Goal: Information Seeking & Learning: Find contact information

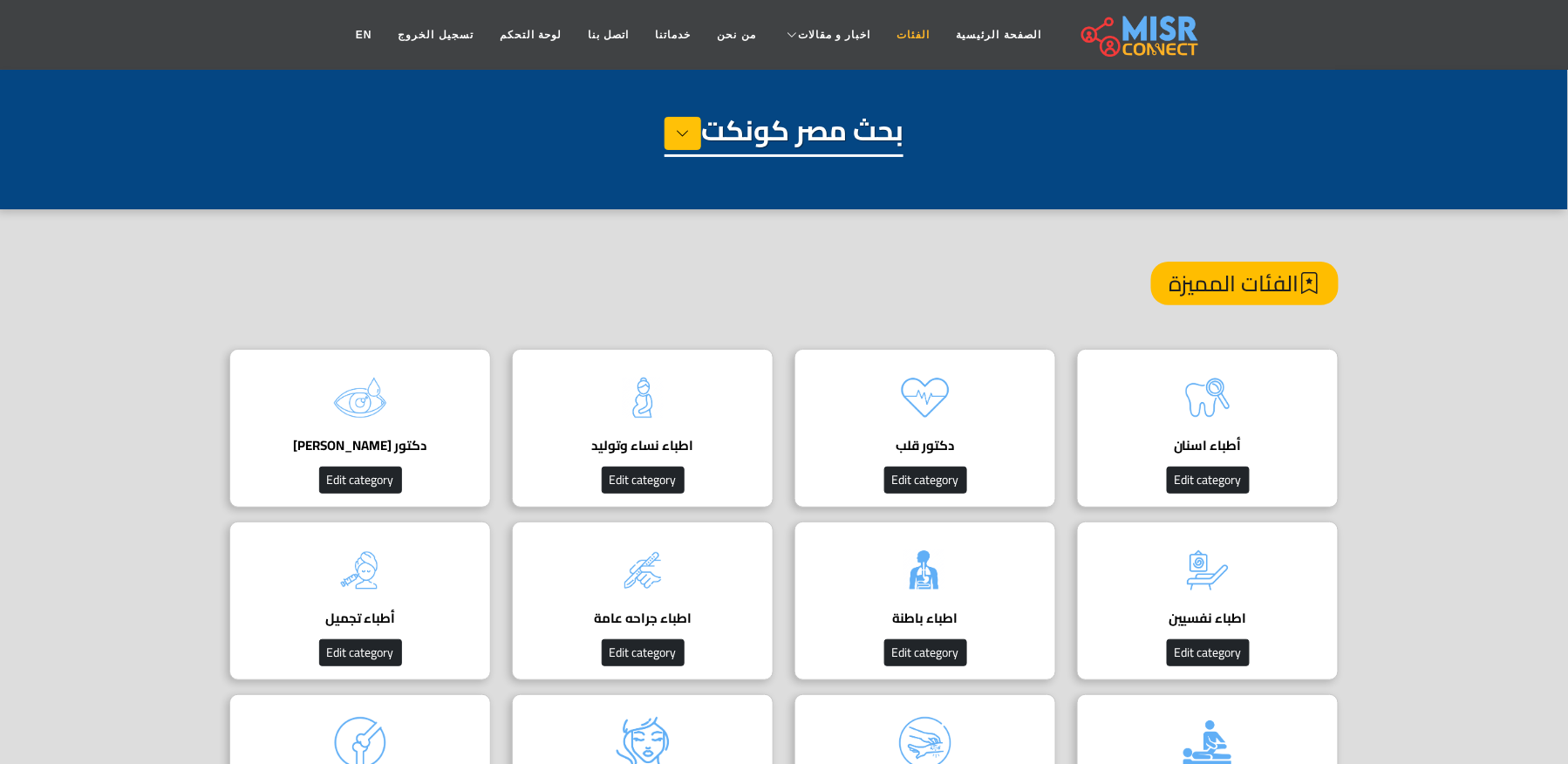
click at [884, 21] on link "الفئات" at bounding box center [914, 35] width 60 height 34
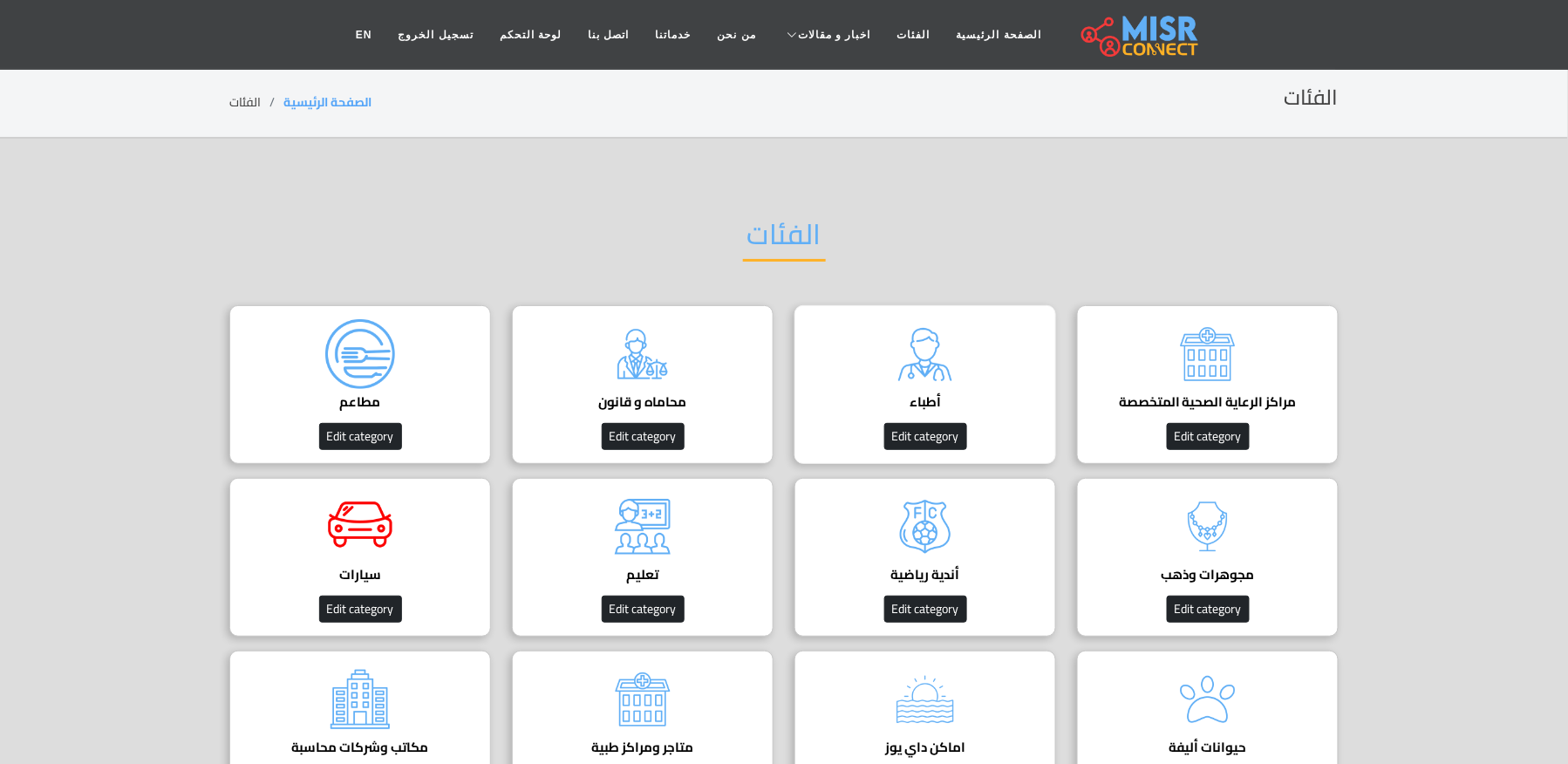
click at [895, 368] on img at bounding box center [925, 354] width 70 height 70
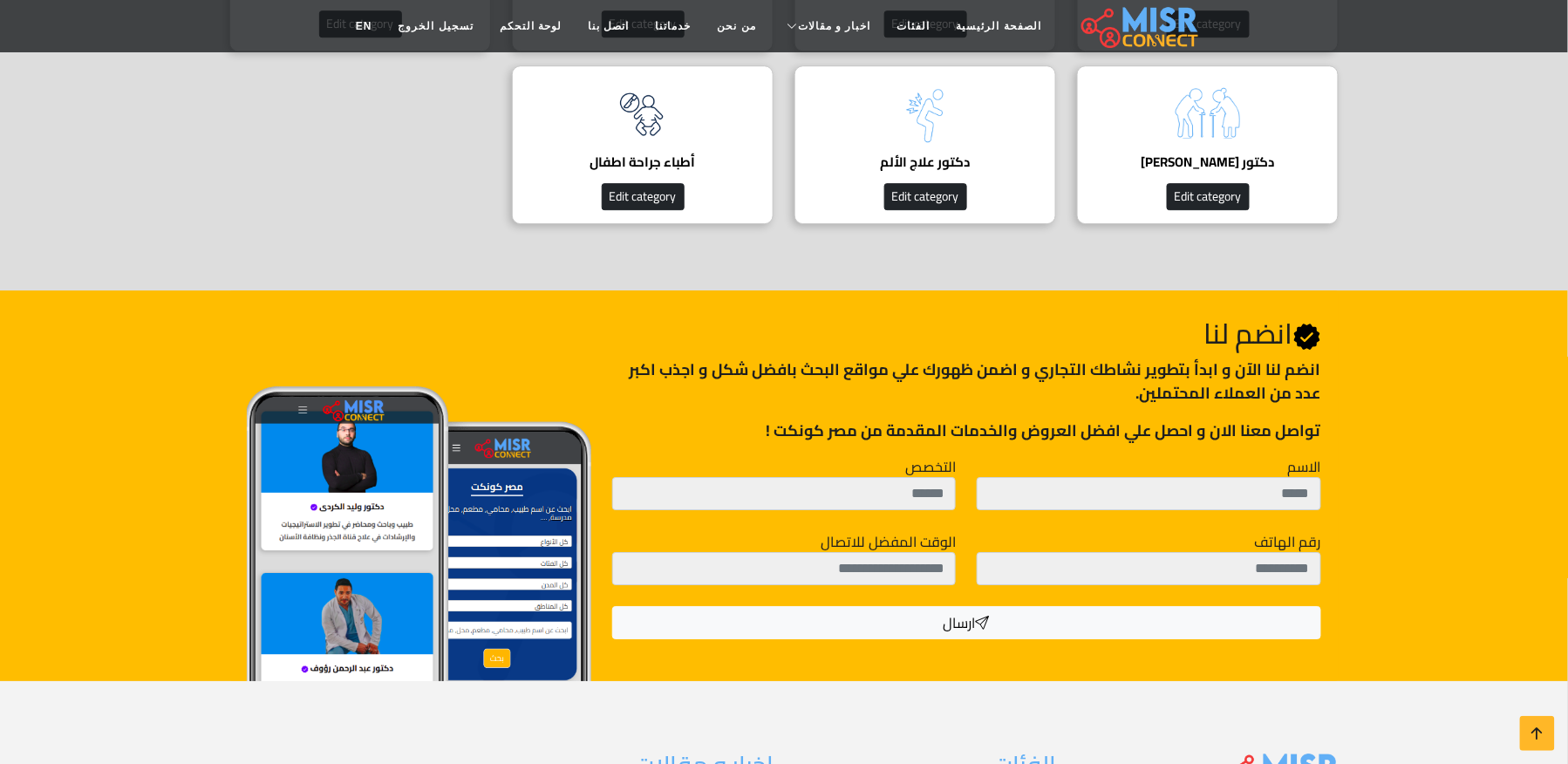
scroll to position [1744, 0]
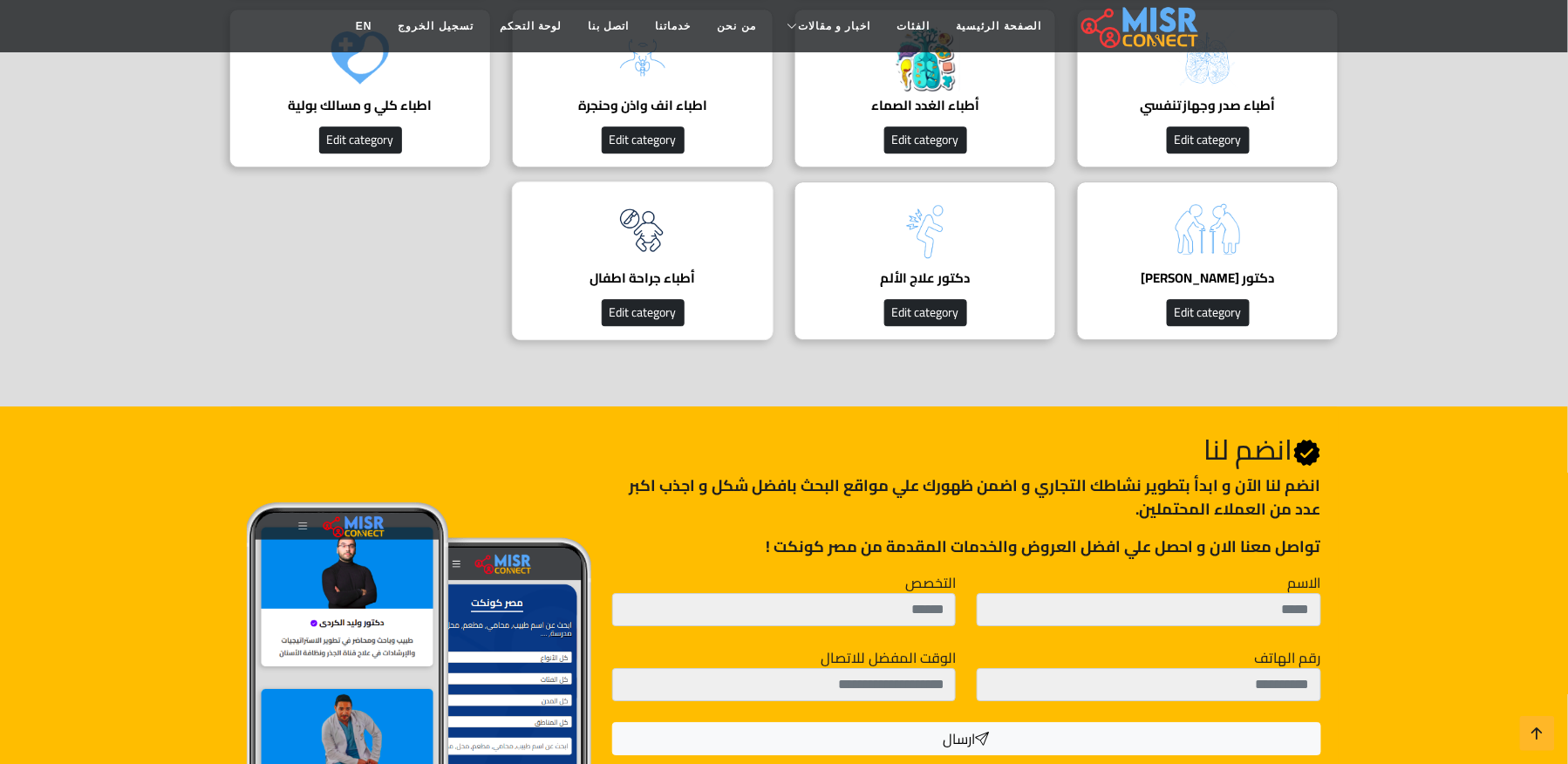
click at [667, 257] on img at bounding box center [643, 229] width 70 height 70
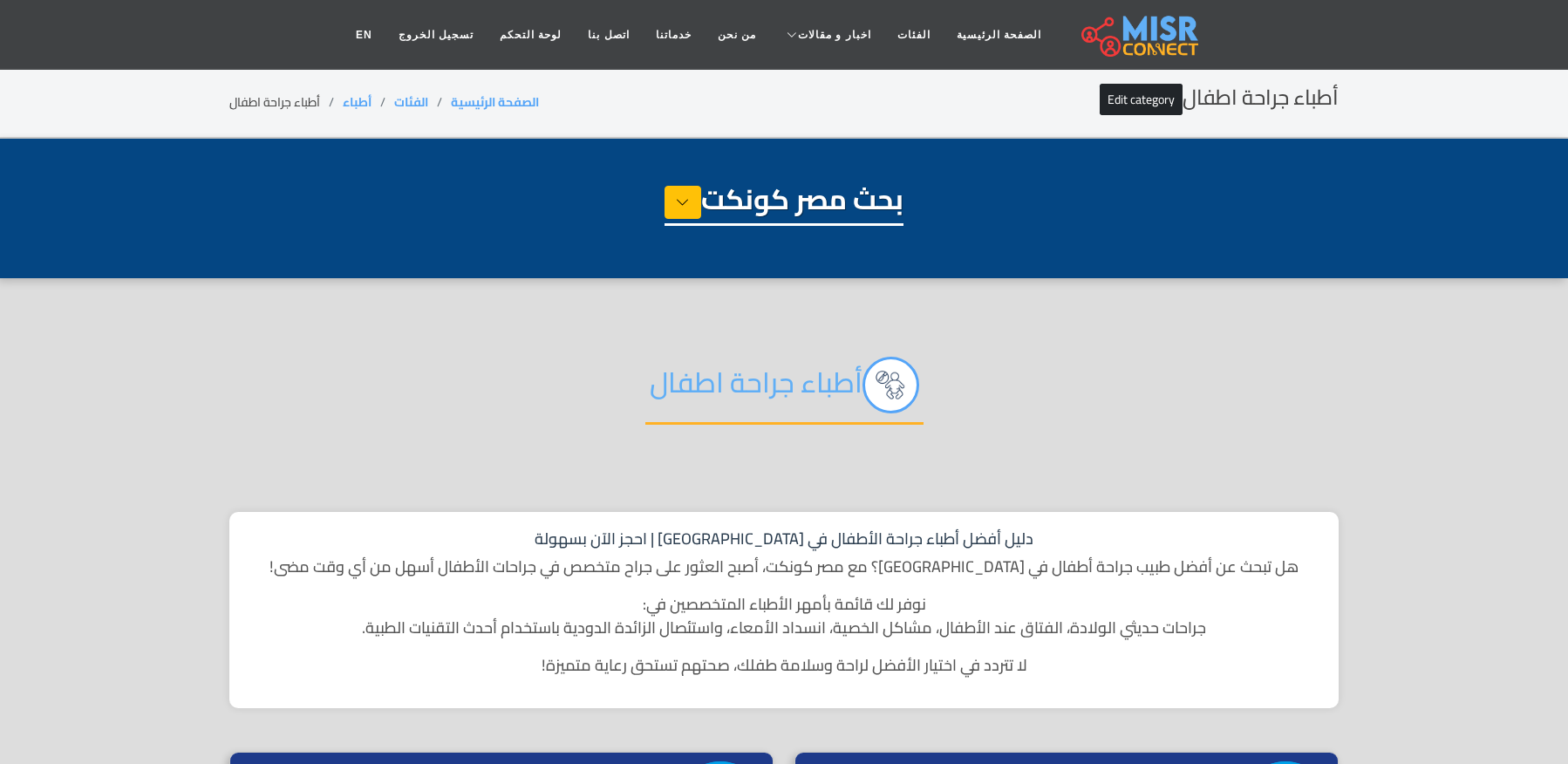
select select "*****"
select select "**********"
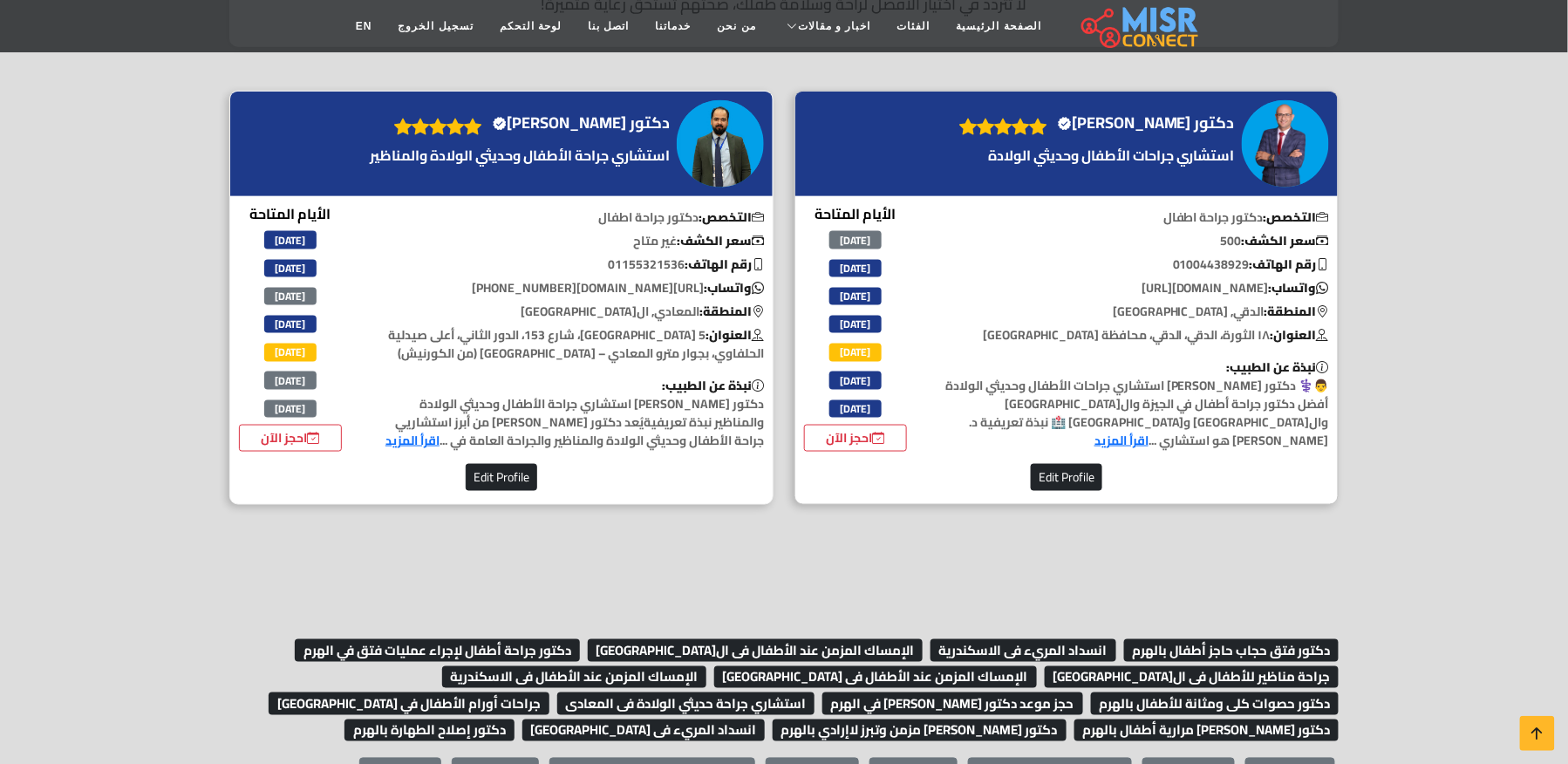
scroll to position [349, 0]
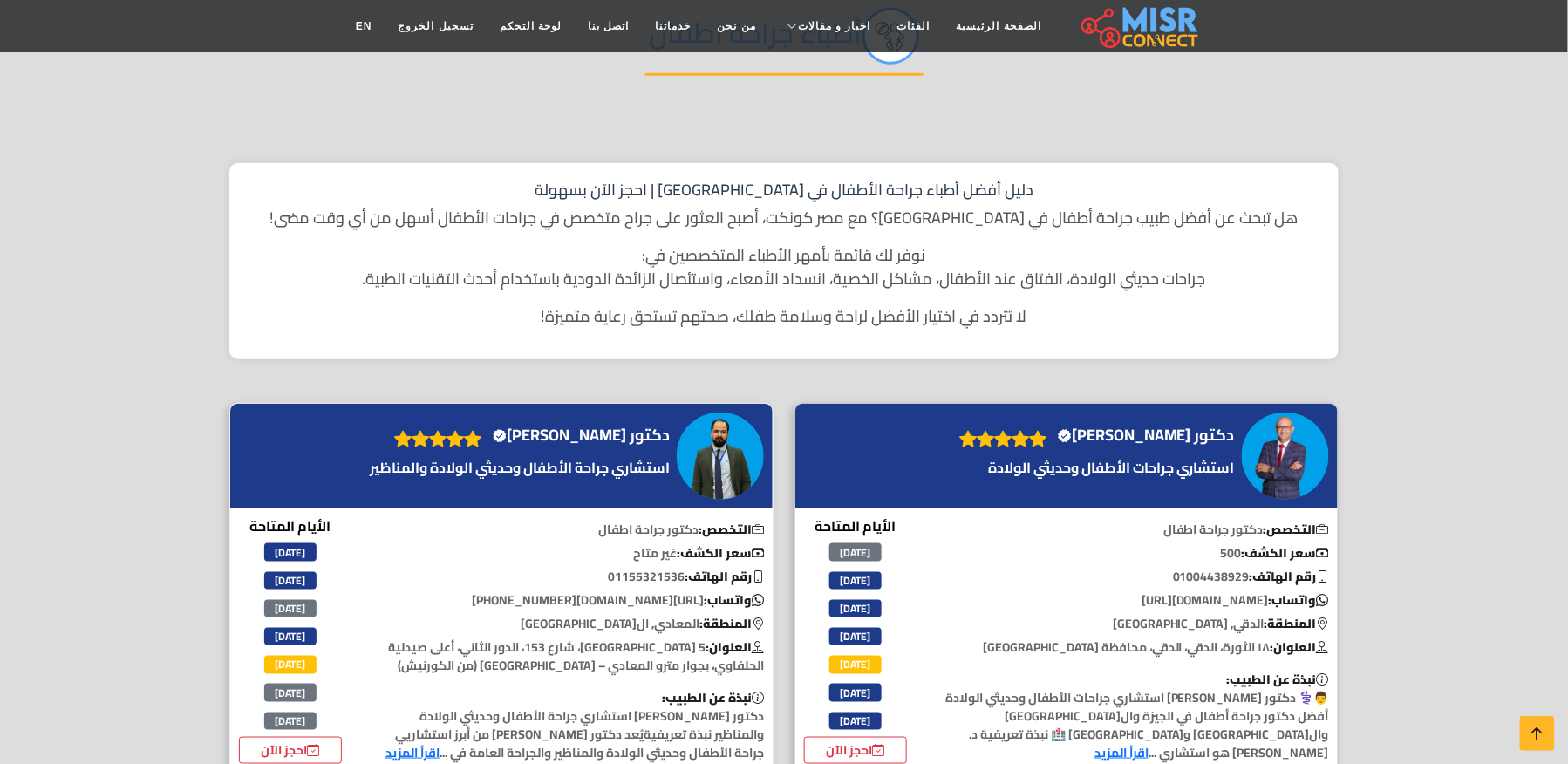
click at [600, 429] on h4 "دكتور [PERSON_NAME] Verified account" at bounding box center [581, 435] width 177 height 20
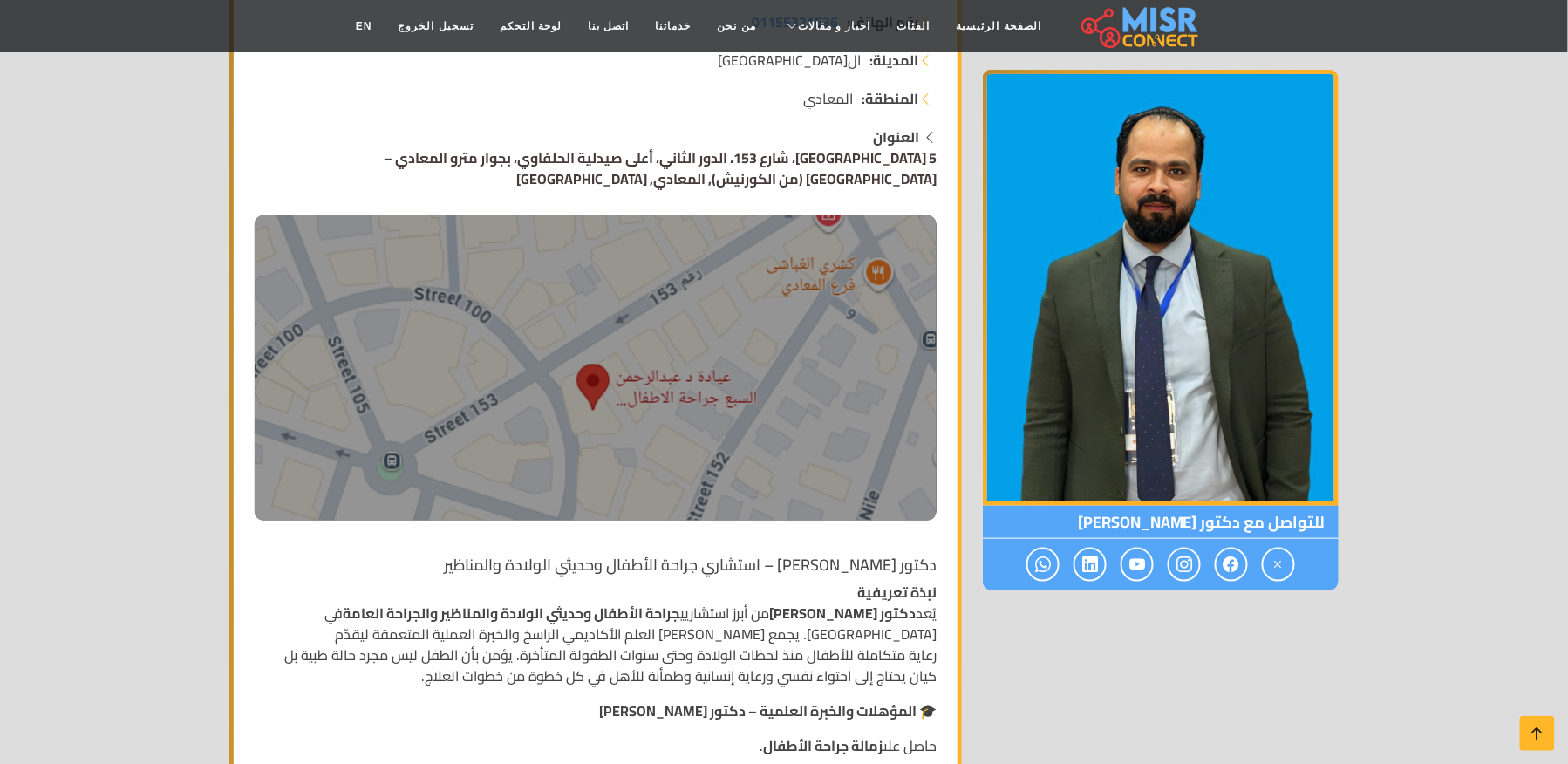
scroll to position [349, 0]
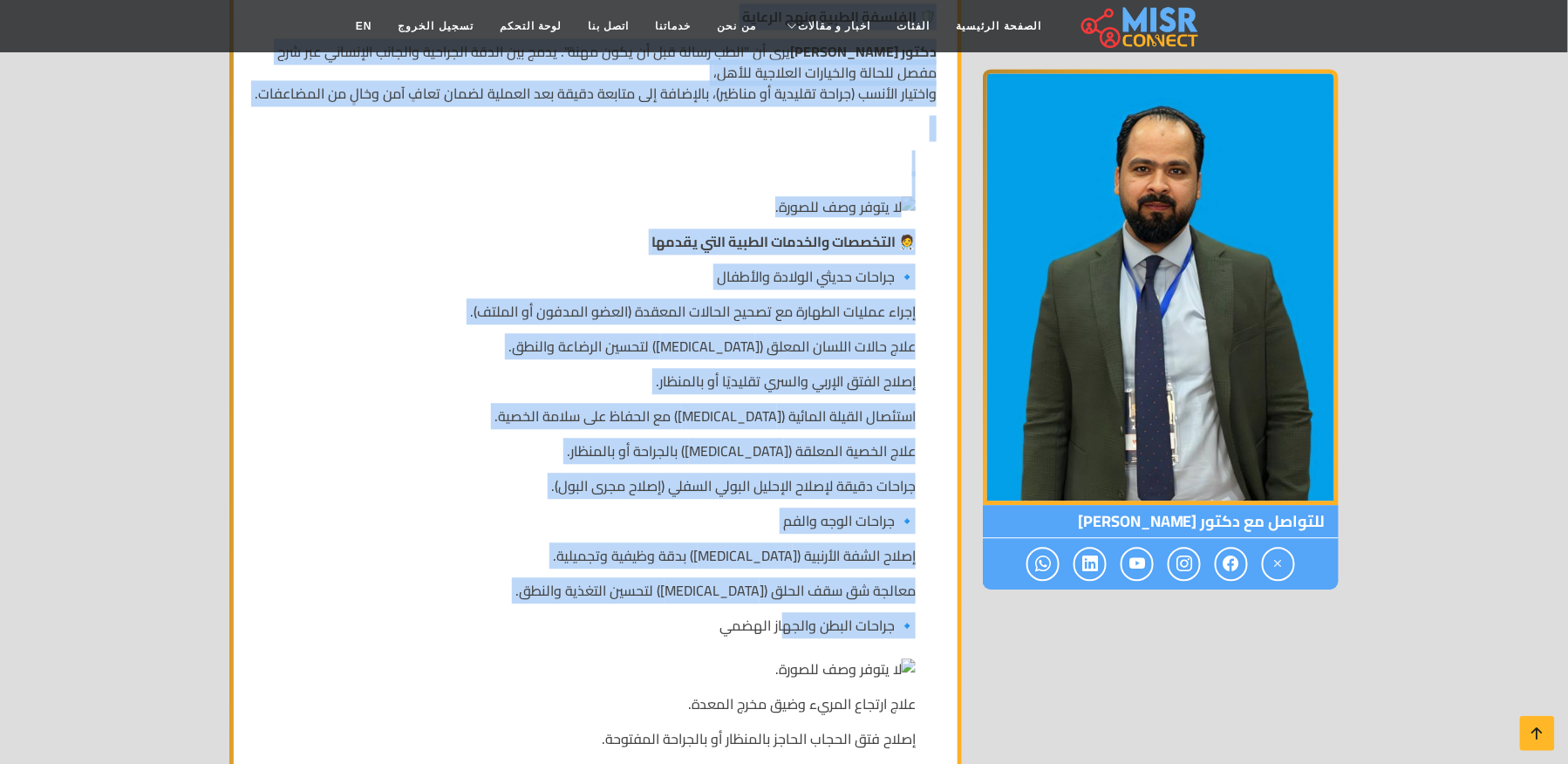
drag, startPoint x: 936, startPoint y: 587, endPoint x: 790, endPoint y: 649, distance: 158.6
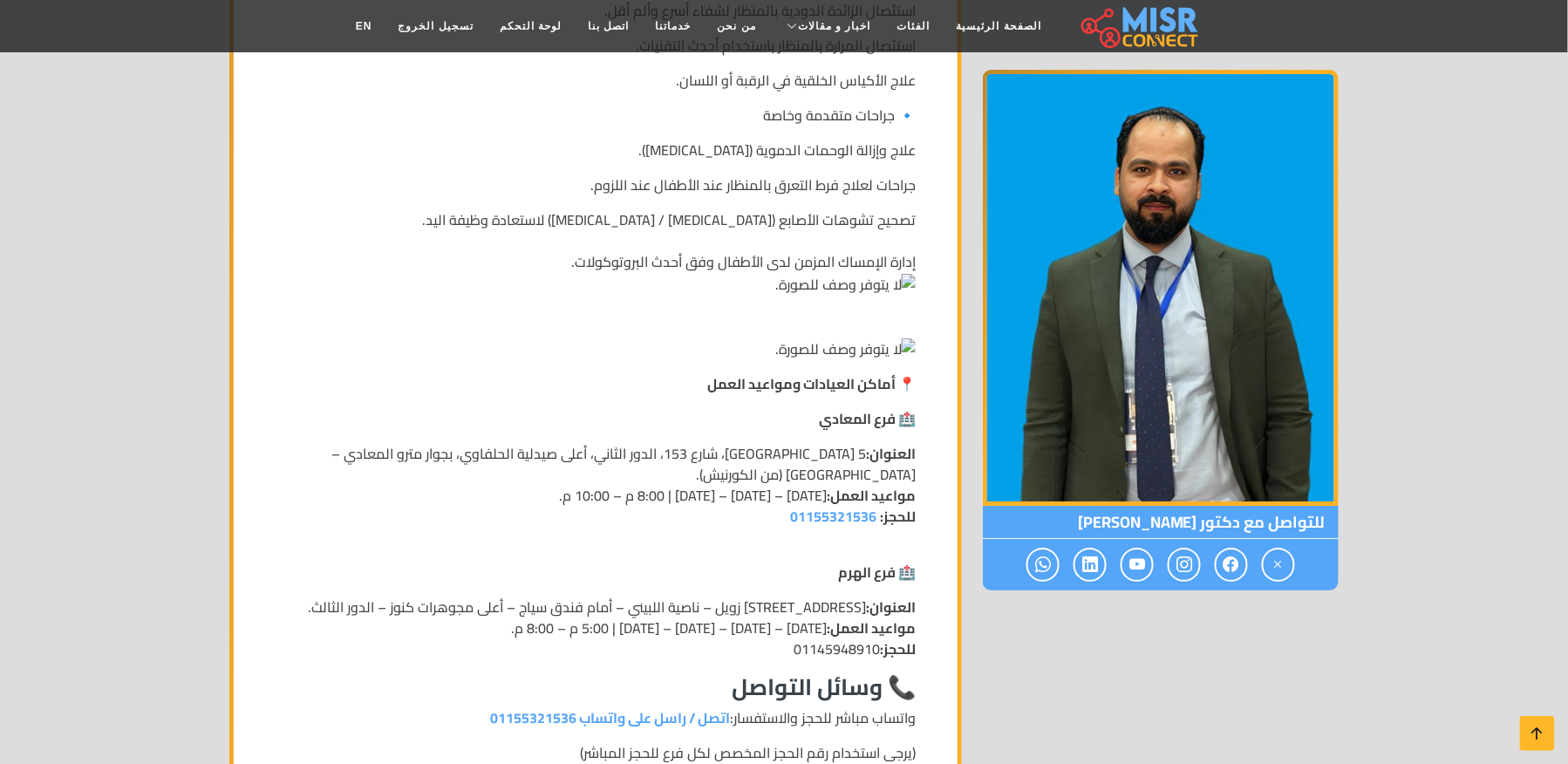
scroll to position [2093, 0]
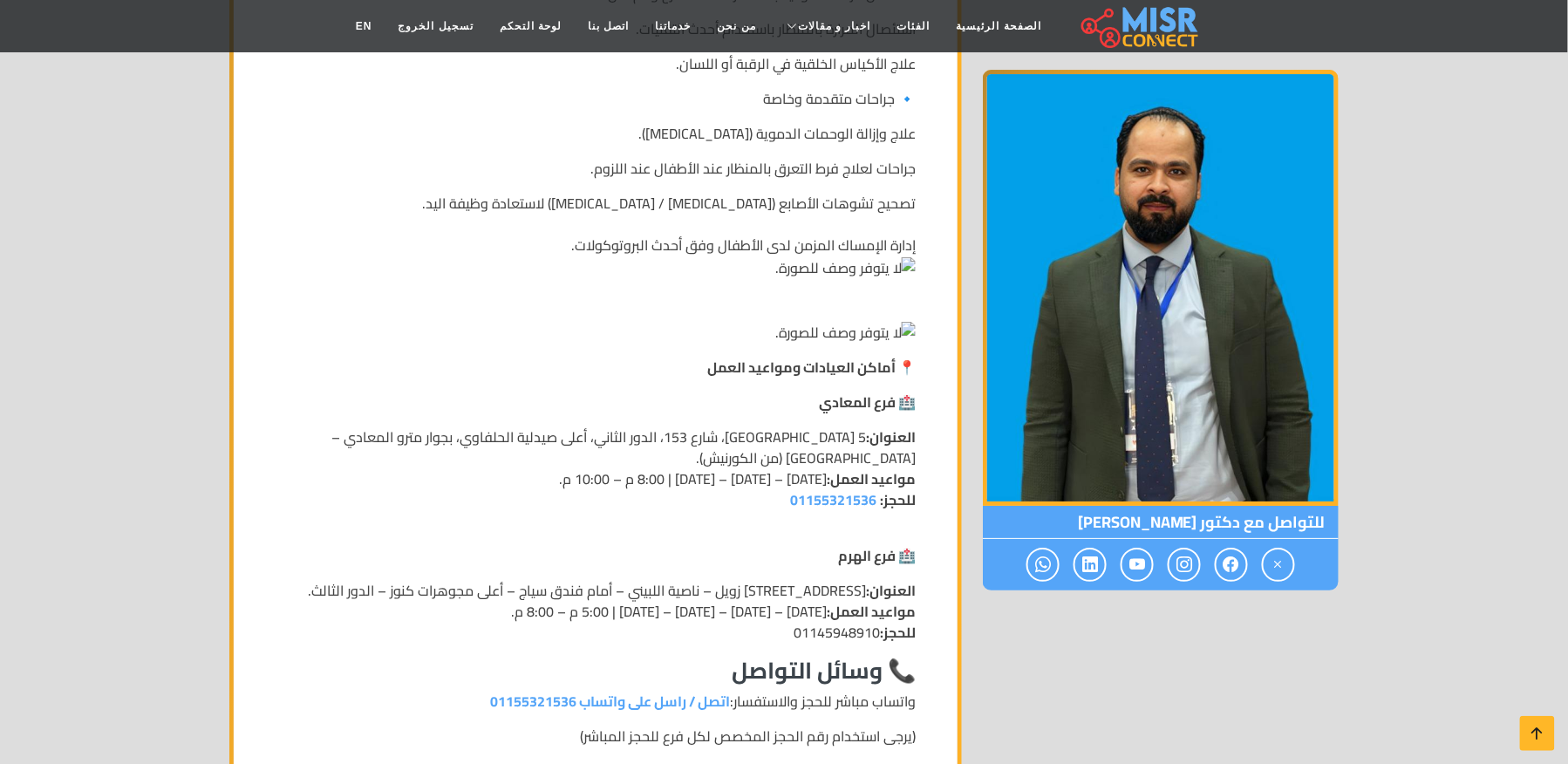
drag, startPoint x: 790, startPoint y: 649, endPoint x: 910, endPoint y: 482, distance: 205.6
click at [910, 482] on div "🧑‍⚕️ التخصصات والخدمات الطبية التي يقدمها 🔹 جراحات حديثي الولادة والأطفال إجراء…" at bounding box center [595, 303] width 682 height 1931
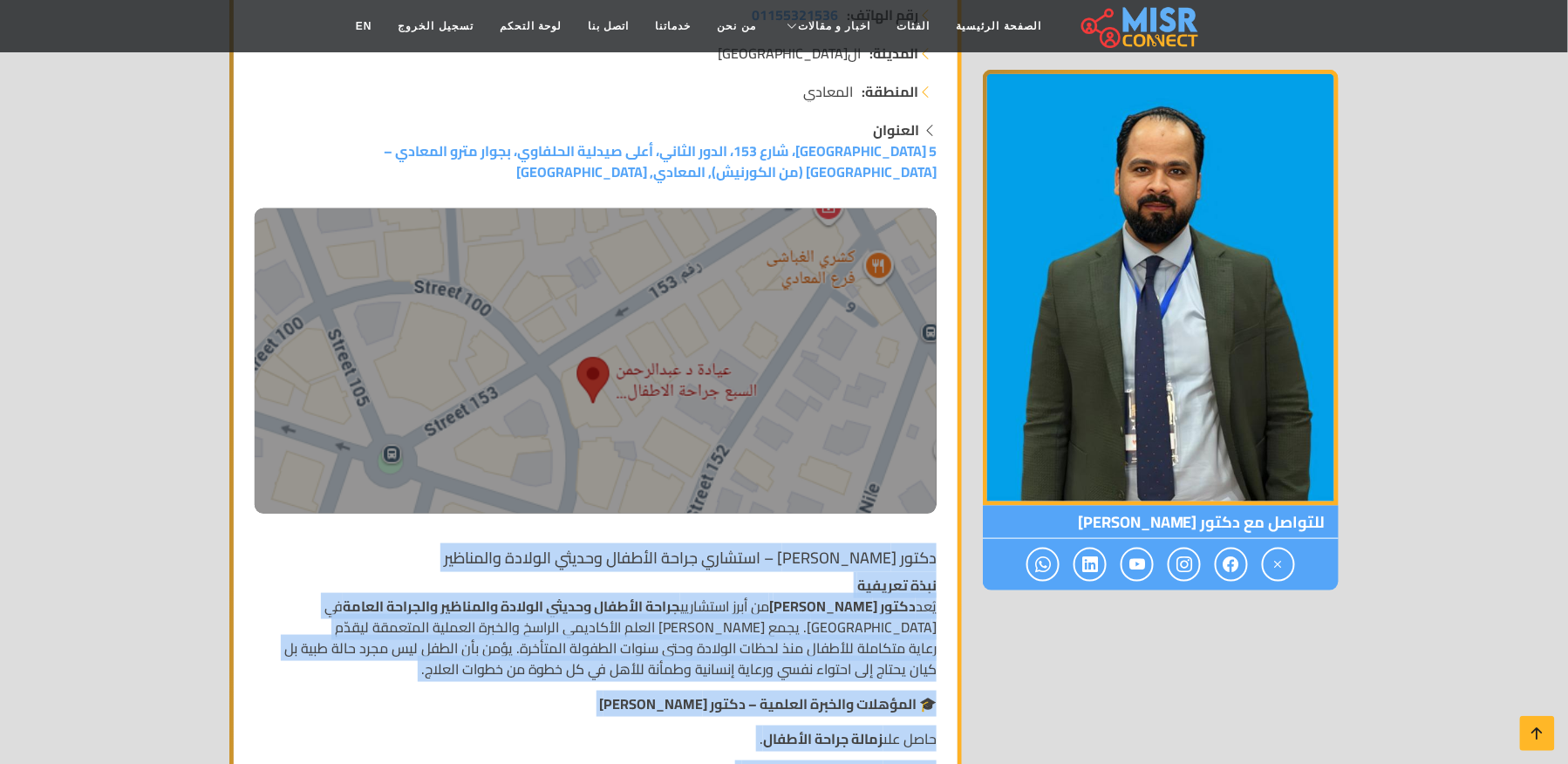
scroll to position [349, 0]
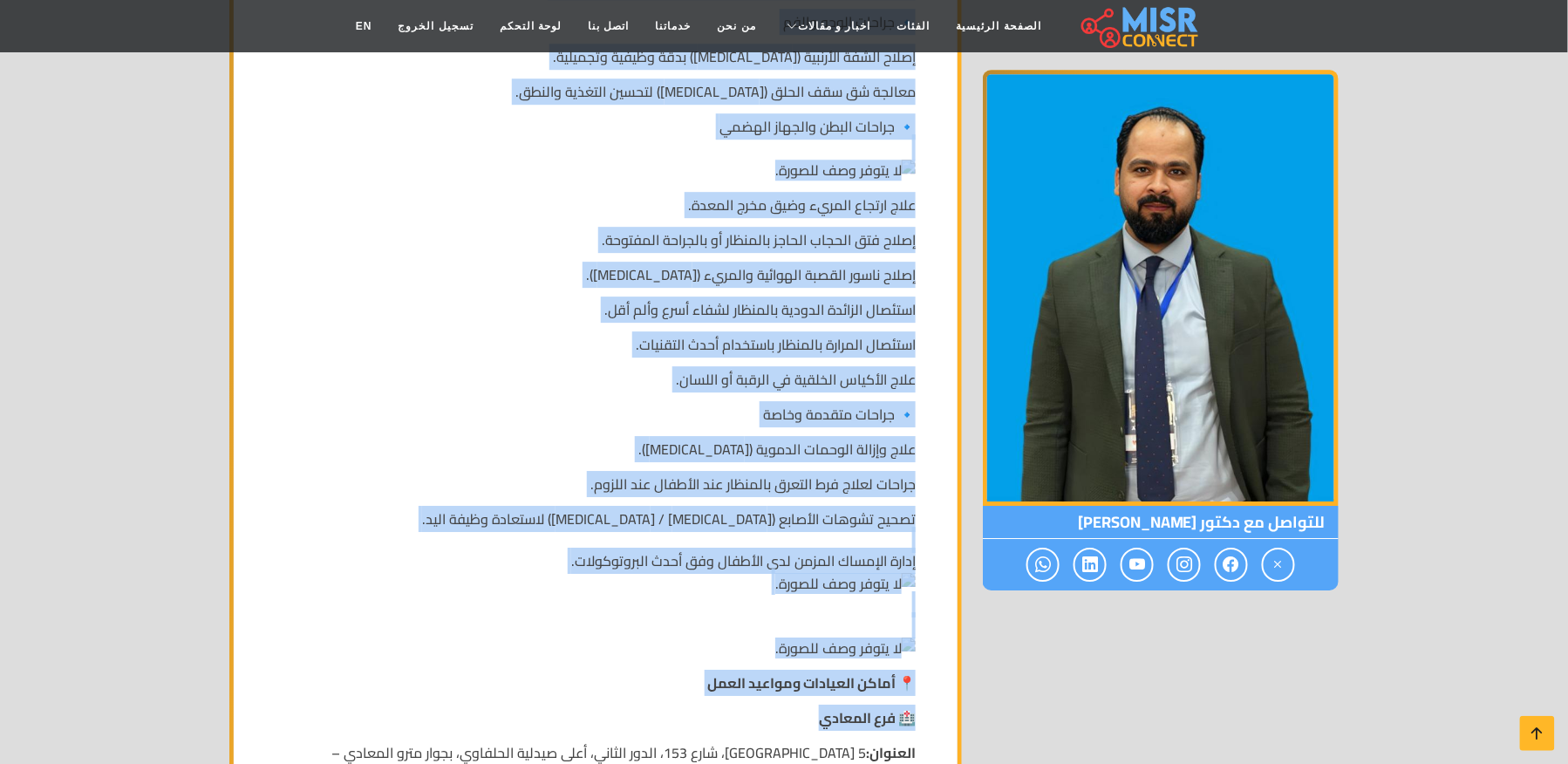
drag, startPoint x: 943, startPoint y: 567, endPoint x: 742, endPoint y: 745, distance: 268.5
click at [742, 745] on div "دكتور عبدالرحمن السبع – استشاري جراحة الأطفال وحديثي الولادة والمناظير نبذة تعر…" at bounding box center [596, 362] width 703 height 2446
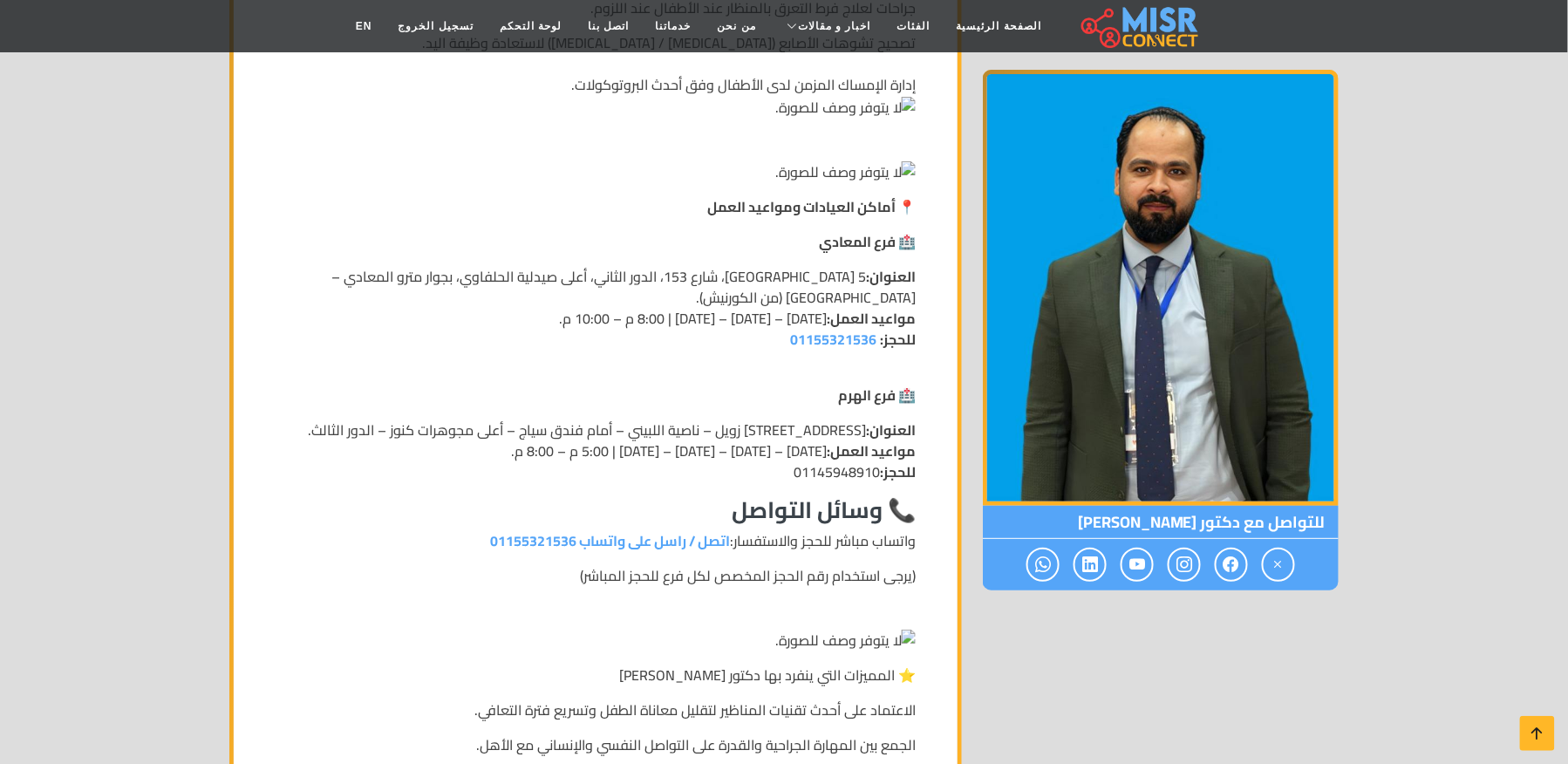
scroll to position [2263, 0]
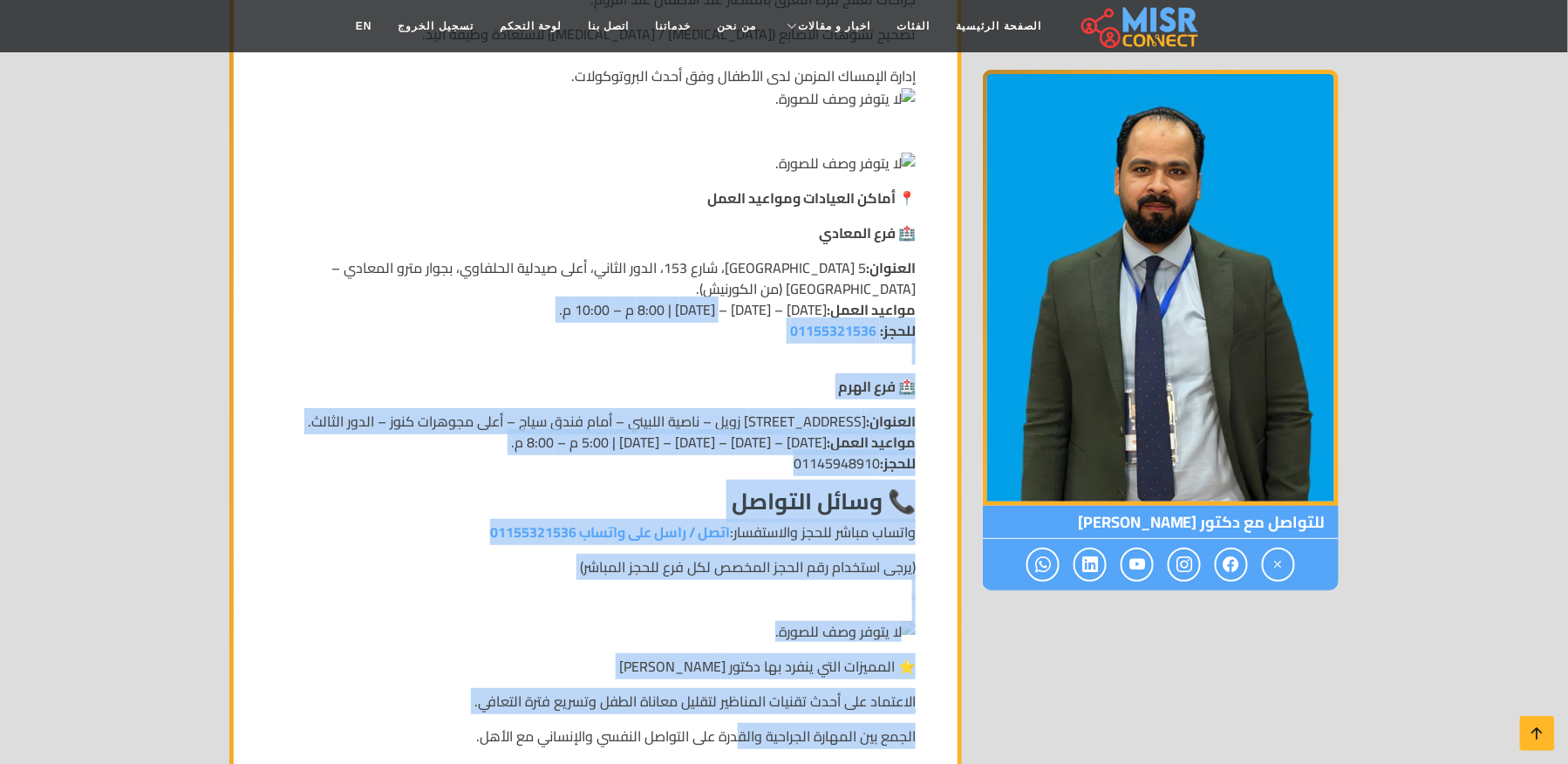
drag, startPoint x: 742, startPoint y: 745, endPoint x: 744, endPoint y: 723, distance: 22.1
click at [742, 726] on div "🧑‍⚕️ التخصصات والخدمات الطبية التي يقدمها 🔹 جراحات حديثي الولادة والأطفال إجراء…" at bounding box center [595, 134] width 682 height 1931
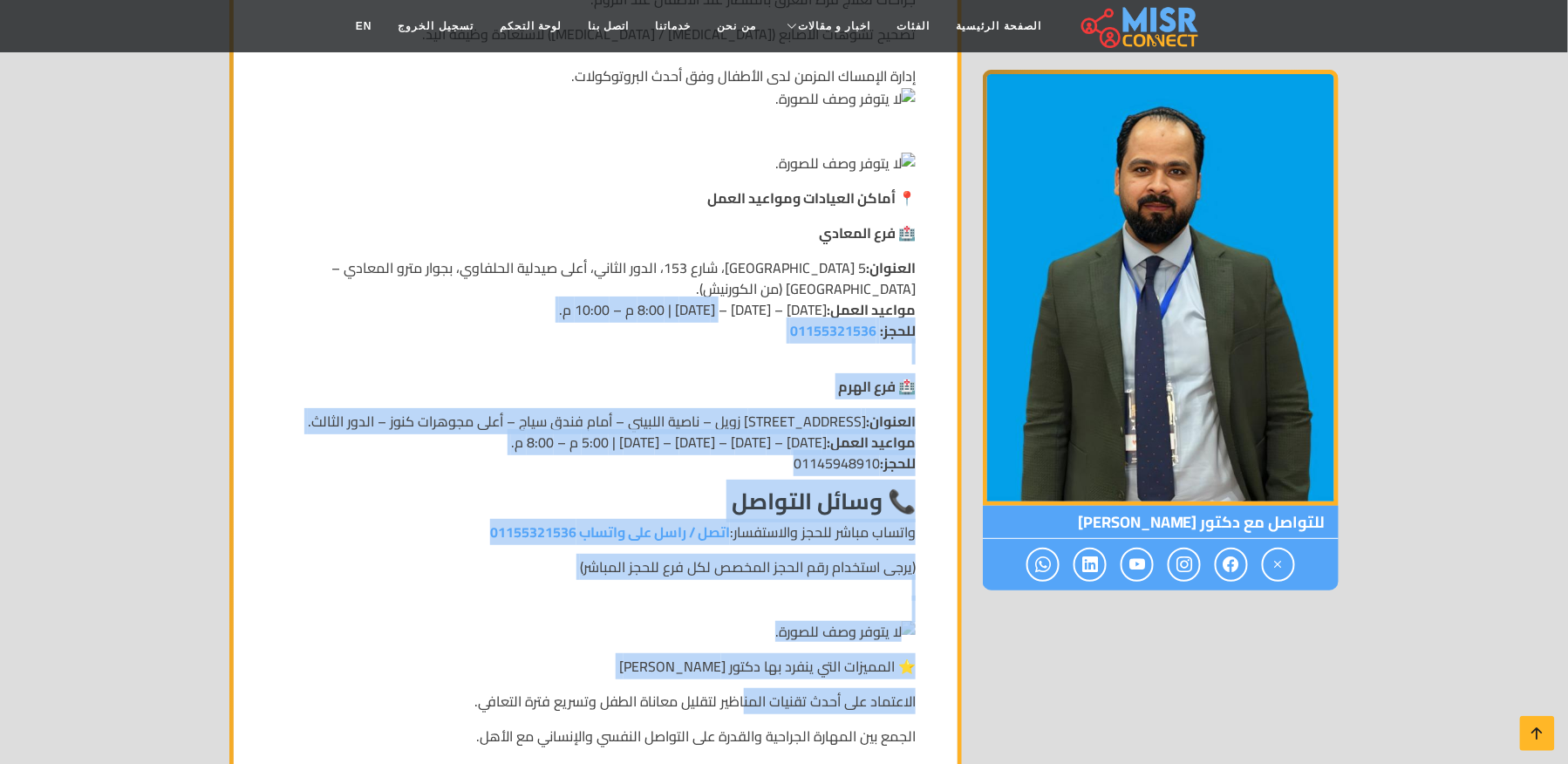
click at [744, 712] on p "الاعتماد على أحدث تقنيات المناظير لتقليل معاناة الطفل وتسريع فترة التعافي." at bounding box center [596, 701] width 640 height 21
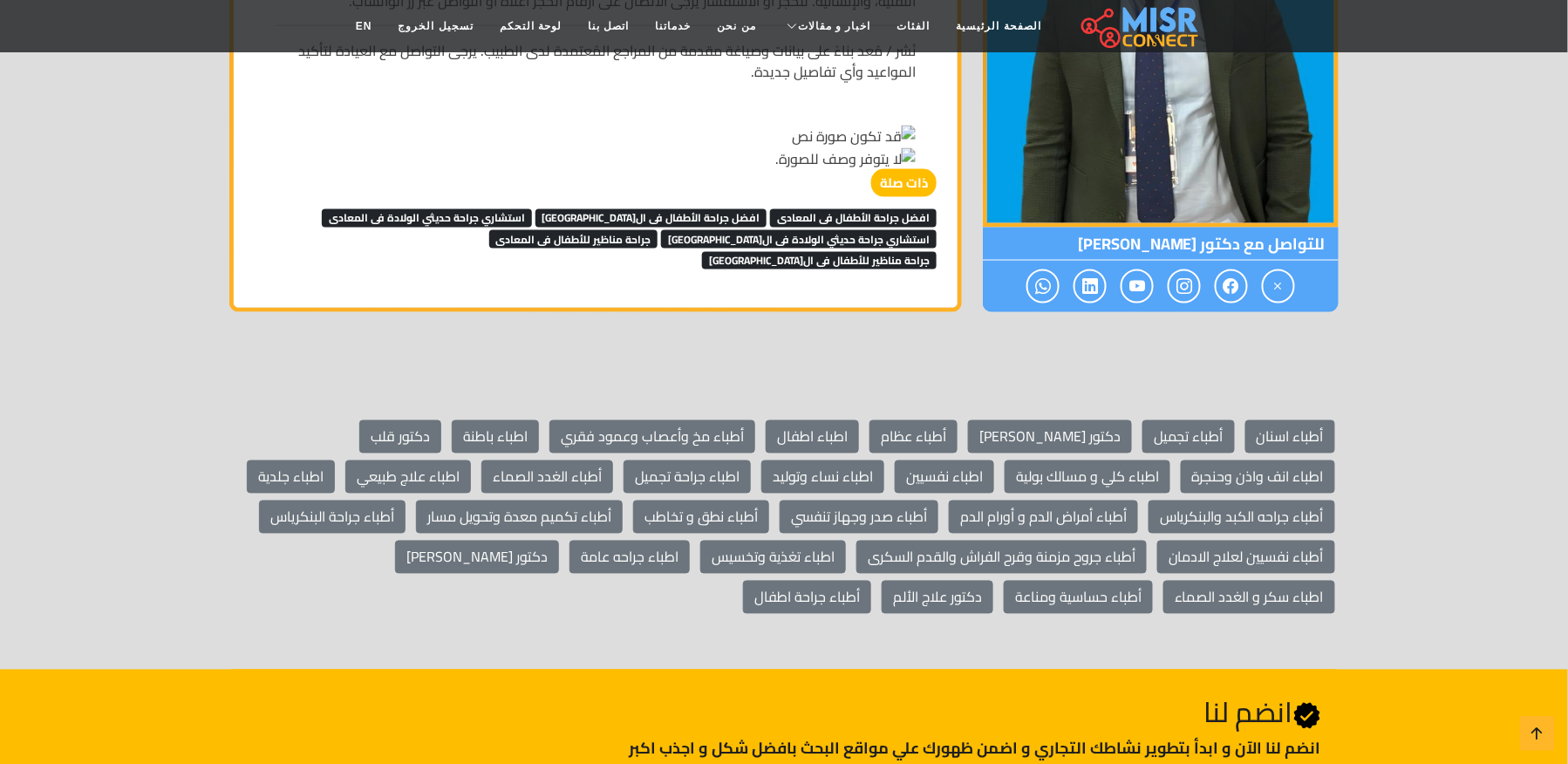
scroll to position [2961, 0]
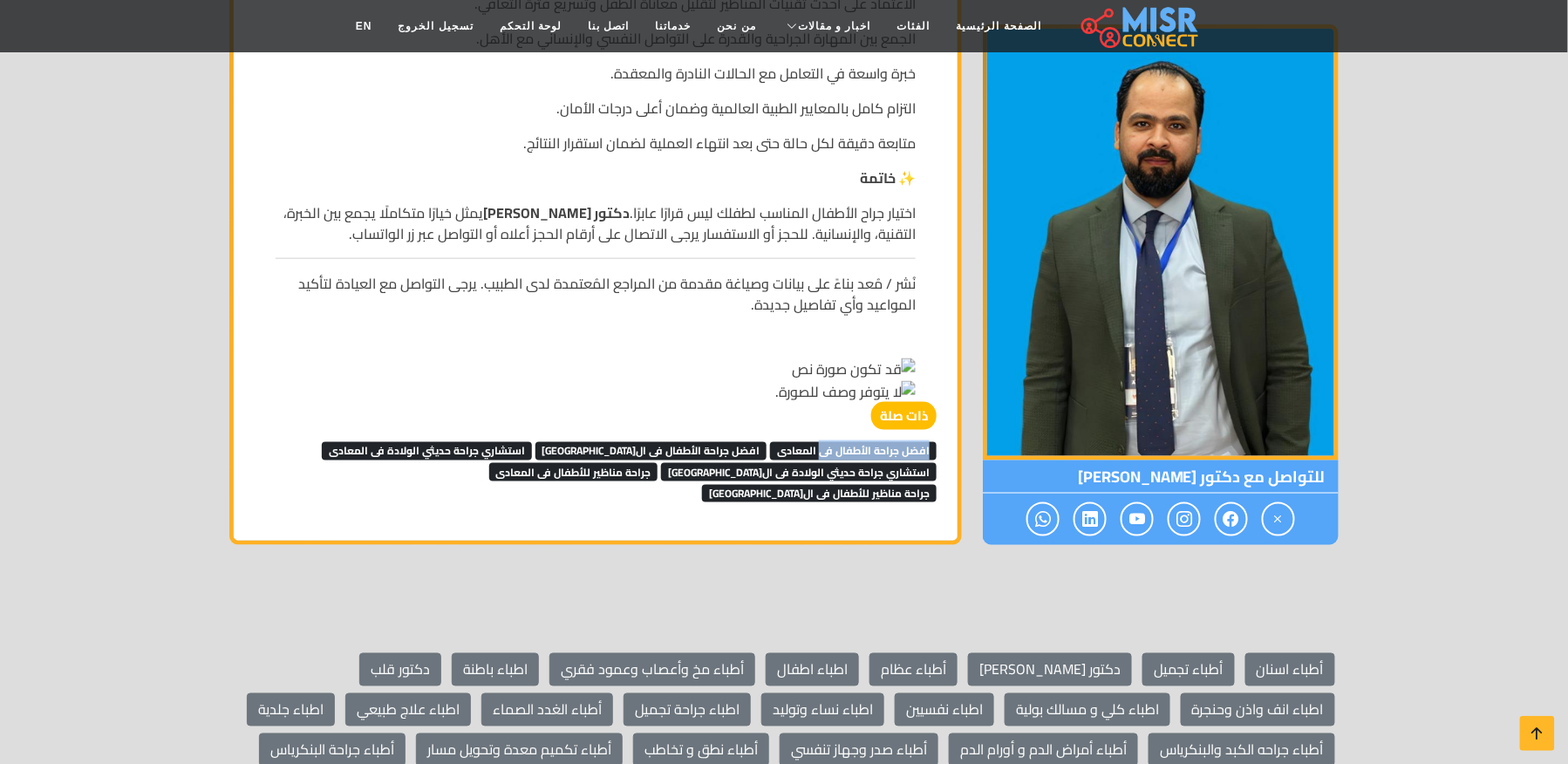
drag, startPoint x: 938, startPoint y: 457, endPoint x: 820, endPoint y: 465, distance: 118.3
click at [820, 465] on div "ذات صلة افضل جراحة الأطفال فى المعادى افضل جراحة الأطفال فى القاهرة استشاري جرا…" at bounding box center [596, 452] width 703 height 101
copy span "افضل جراحة الأطفال فى"
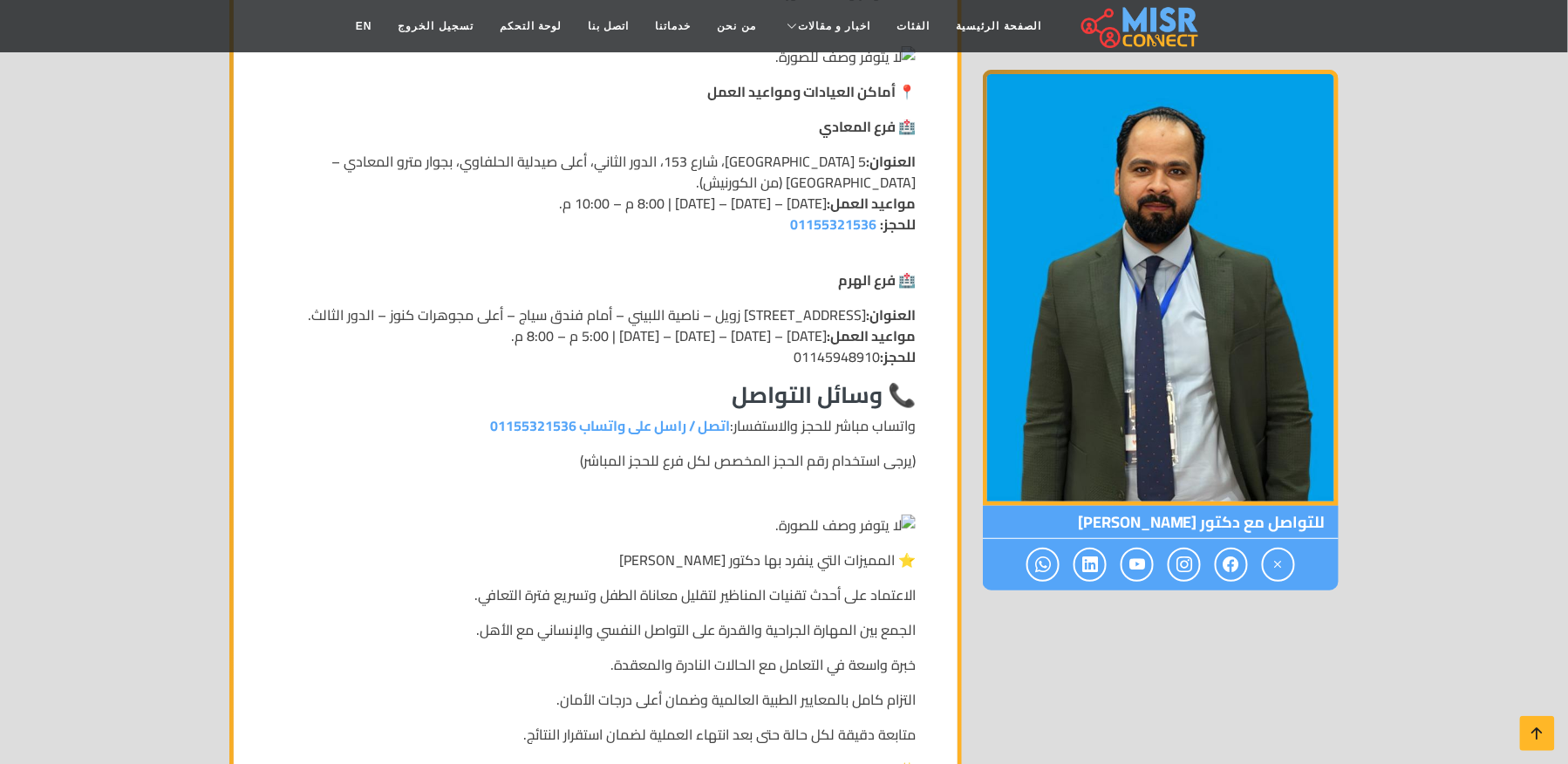
scroll to position [2263, 0]
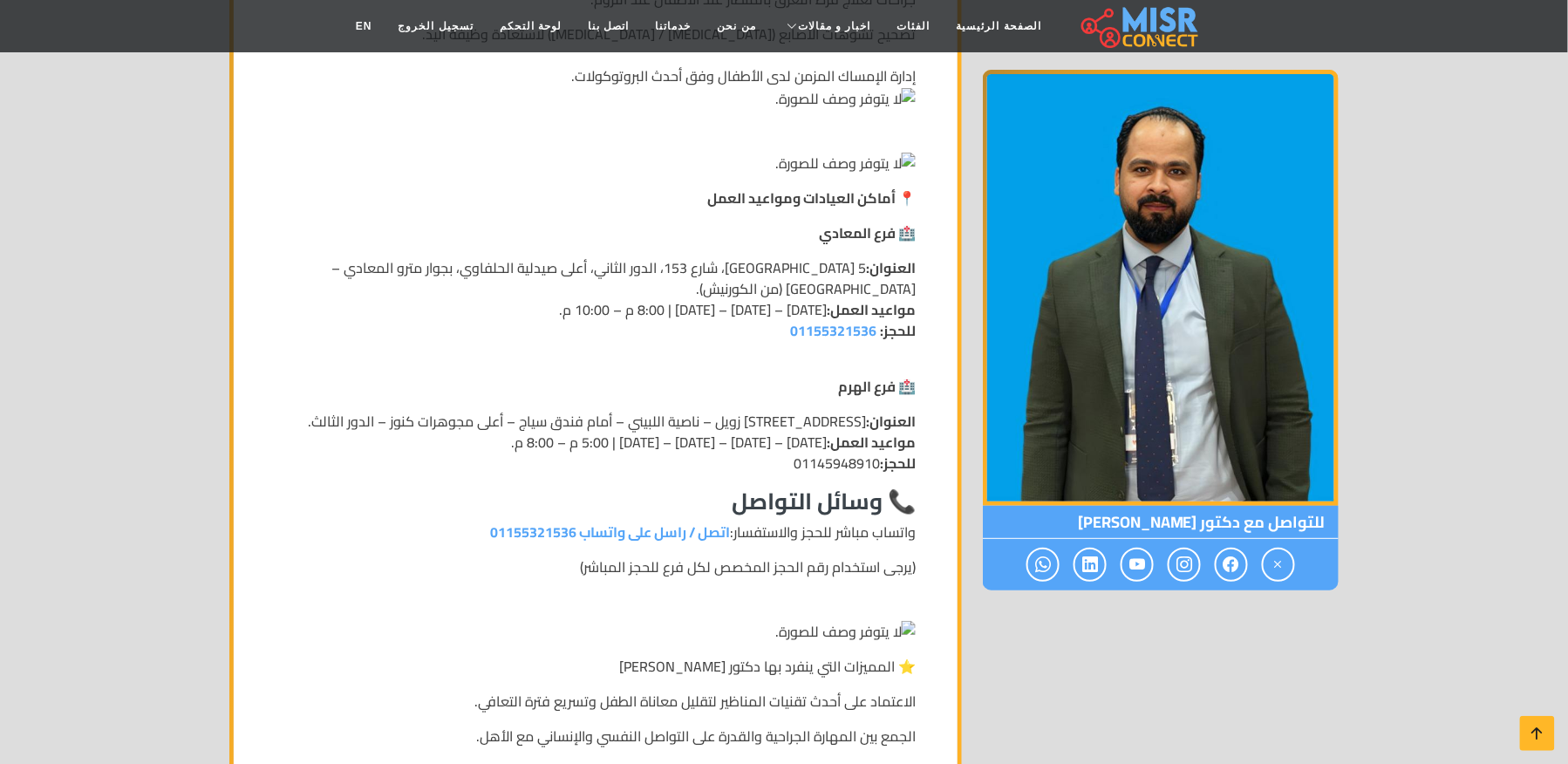
copy span "افضل جراحة الأطفال فى"
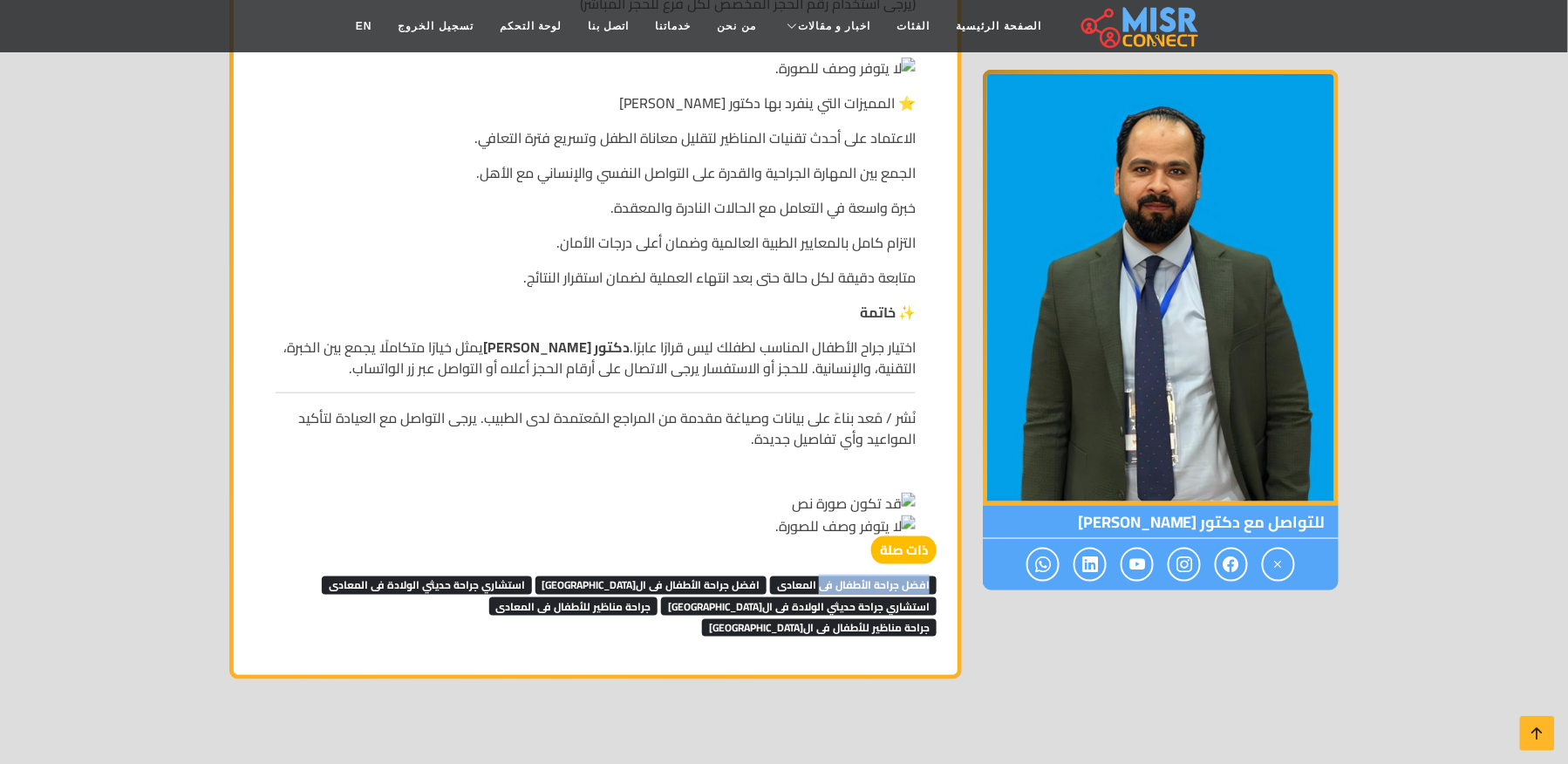
scroll to position [2961, 0]
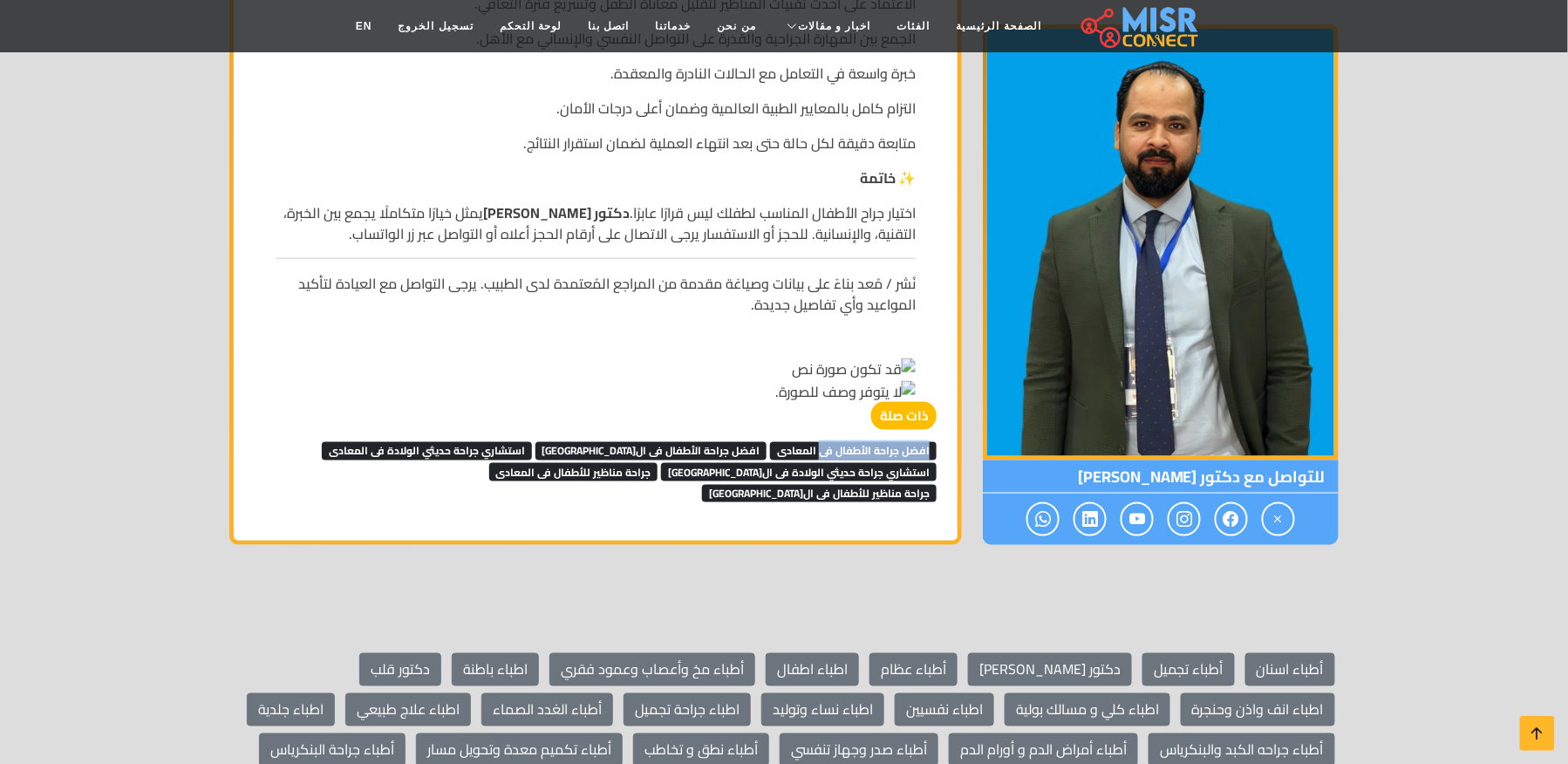
copy span "افضل جراحة الأطفال فى"
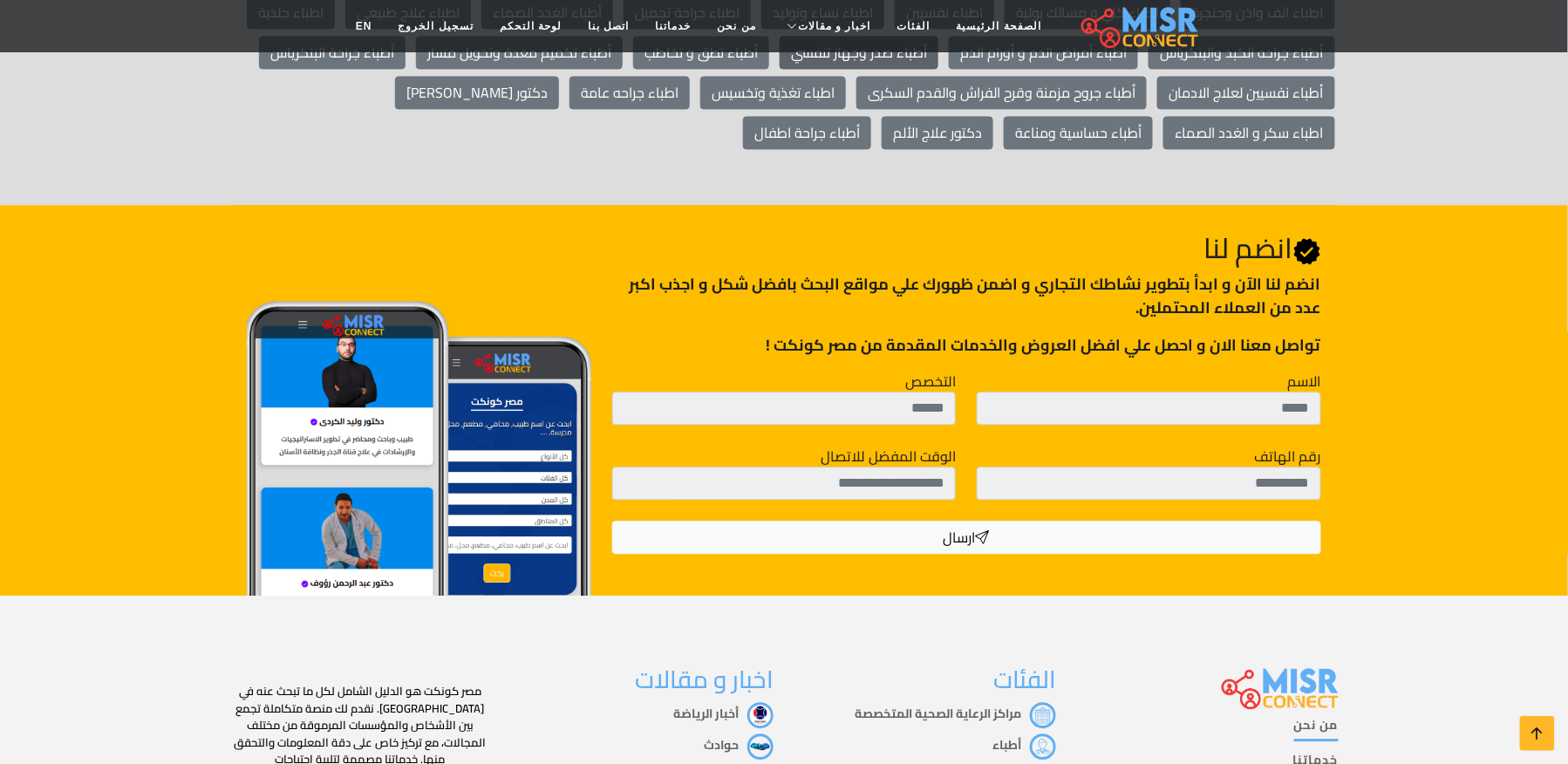
scroll to position [3077, 0]
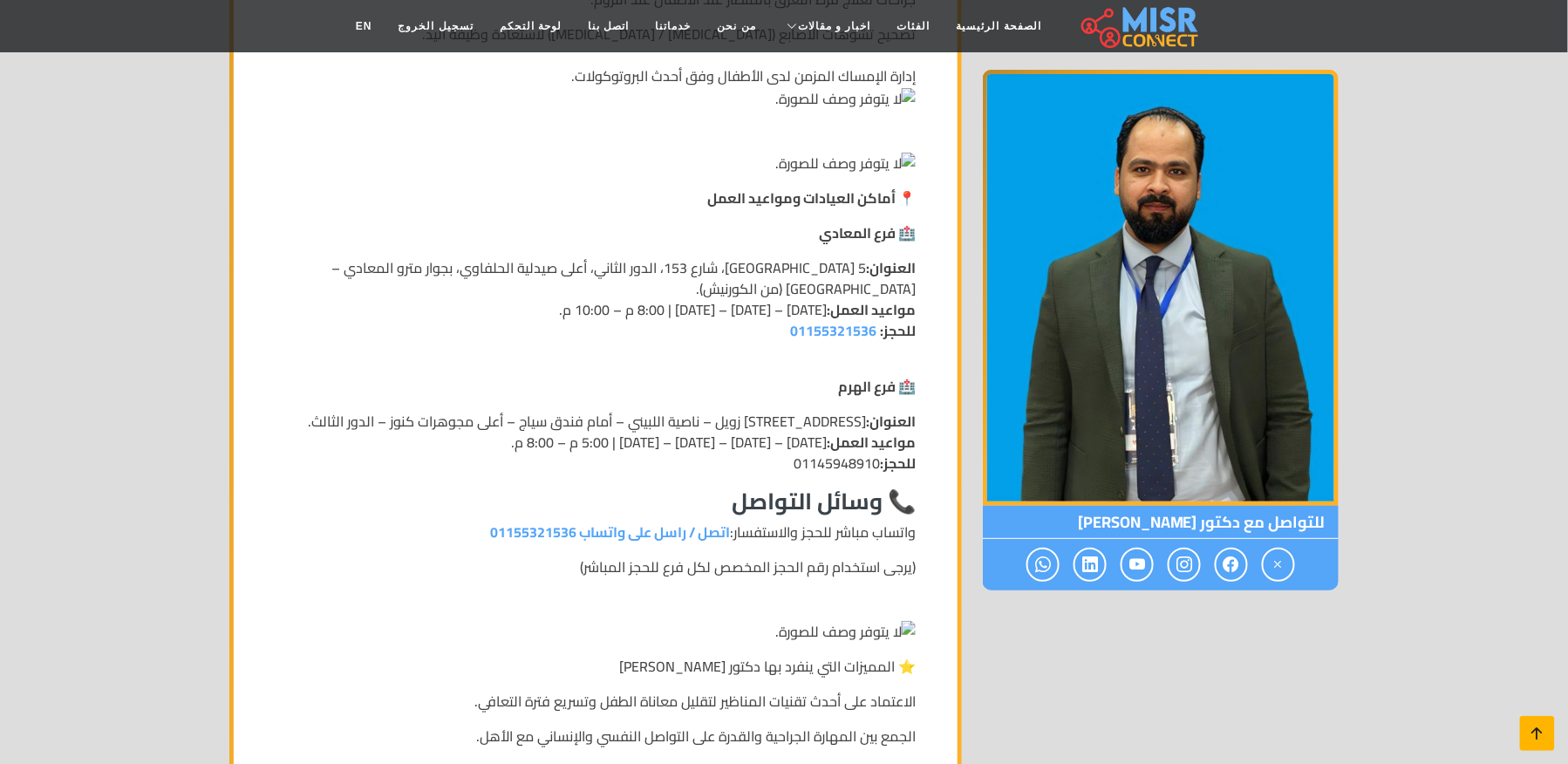
click at [1540, 733] on icon at bounding box center [1538, 733] width 24 height 24
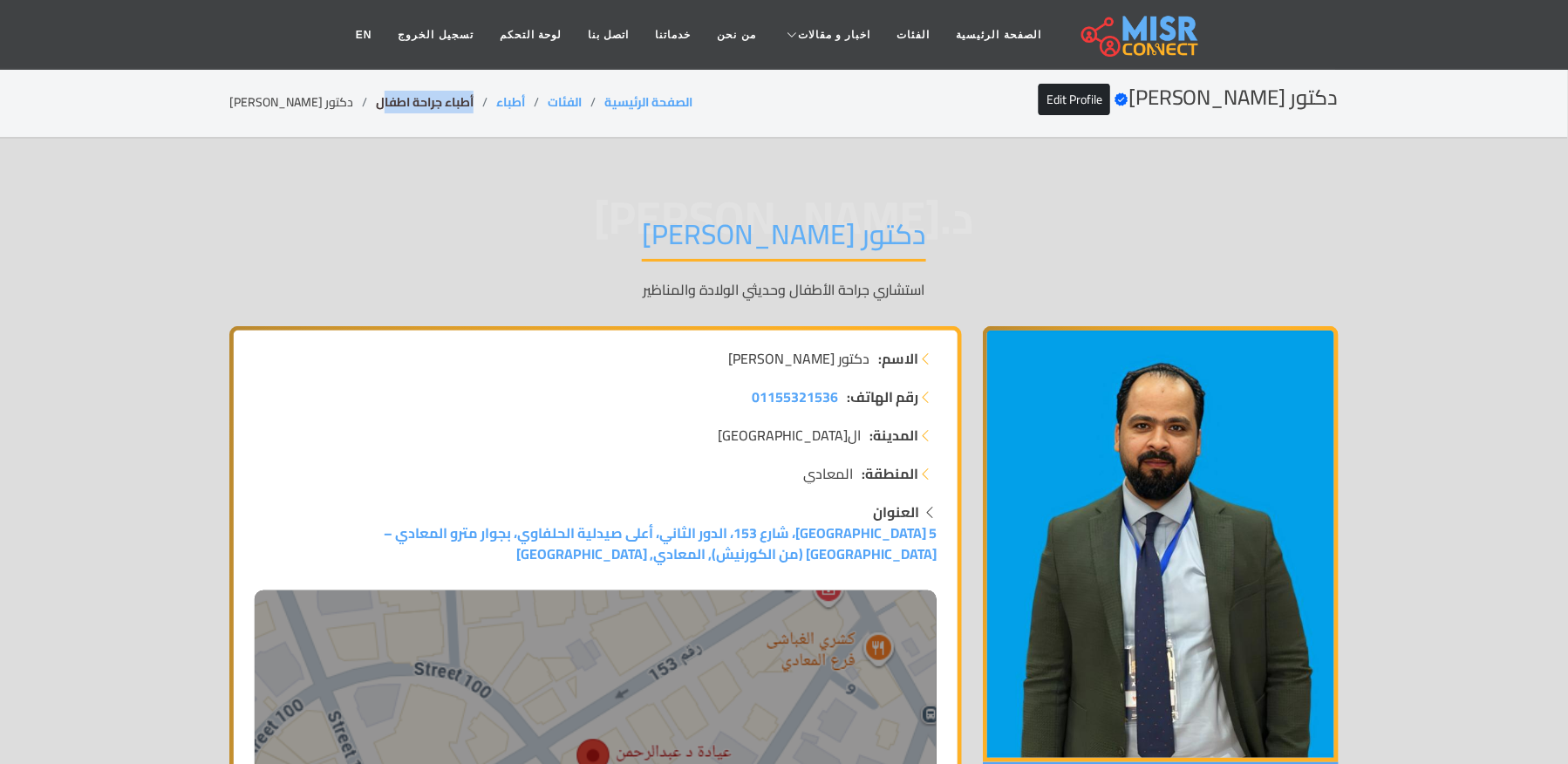
drag, startPoint x: 469, startPoint y: 90, endPoint x: 368, endPoint y: 103, distance: 101.8
click at [368, 103] on div "دكتور [PERSON_NAME] Verified account Edit Profile الصفحة الرئيسية الفئات أطباء …" at bounding box center [784, 103] width 1110 height 34
click at [302, 103] on li "دكتور [PERSON_NAME]" at bounding box center [302, 103] width 146 height 19
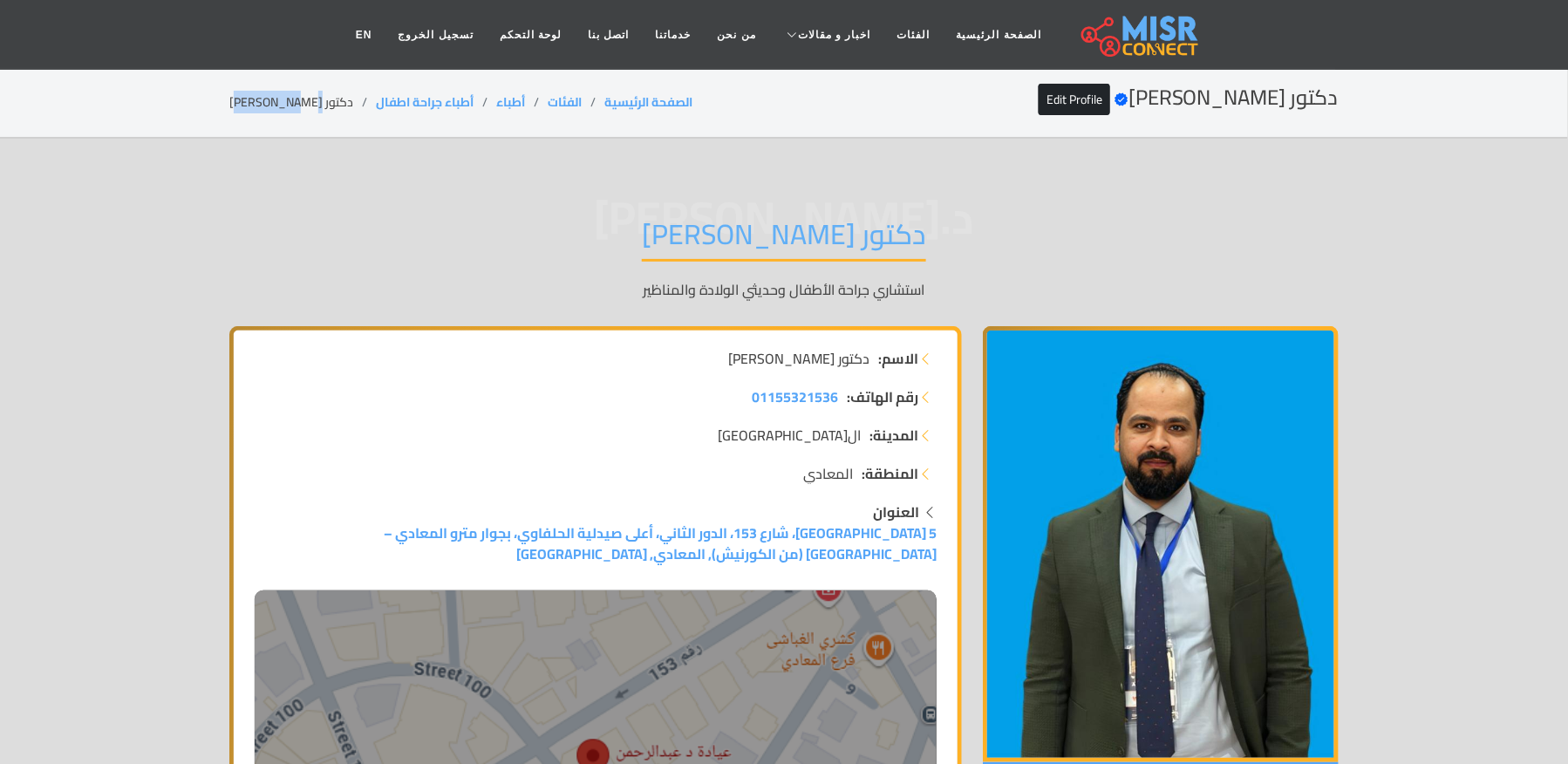
click at [302, 103] on li "دكتور [PERSON_NAME]" at bounding box center [302, 103] width 146 height 19
drag, startPoint x: 467, startPoint y: 101, endPoint x: 365, endPoint y: 101, distance: 102.0
click at [376, 101] on li "أطباء جراحة اطفال" at bounding box center [436, 103] width 120 height 19
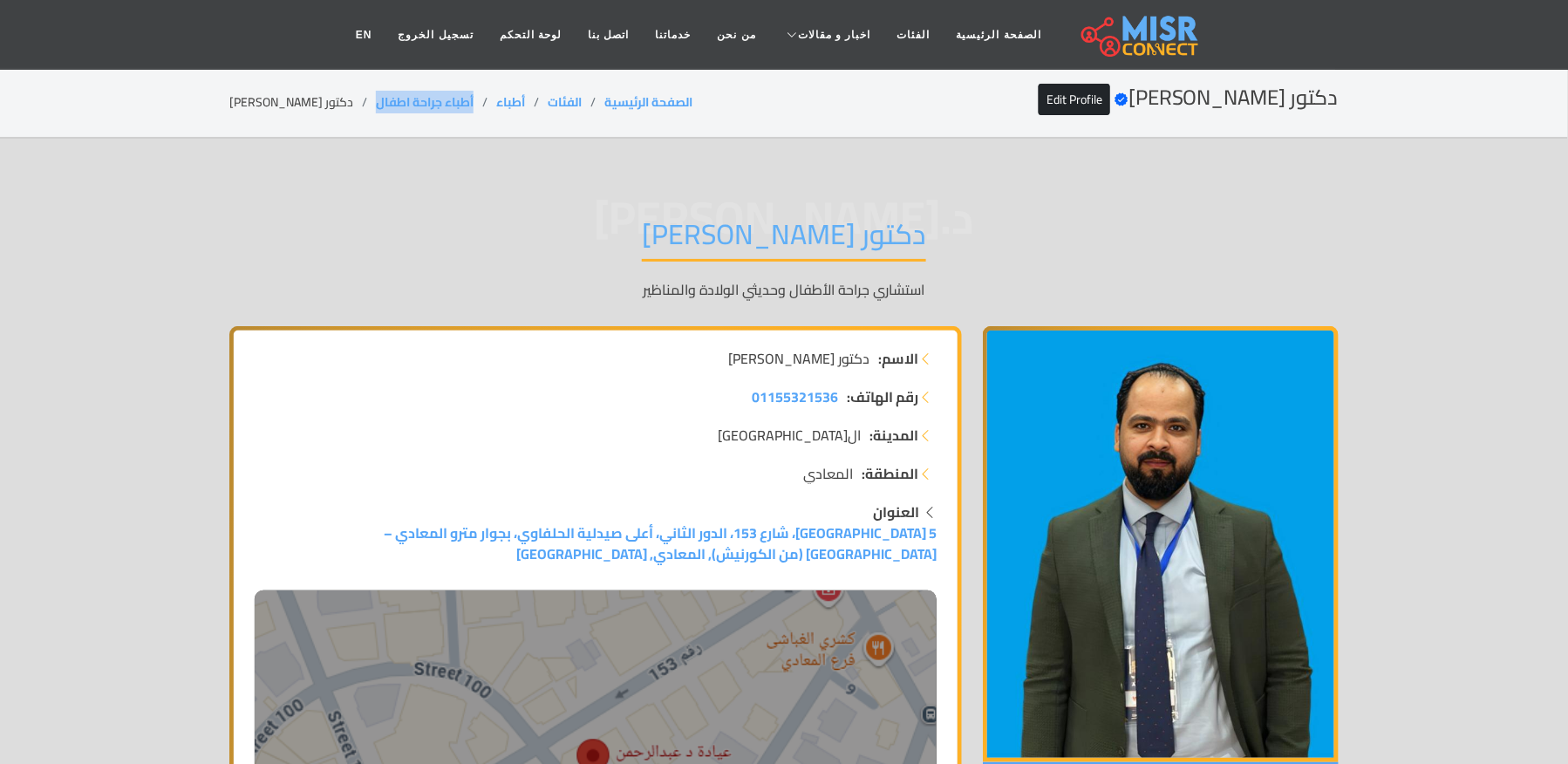
copy link "أطباء جراحة اطفال"
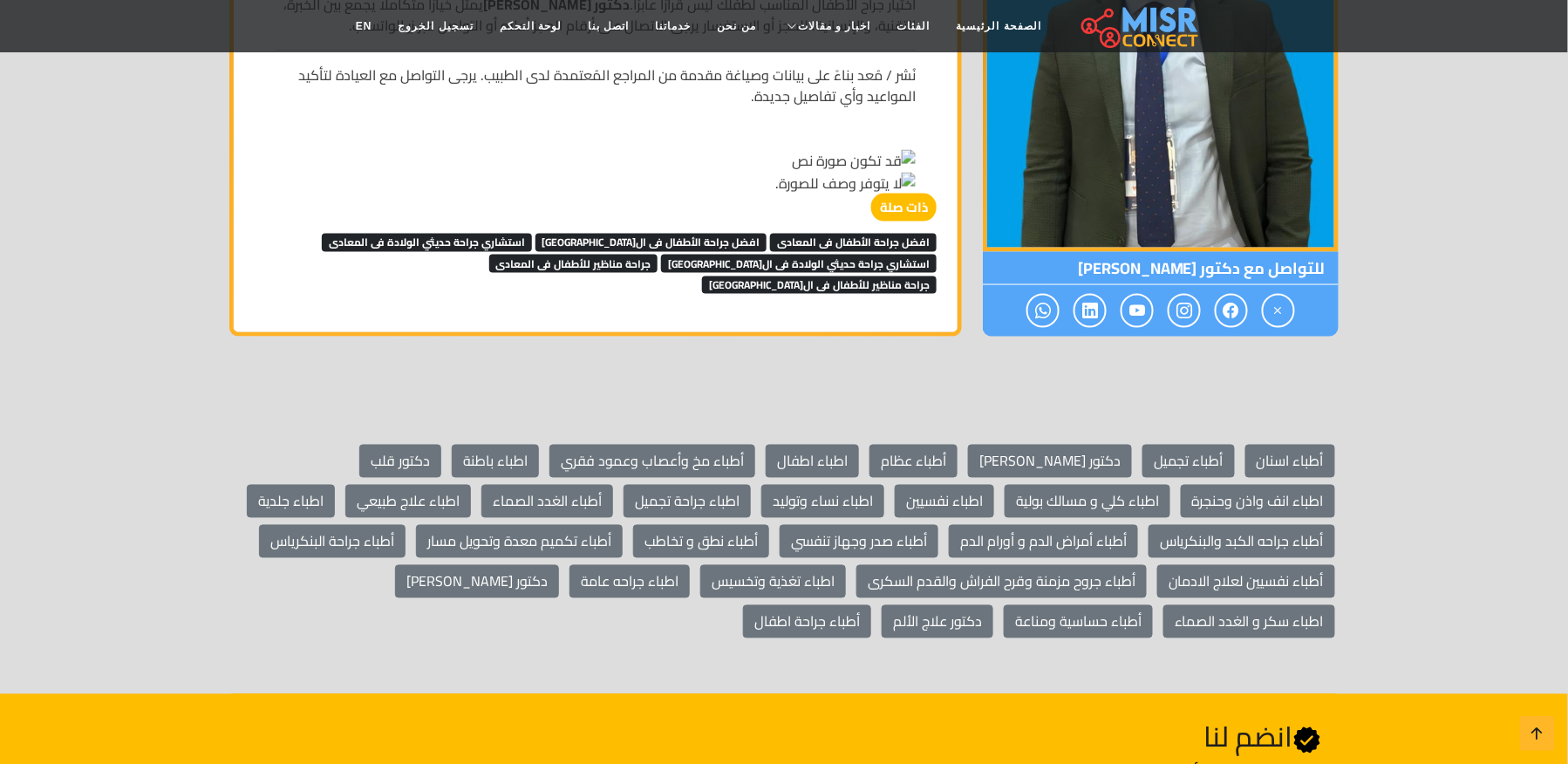
scroll to position [2908, 0]
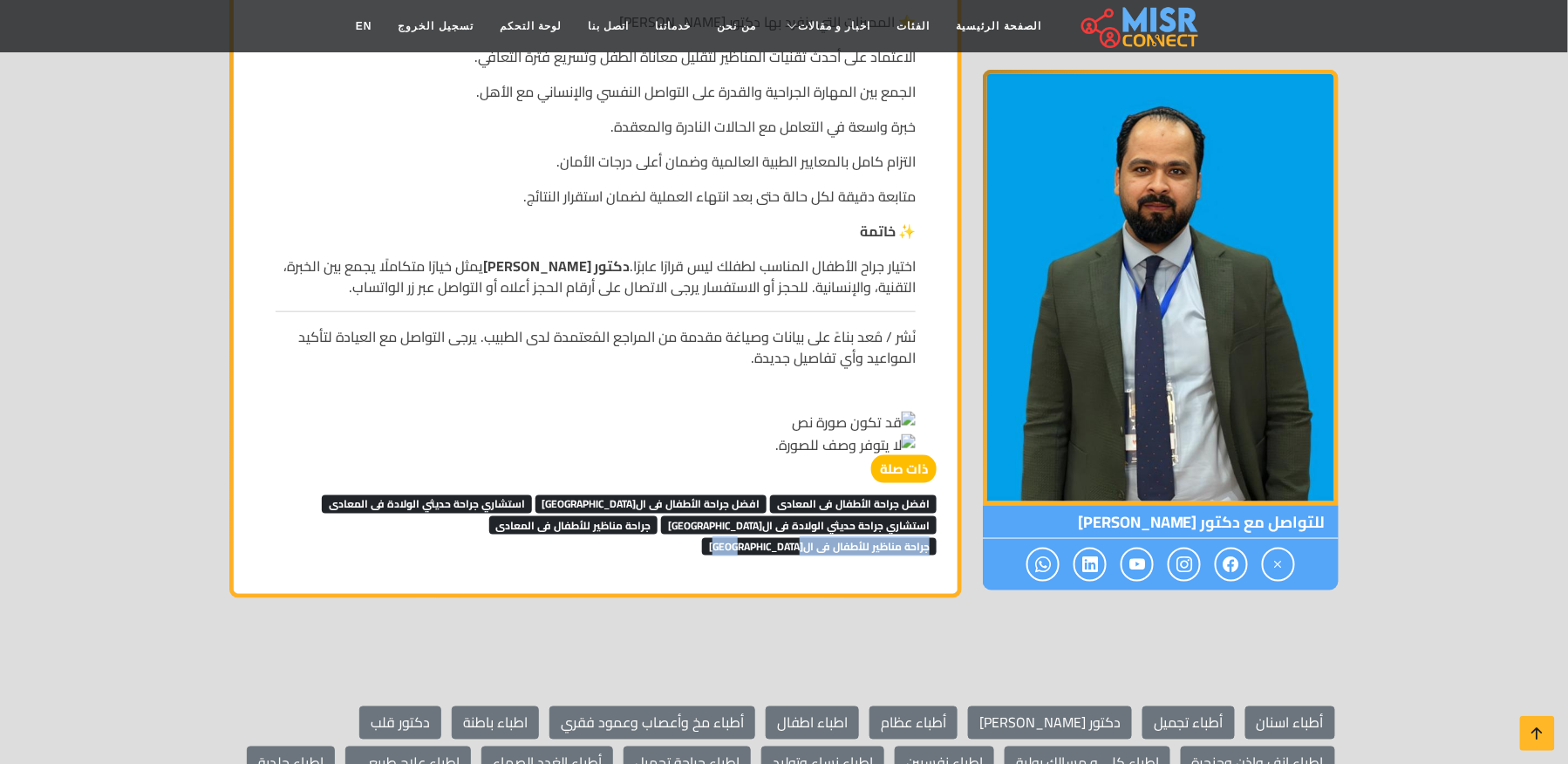
drag, startPoint x: 356, startPoint y: 538, endPoint x: 551, endPoint y: 548, distance: 195.3
click at [551, 548] on div "ذات صلة افضل جراحة الأطفال فى المعادى افضل جراحة الأطفال فى القاهرة استشاري جرا…" at bounding box center [595, 506] width 682 height 101
copy span "جراحة مناظير للأطفال فى ال[GEOGRAPHIC_DATA]"
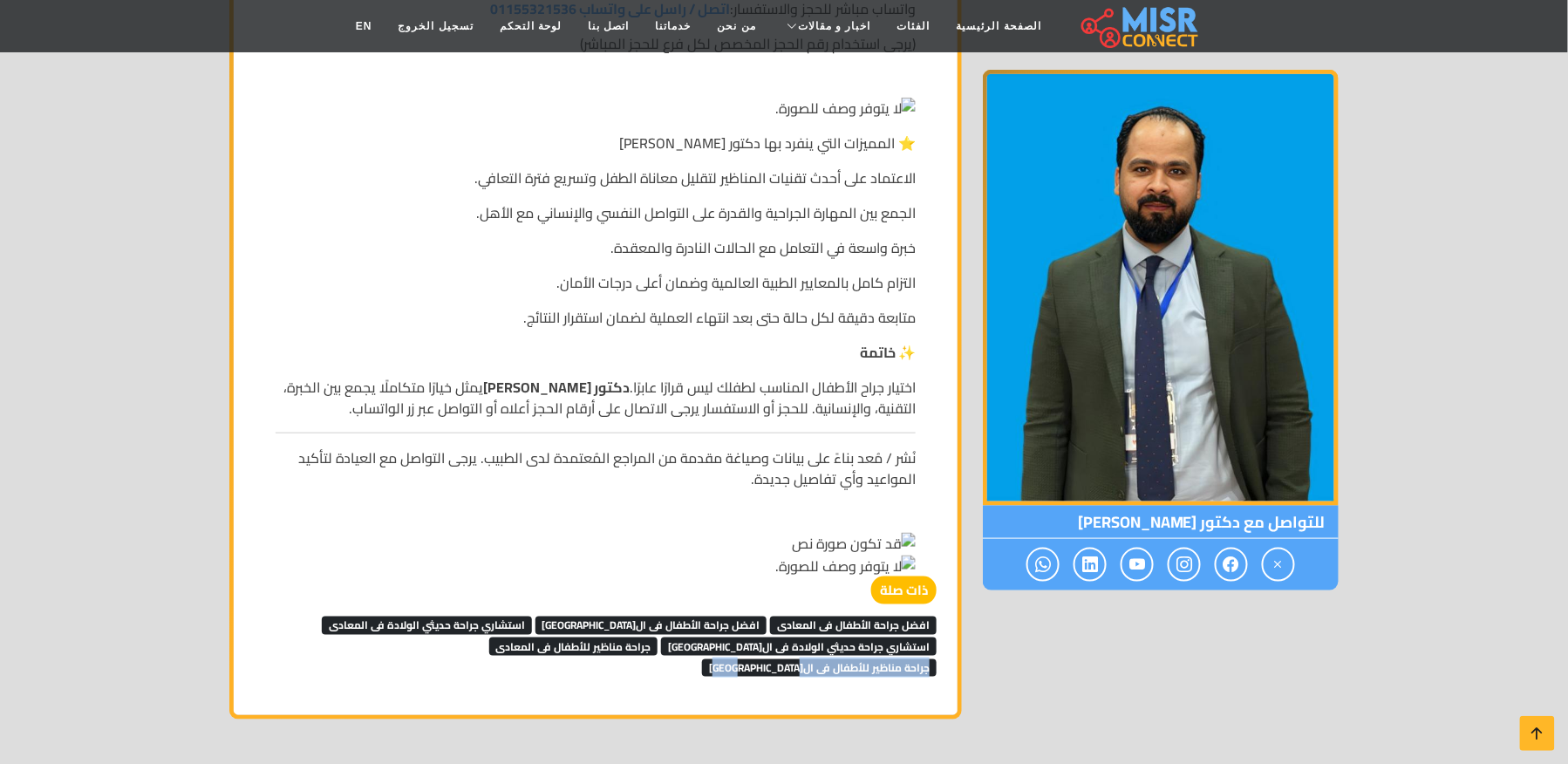
scroll to position [2559, 0]
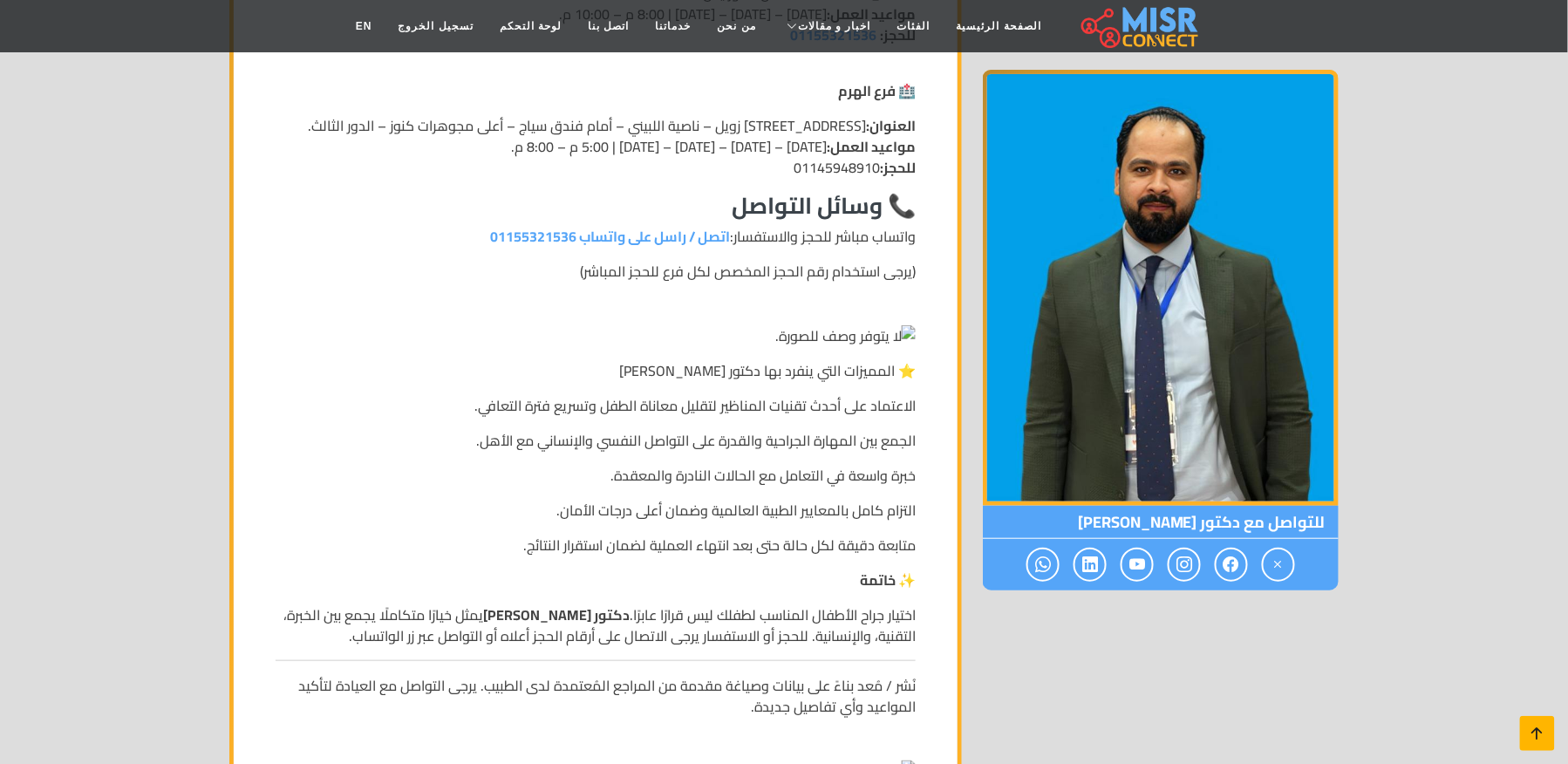
click at [1530, 734] on icon at bounding box center [1538, 733] width 24 height 24
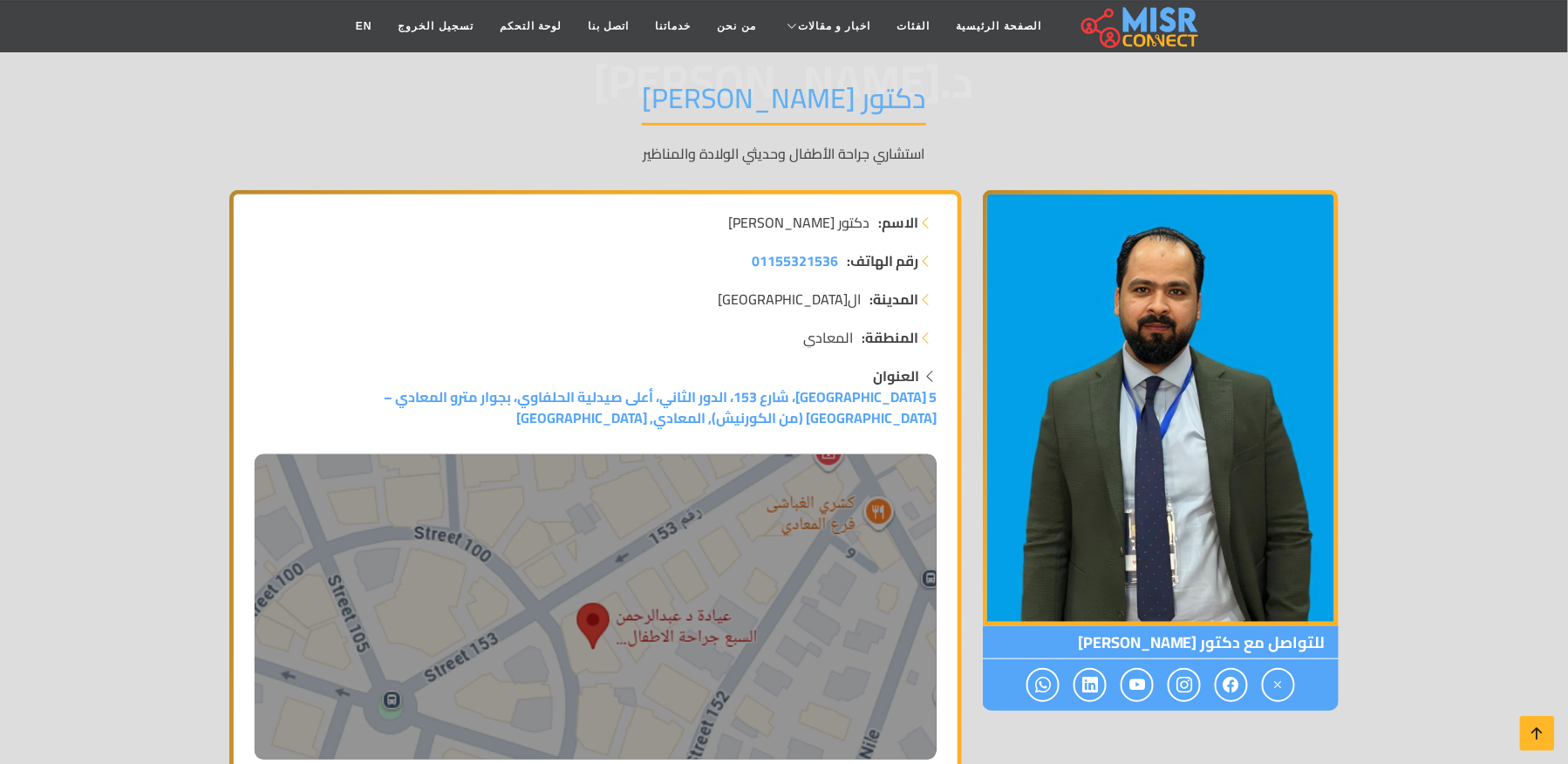
scroll to position [0, 0]
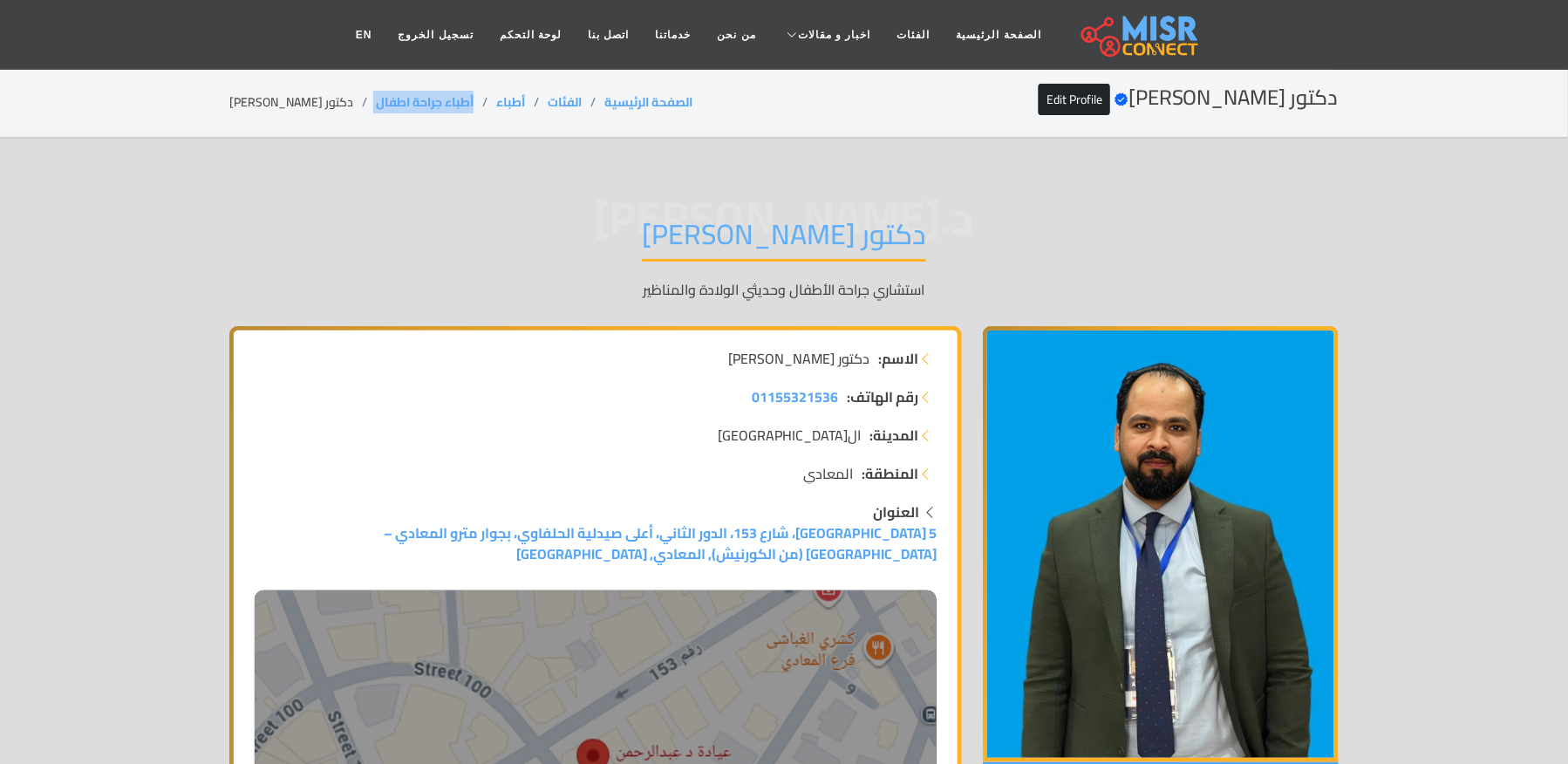
copy ol "أطباء جراحة اطفال"
drag, startPoint x: 449, startPoint y: 101, endPoint x: 363, endPoint y: 112, distance: 86.7
click at [363, 112] on div "دكتور عبدالرحمن السبع Verified account Edit Profile الصفحة الرئيسية الفئات أطبا…" at bounding box center [784, 103] width 1110 height 34
click at [303, 104] on li "دكتور [PERSON_NAME]" at bounding box center [302, 103] width 146 height 19
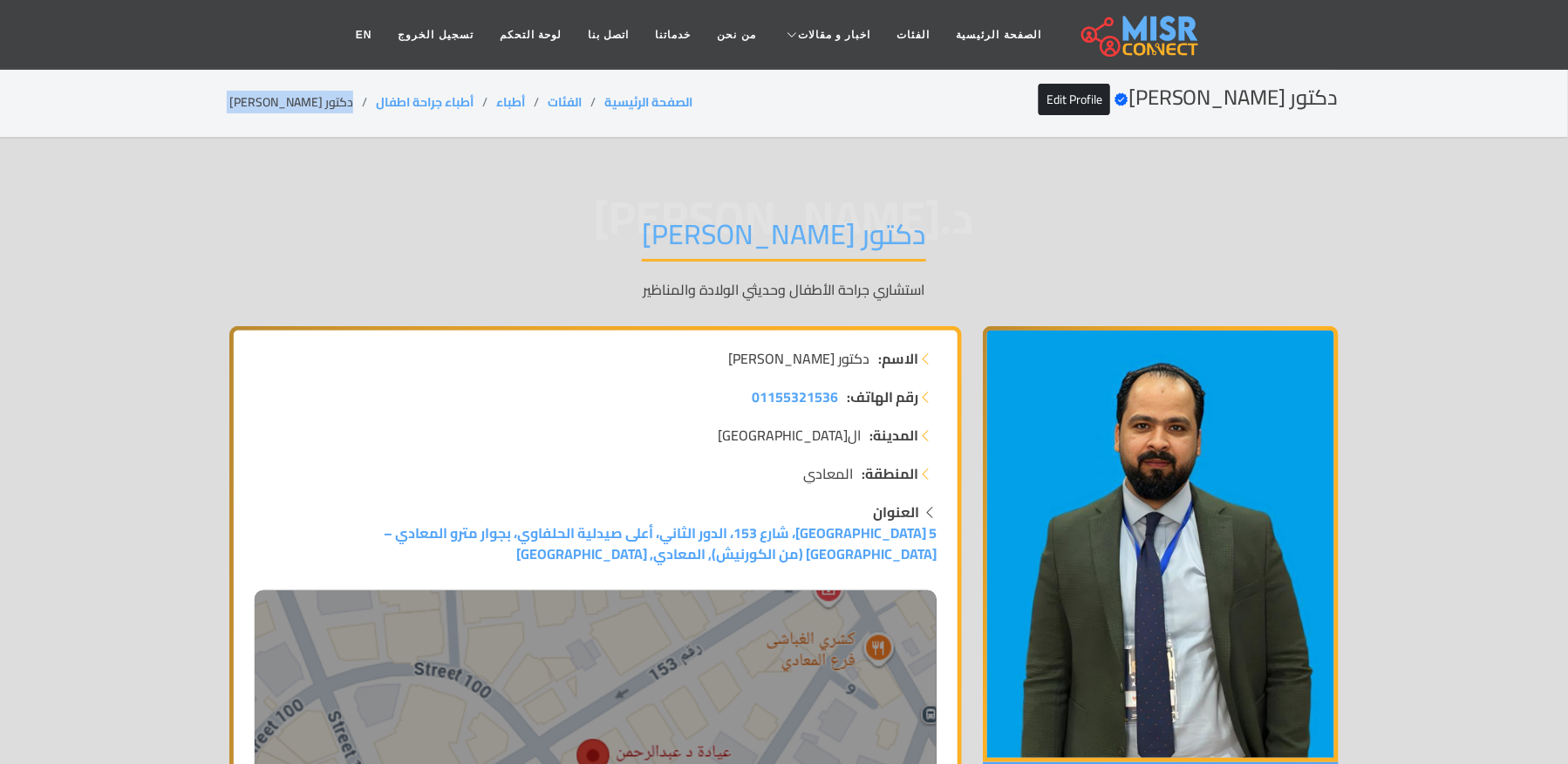
click at [303, 104] on li "دكتور [PERSON_NAME]" at bounding box center [302, 103] width 146 height 19
copy main "دكتور [PERSON_NAME]"
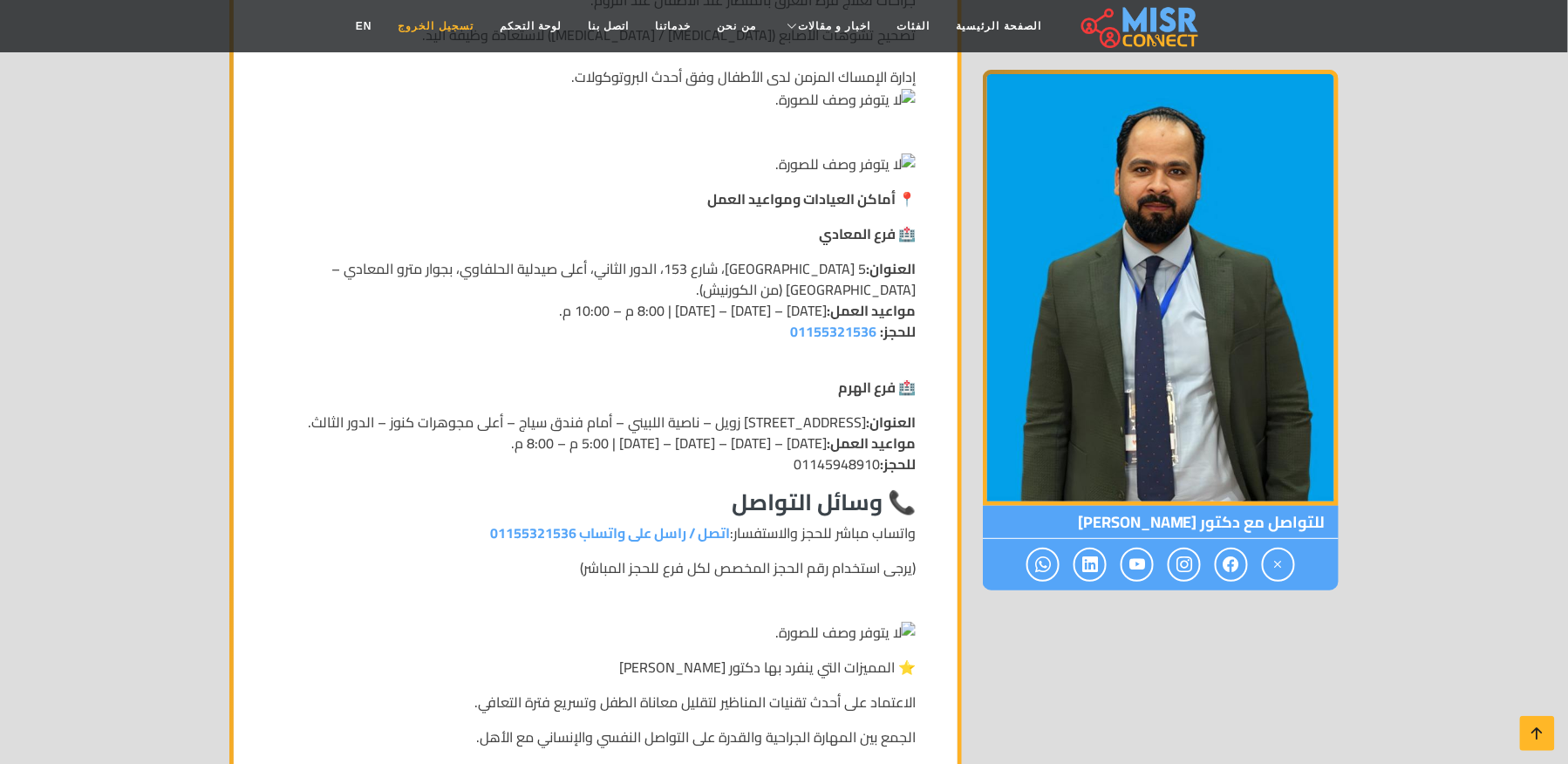
scroll to position [2263, 0]
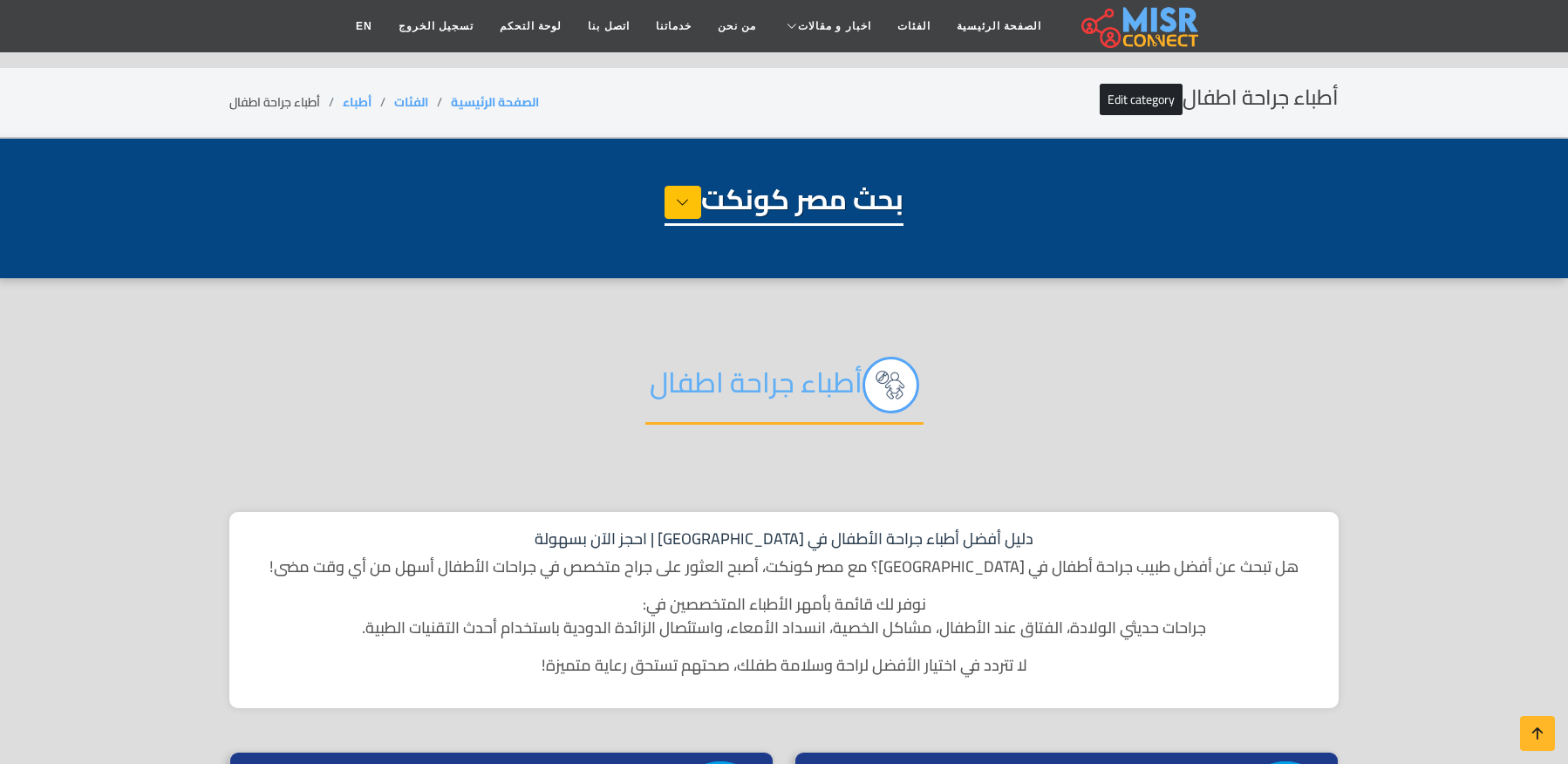
select select "*****"
select select "**********"
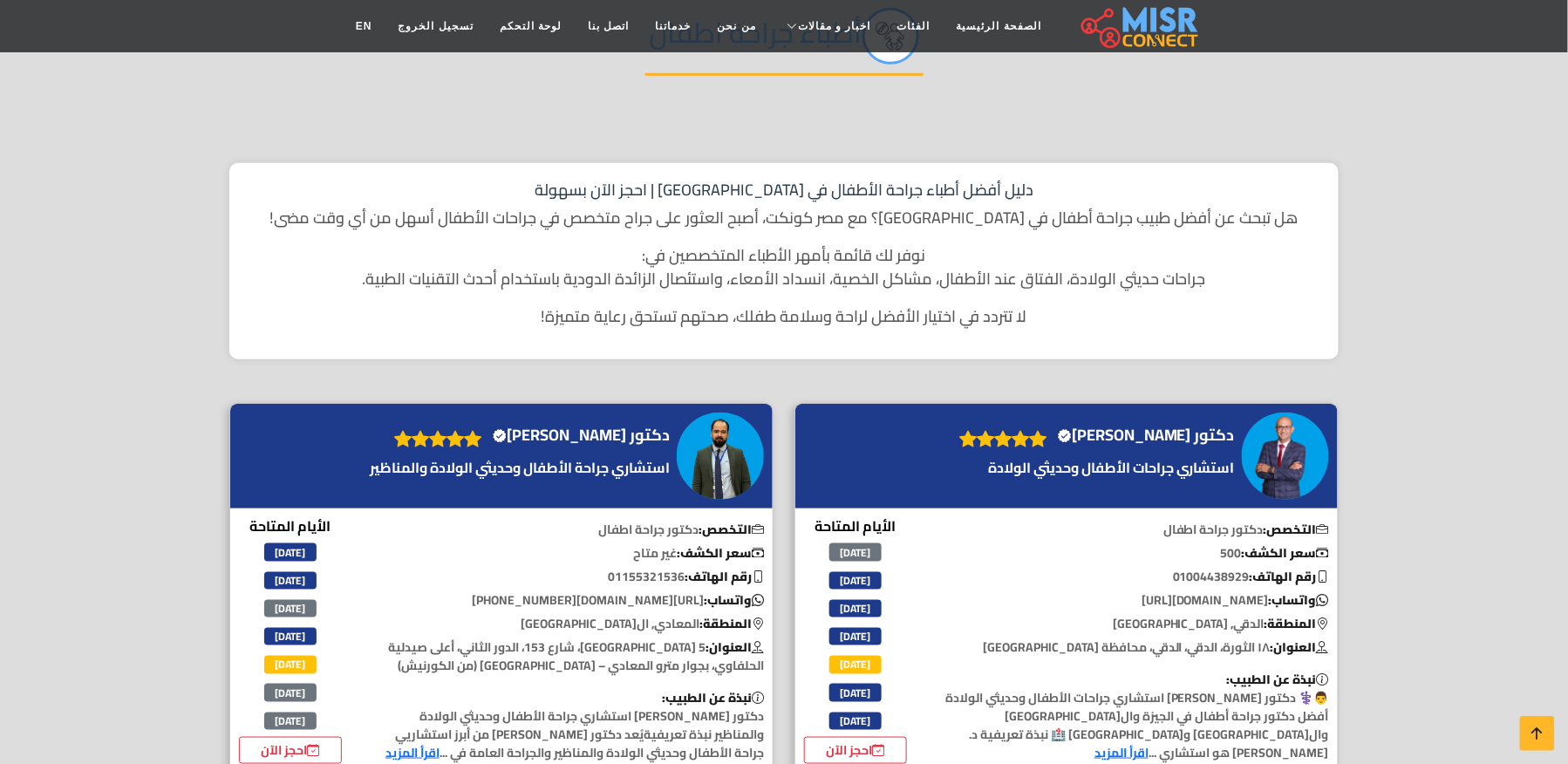
scroll to position [349, 0]
click at [1174, 429] on h4 "دكتور رضا القاضي Verified account" at bounding box center [1146, 435] width 177 height 20
click at [1141, 433] on h4 "دكتور رضا القاضي Verified account" at bounding box center [1146, 435] width 177 height 20
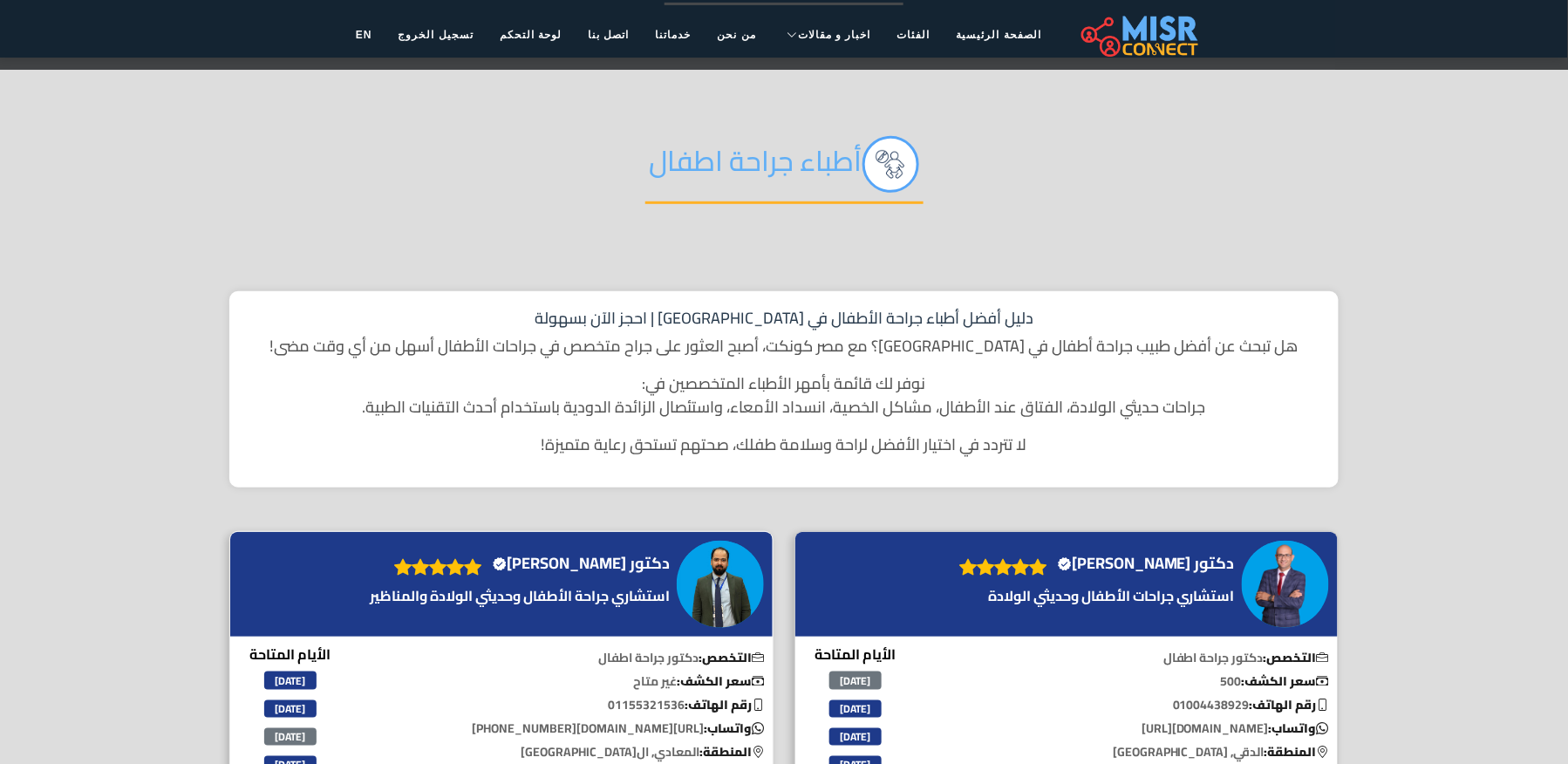
scroll to position [232, 0]
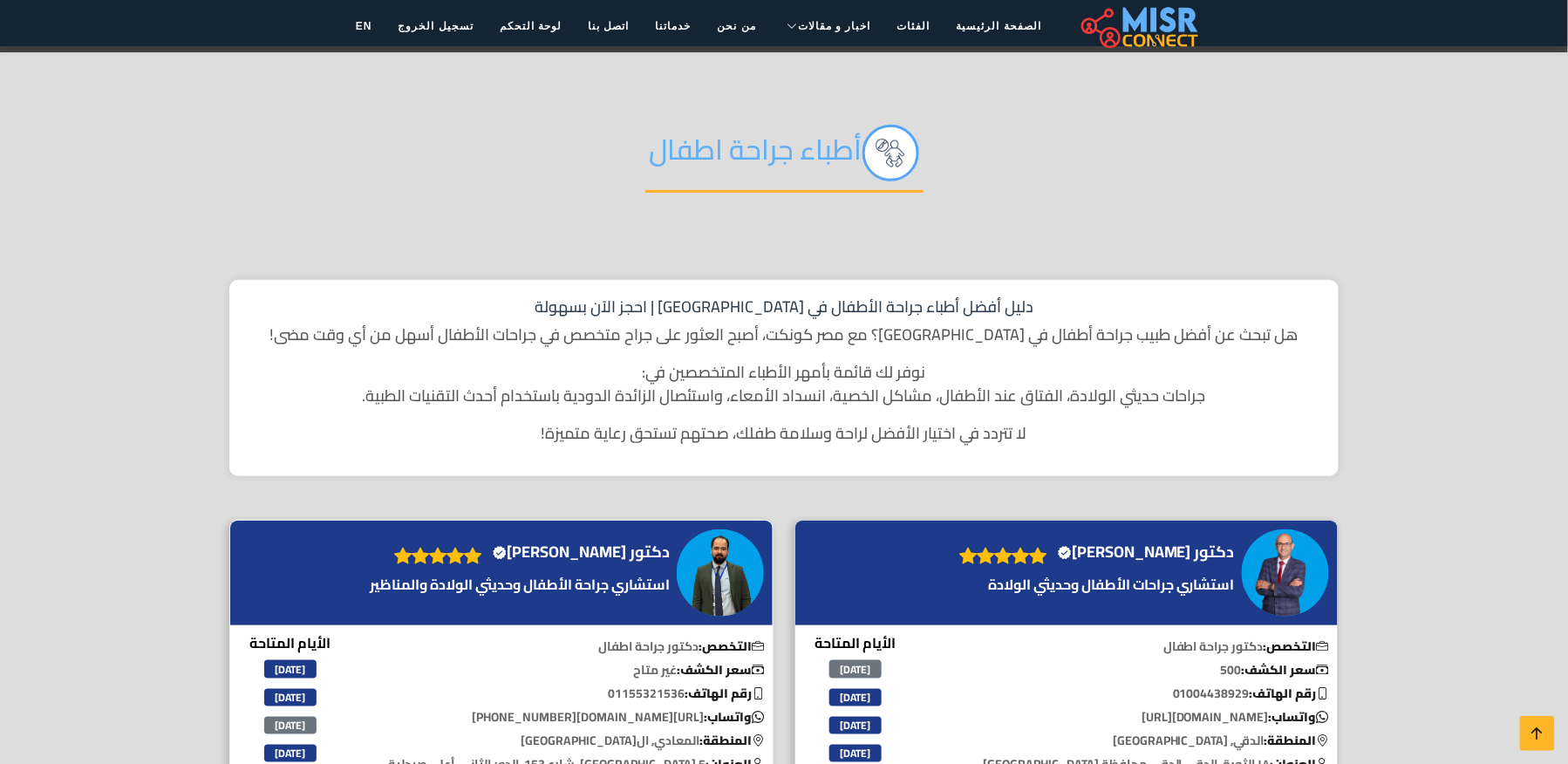
click at [569, 545] on h4 "دكتور عبدالرحمن السبع Verified account" at bounding box center [581, 552] width 177 height 20
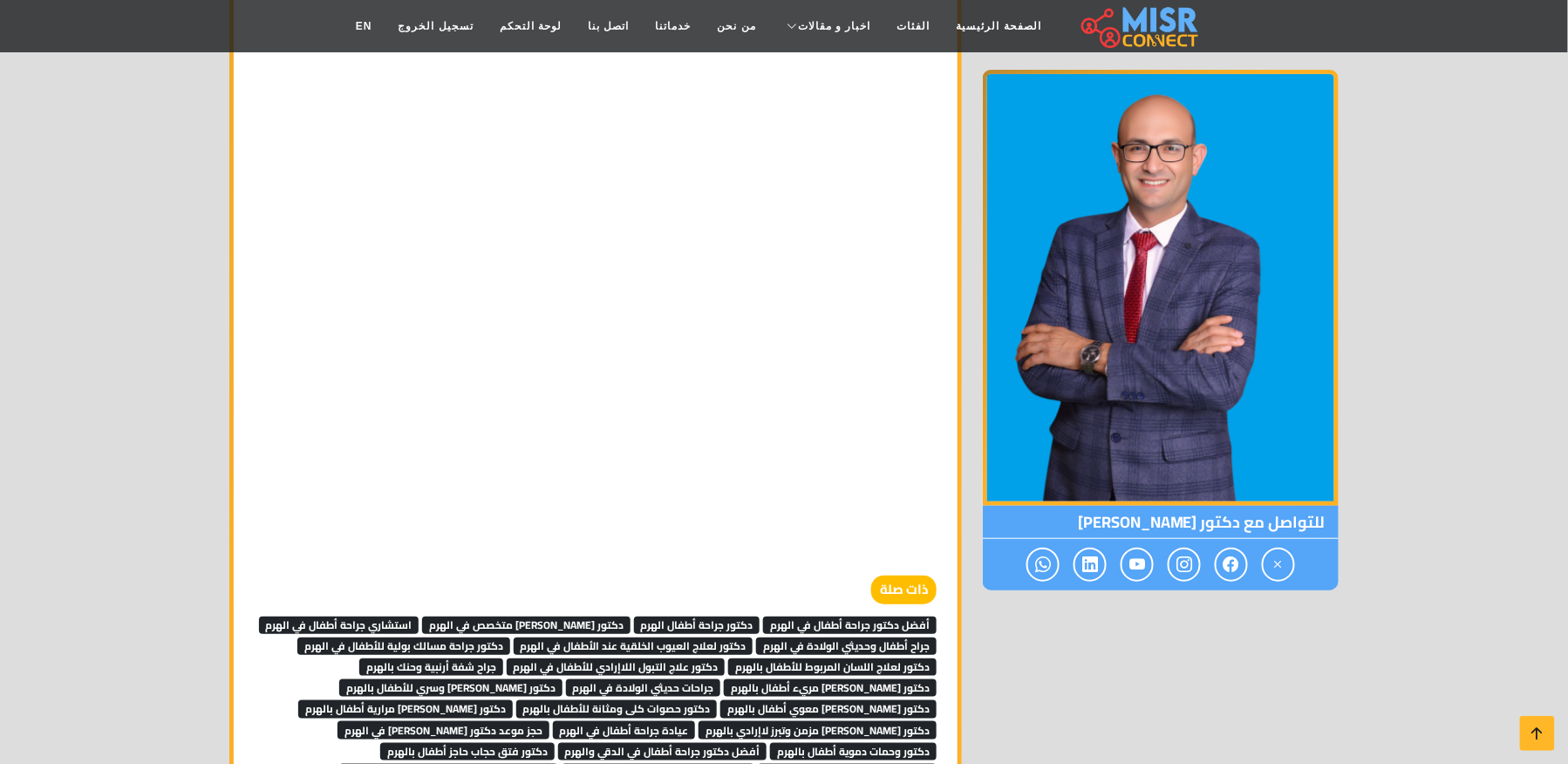
scroll to position [5018, 0]
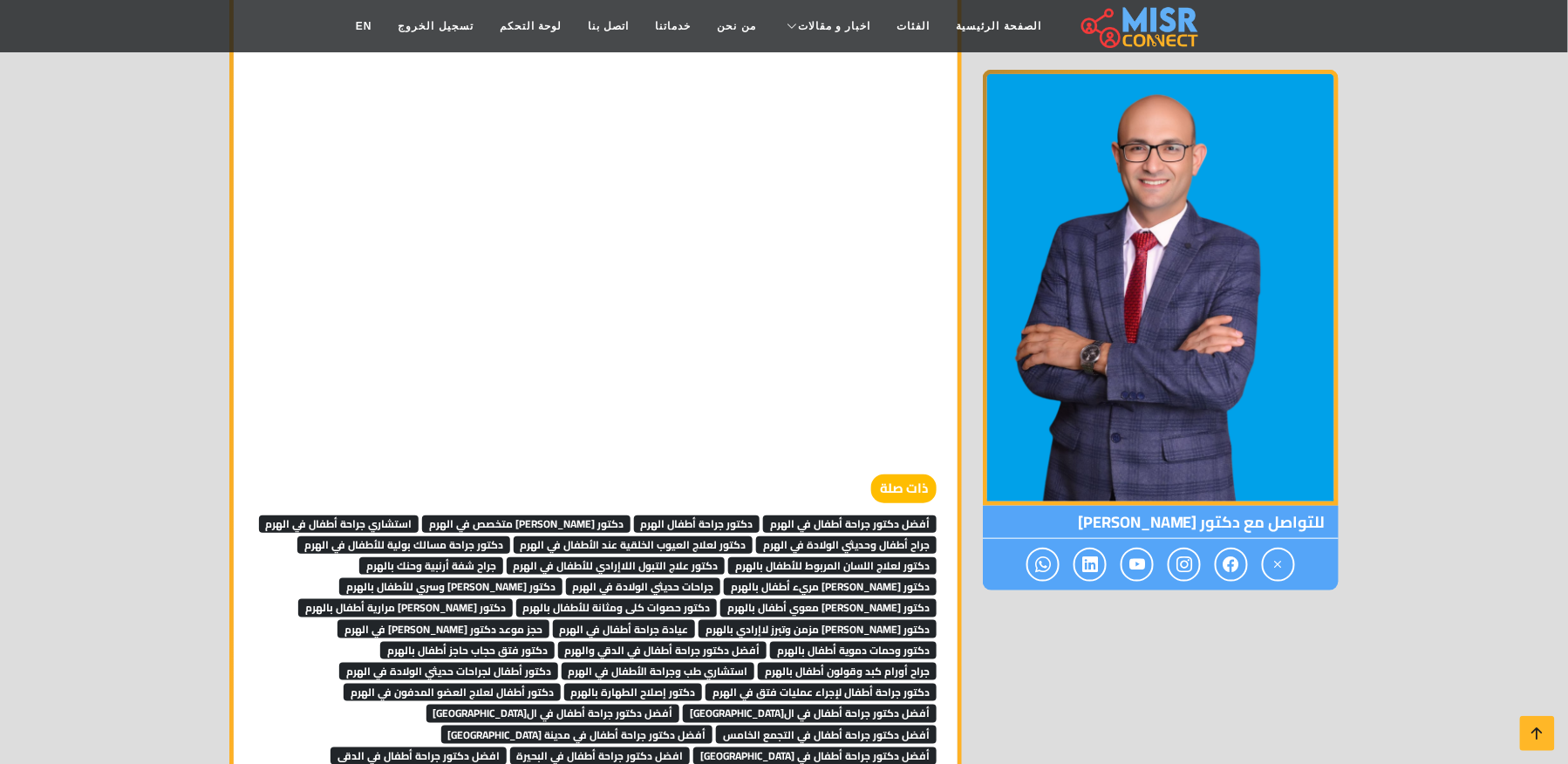
click at [849, 509] on link "أفضل دكتور جراحة أطفال في الهرم" at bounding box center [850, 522] width 173 height 26
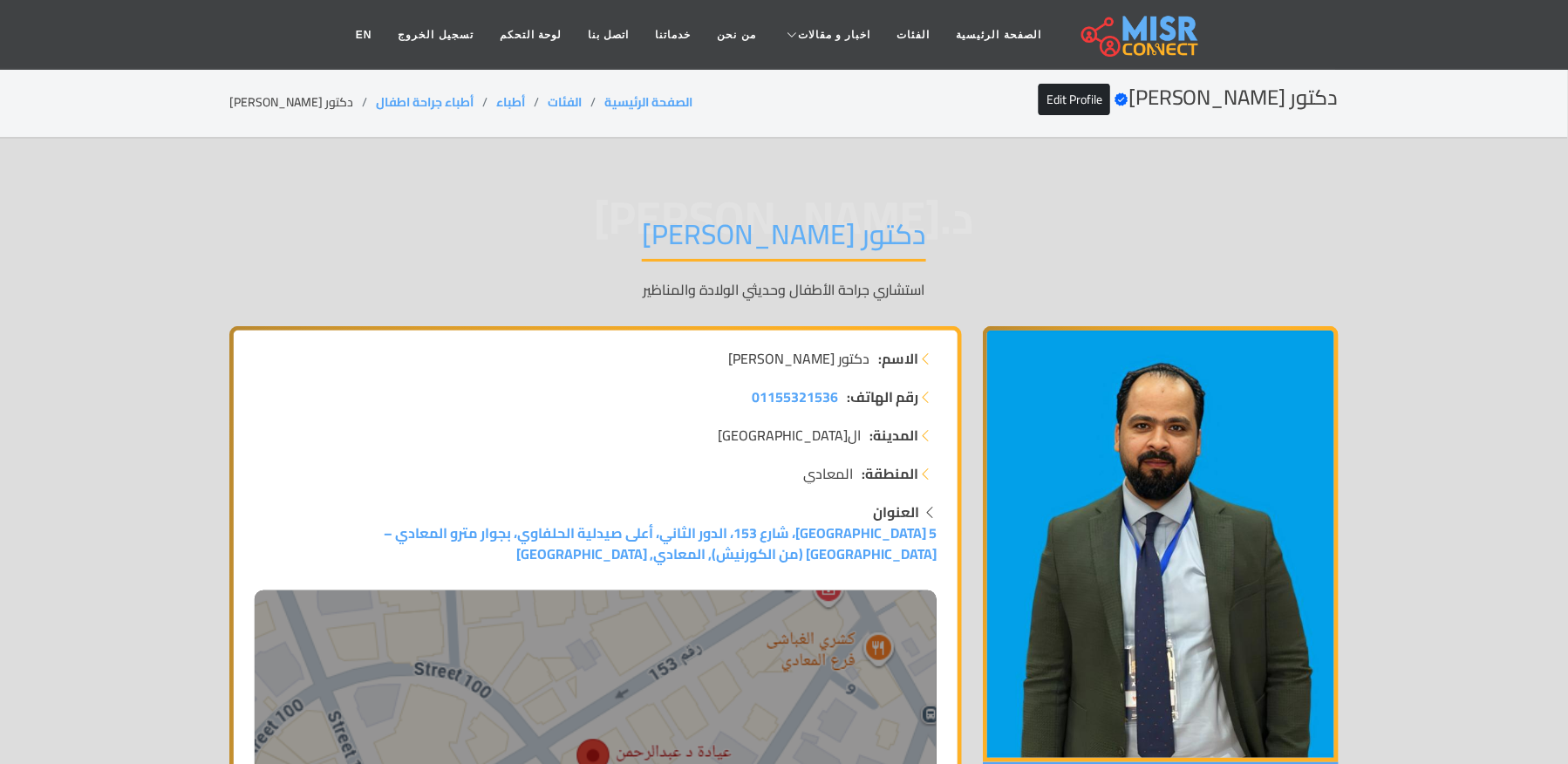
click at [284, 93] on li "دكتور [PERSON_NAME]" at bounding box center [302, 103] width 146 height 19
copy main "دكتور [PERSON_NAME]"
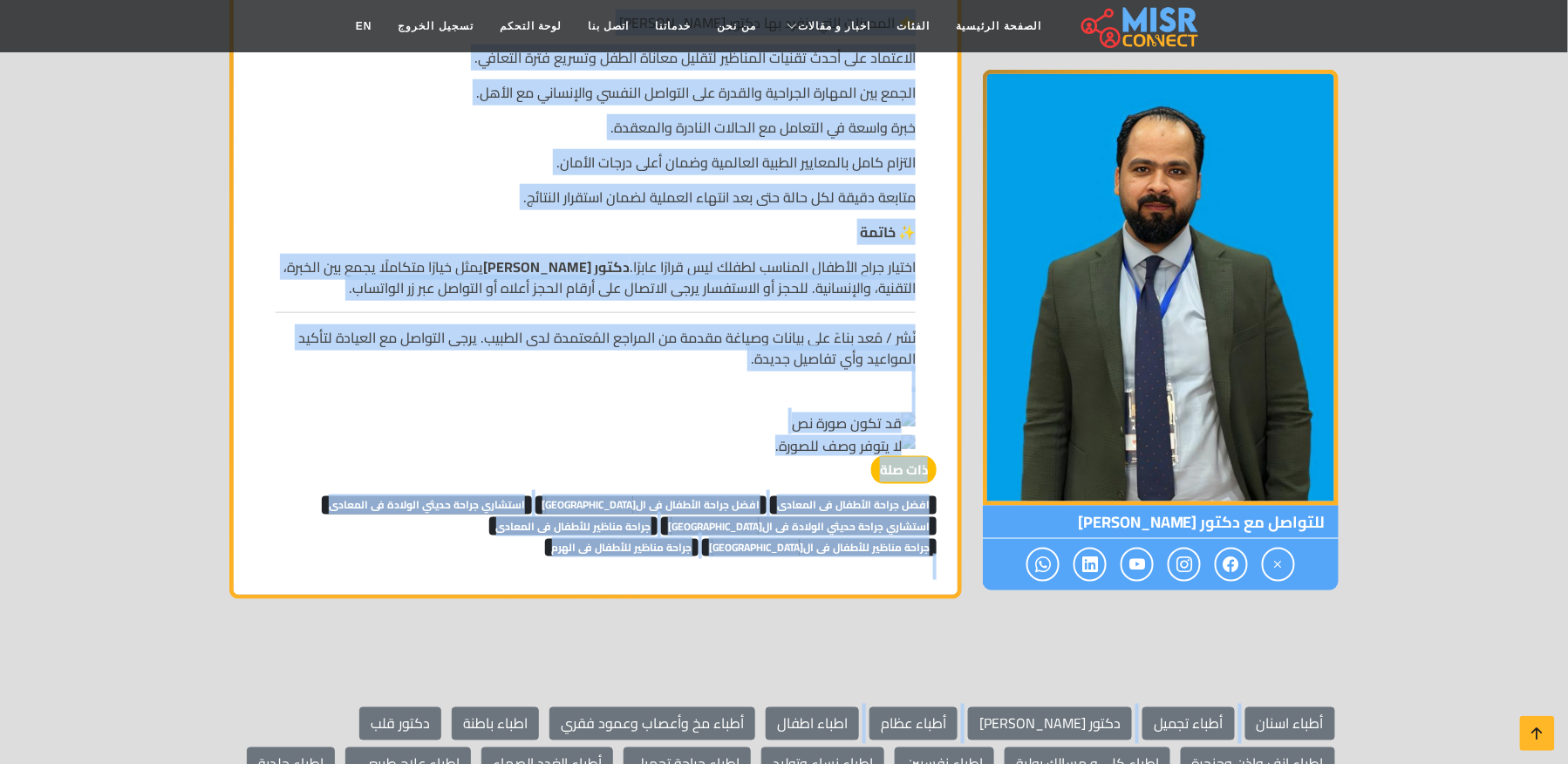
scroll to position [2908, 0]
drag, startPoint x: 938, startPoint y: 572, endPoint x: 300, endPoint y: 309, distance: 690.1
copy div "lorem ipsumdolo sitam – consect adipi elitsed doeius tempori utlaboree dolo mag…"
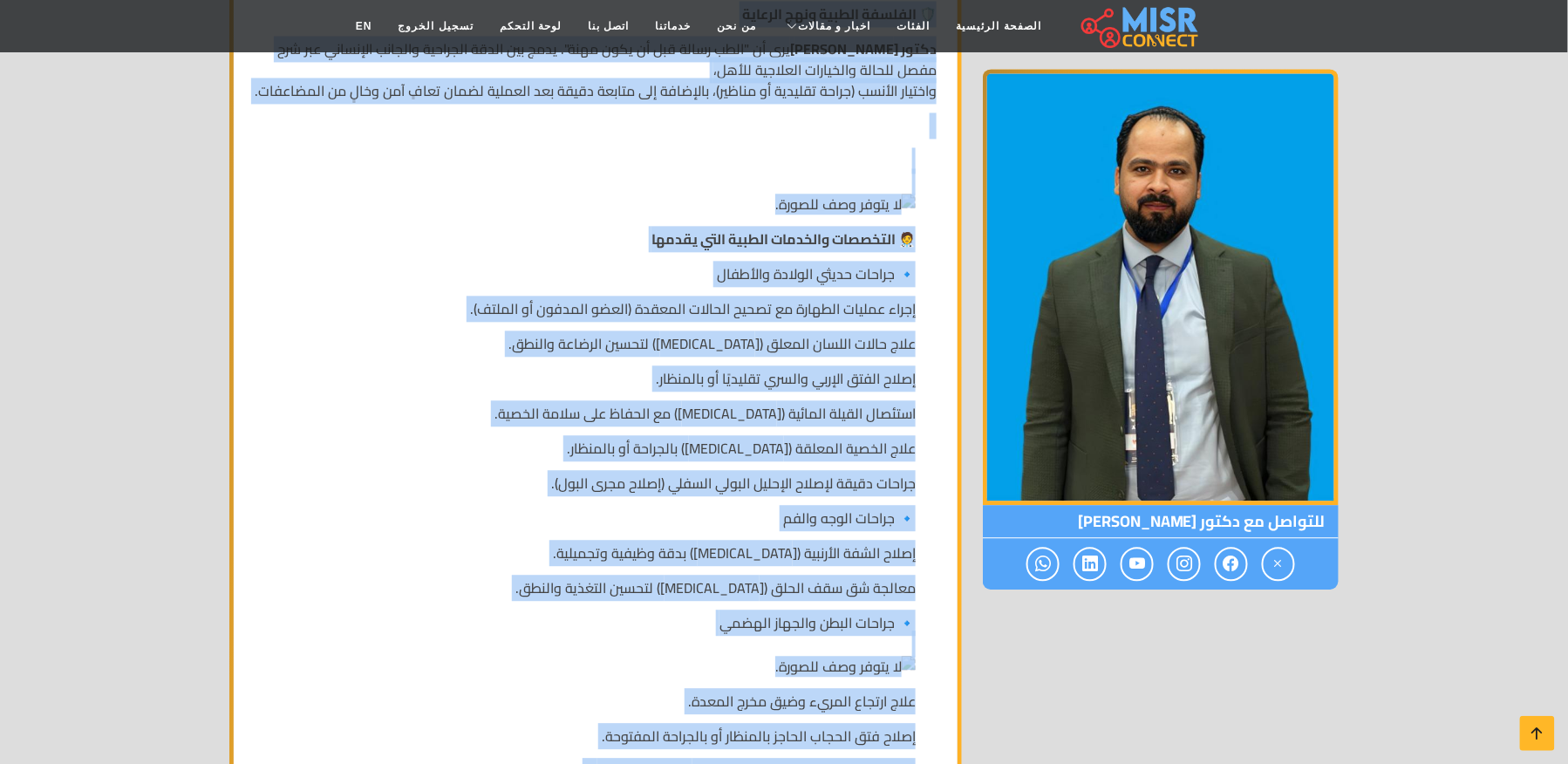
scroll to position [1279, 0]
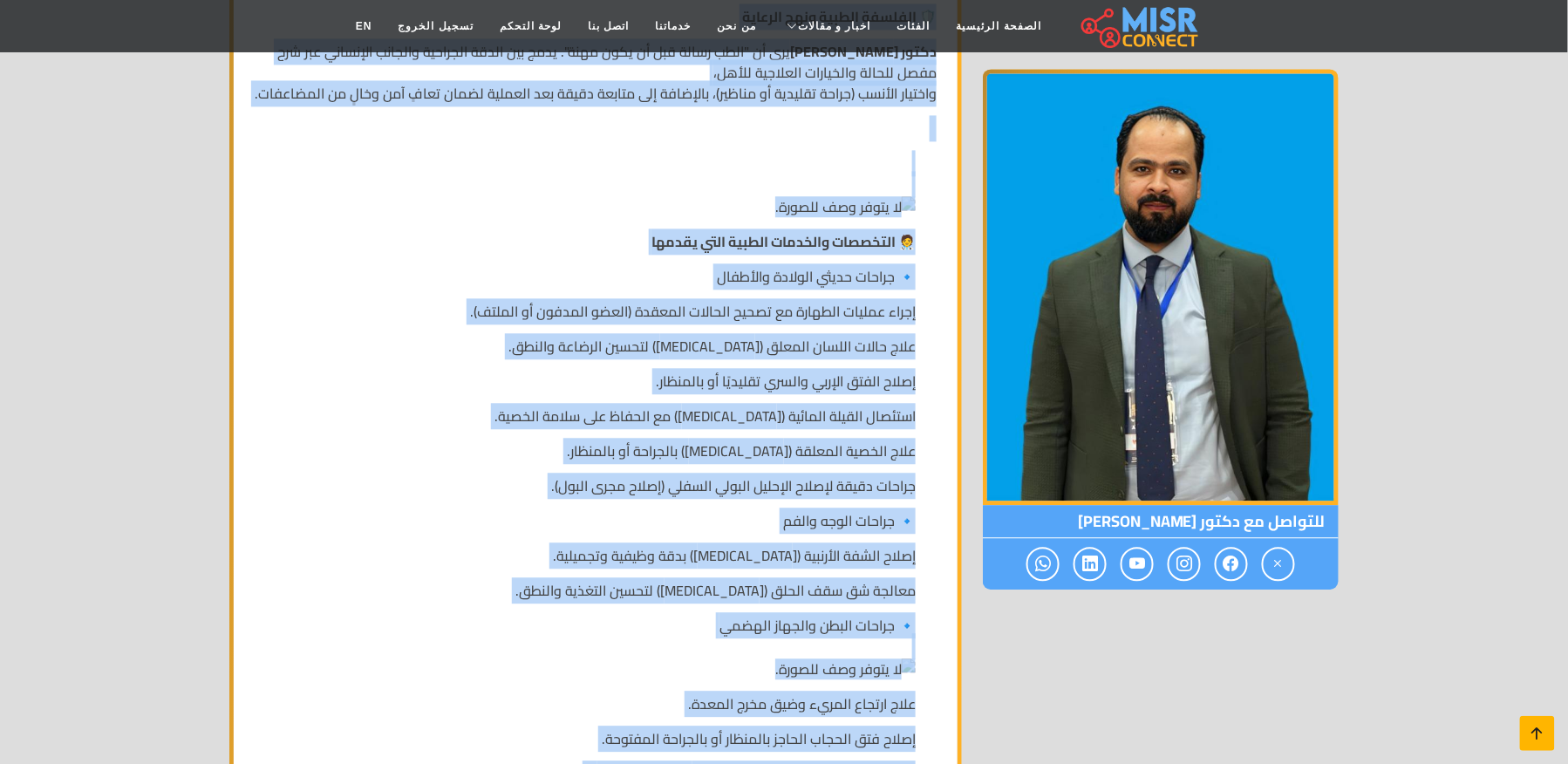
click at [1544, 733] on icon at bounding box center [1538, 733] width 24 height 24
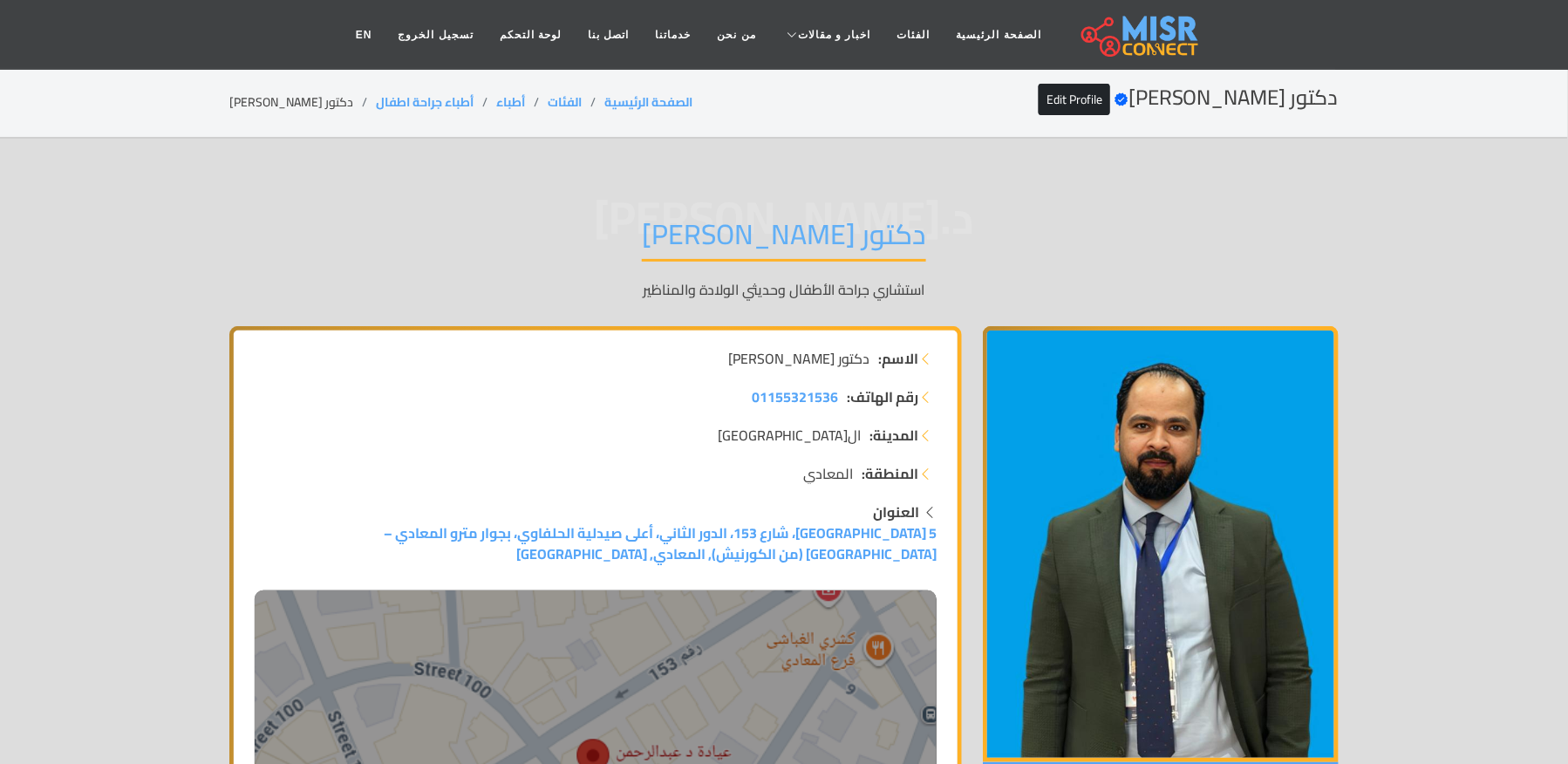
click at [225, 110] on div "دكتور عبدالرحمن السبع Verified account Edit Profile الصفحة الرئيسية الفئات أطبا…" at bounding box center [784, 103] width 1151 height 34
click at [234, 110] on li "دكتور [PERSON_NAME]" at bounding box center [302, 103] width 146 height 19
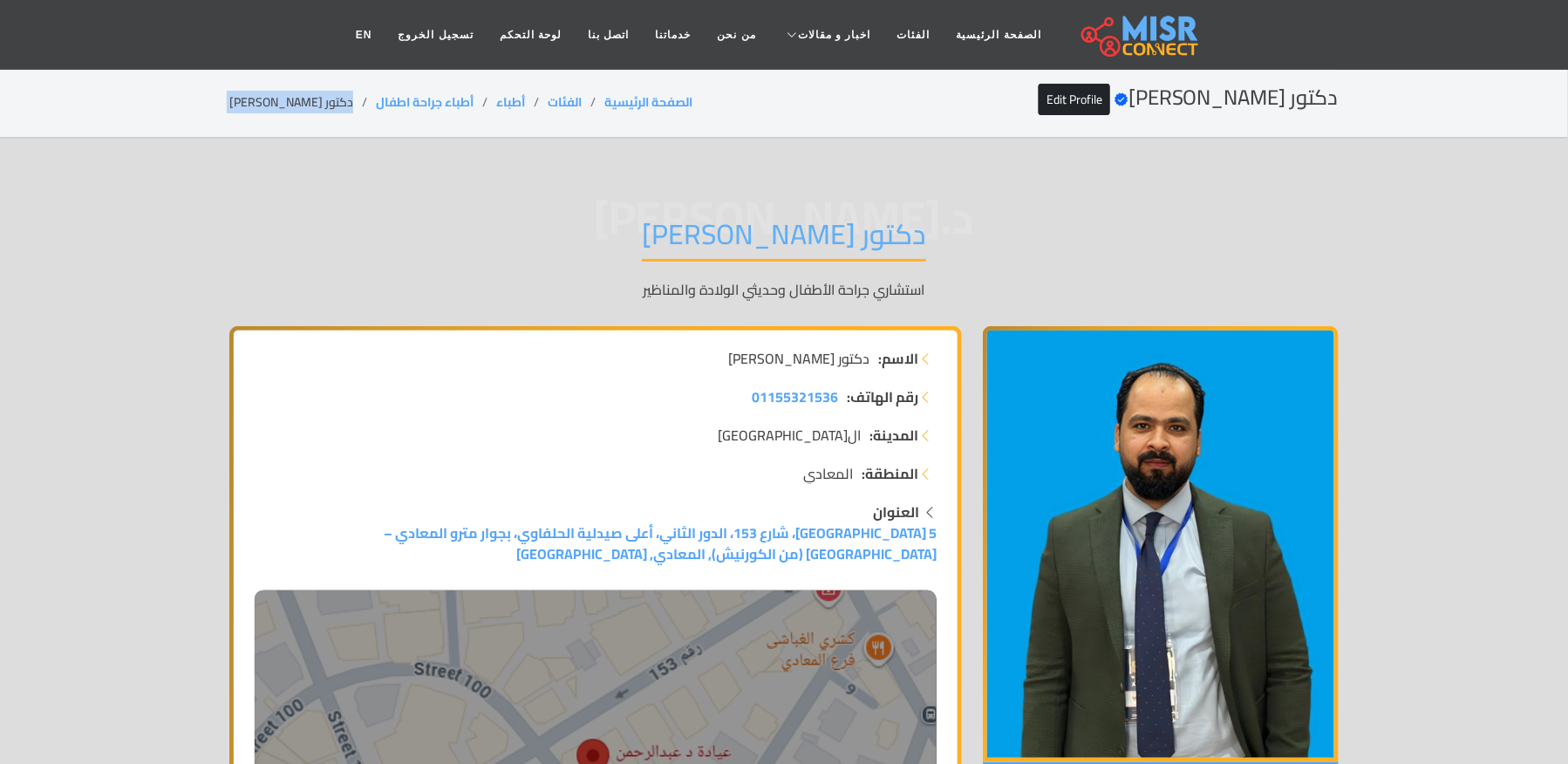
copy main "دكتور [PERSON_NAME]"
drag, startPoint x: 465, startPoint y: 96, endPoint x: 365, endPoint y: 115, distance: 101.8
click at [365, 115] on div "دكتور عبدالرحمن السبع Verified account Edit Profile الصفحة الرئيسية الفئات أطبا…" at bounding box center [784, 103] width 1110 height 34
copy link "أطباء جراحة اطفال"
click at [326, 98] on li "دكتور [PERSON_NAME]" at bounding box center [302, 103] width 146 height 19
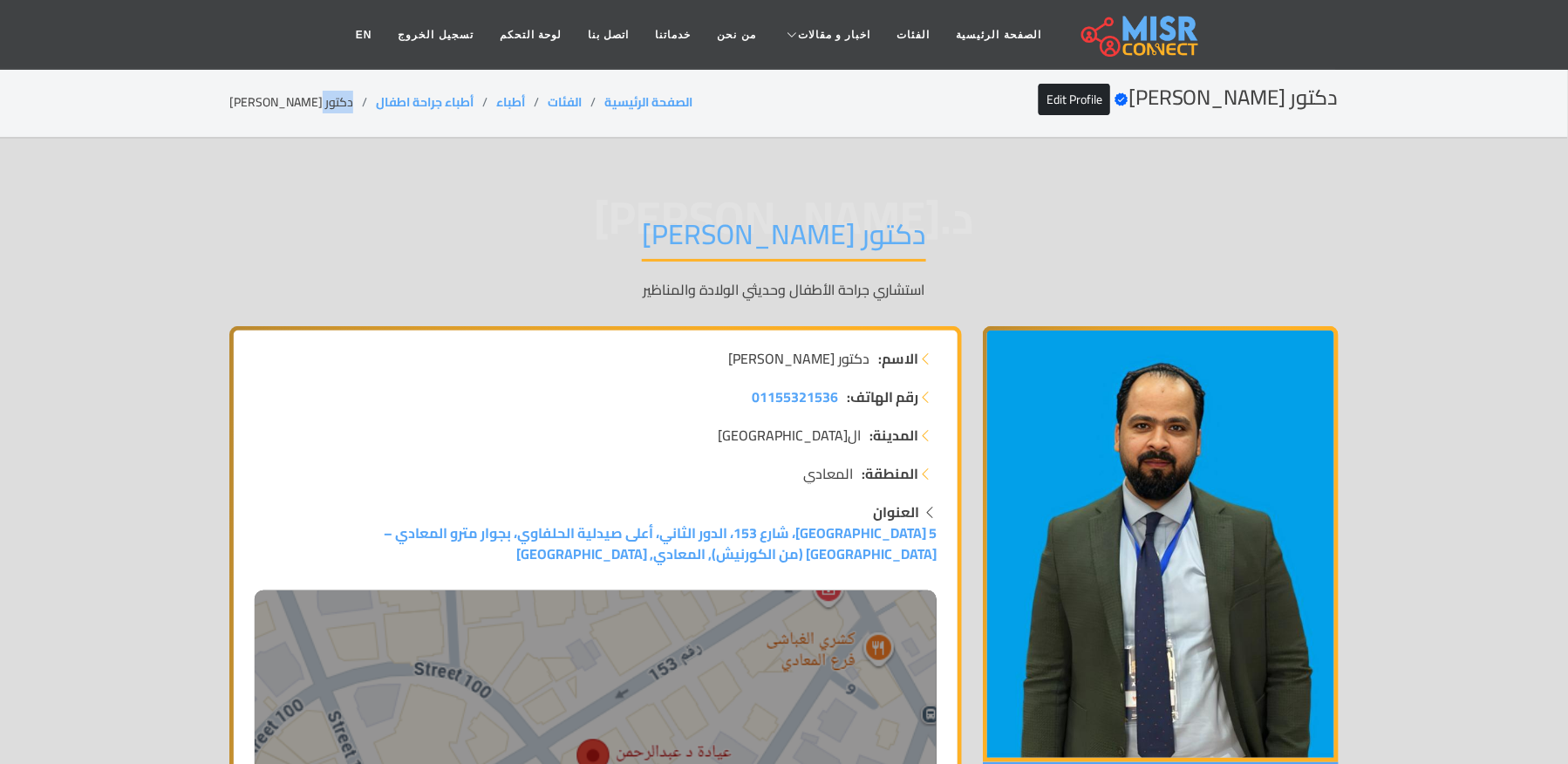
click at [326, 98] on li "دكتور [PERSON_NAME]" at bounding box center [302, 103] width 146 height 19
copy main "دكتور [PERSON_NAME]"
drag, startPoint x: 472, startPoint y: 82, endPoint x: 354, endPoint y: 89, distance: 118.2
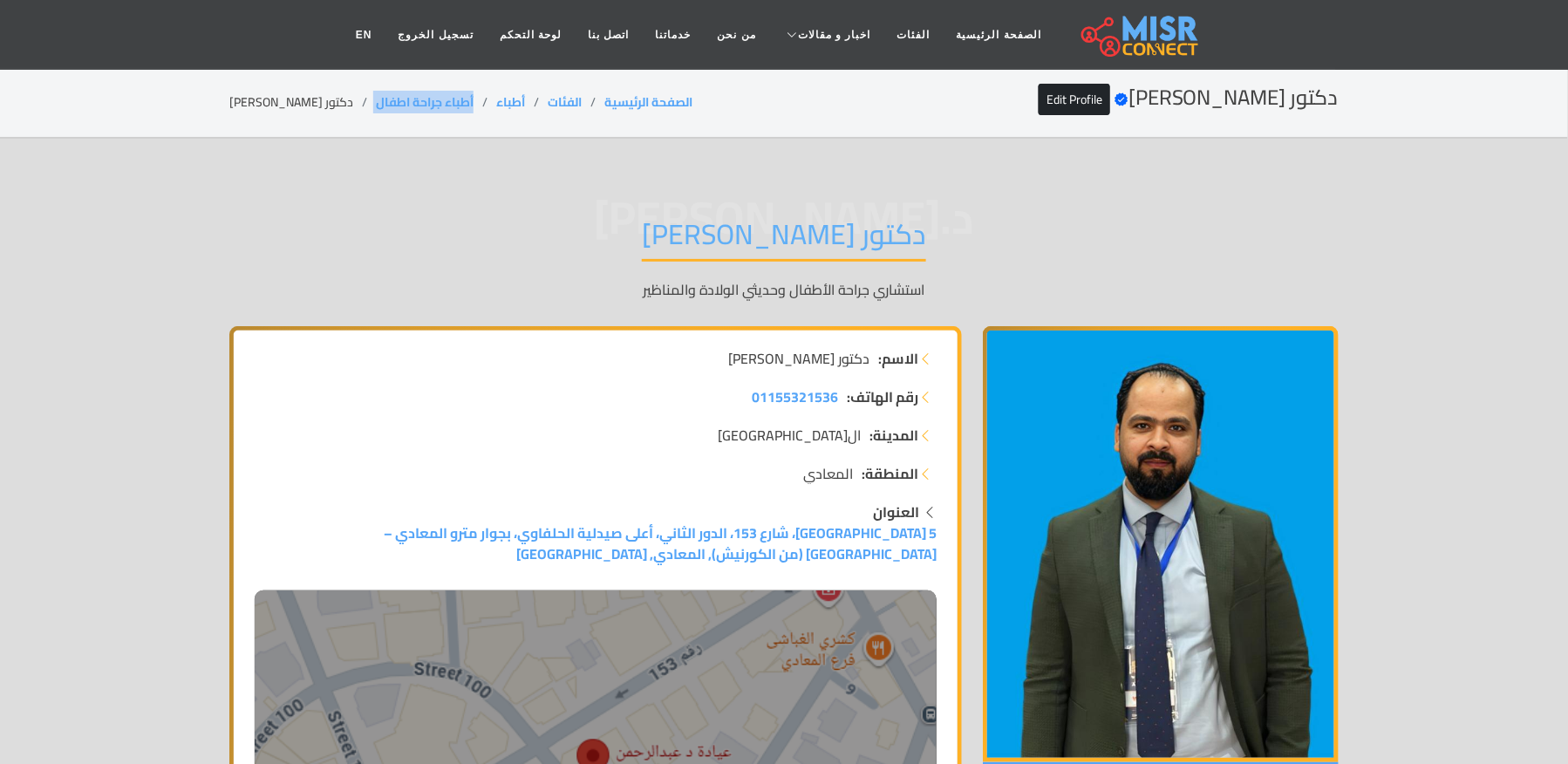
click at [354, 89] on section "دكتور عبدالرحمن السبع Verified account Edit Profile الصفحة الرئيسية الفئات أطبا…" at bounding box center [784, 104] width 1568 height 71
copy ol "أطباء جراحة اطفال"
click at [270, 98] on li "دكتور [PERSON_NAME]" at bounding box center [302, 103] width 146 height 19
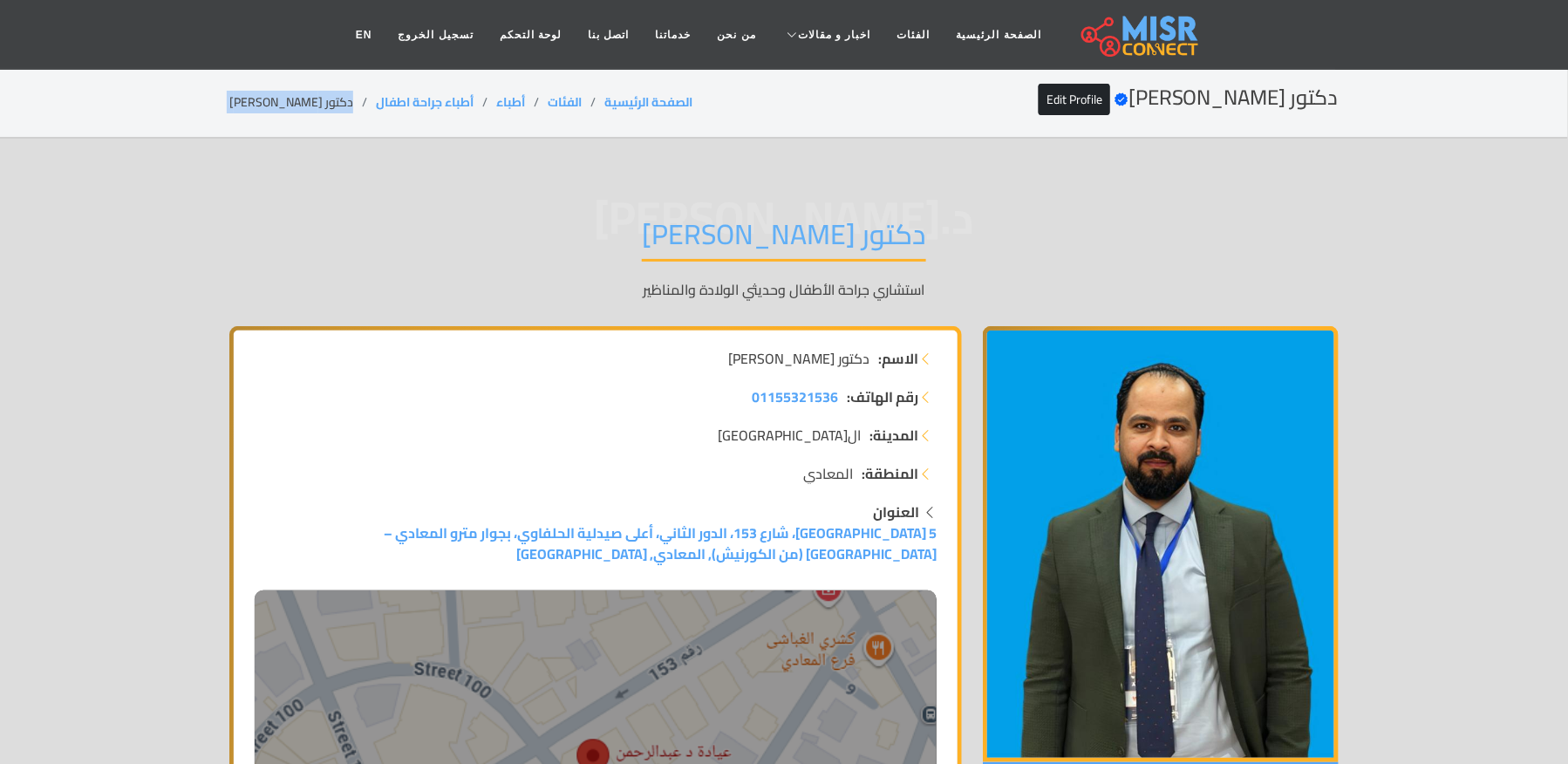
click at [270, 98] on li "دكتور [PERSON_NAME]" at bounding box center [302, 103] width 146 height 19
copy main "دكتور [PERSON_NAME]"
click at [475, 88] on div "دكتور عبدالرحمن السبع Verified account Edit Profile الصفحة الرئيسية الفئات أطبا…" at bounding box center [784, 103] width 1110 height 34
click at [312, 96] on li "دكتور عبدالرحمن السبع" at bounding box center [302, 103] width 146 height 19
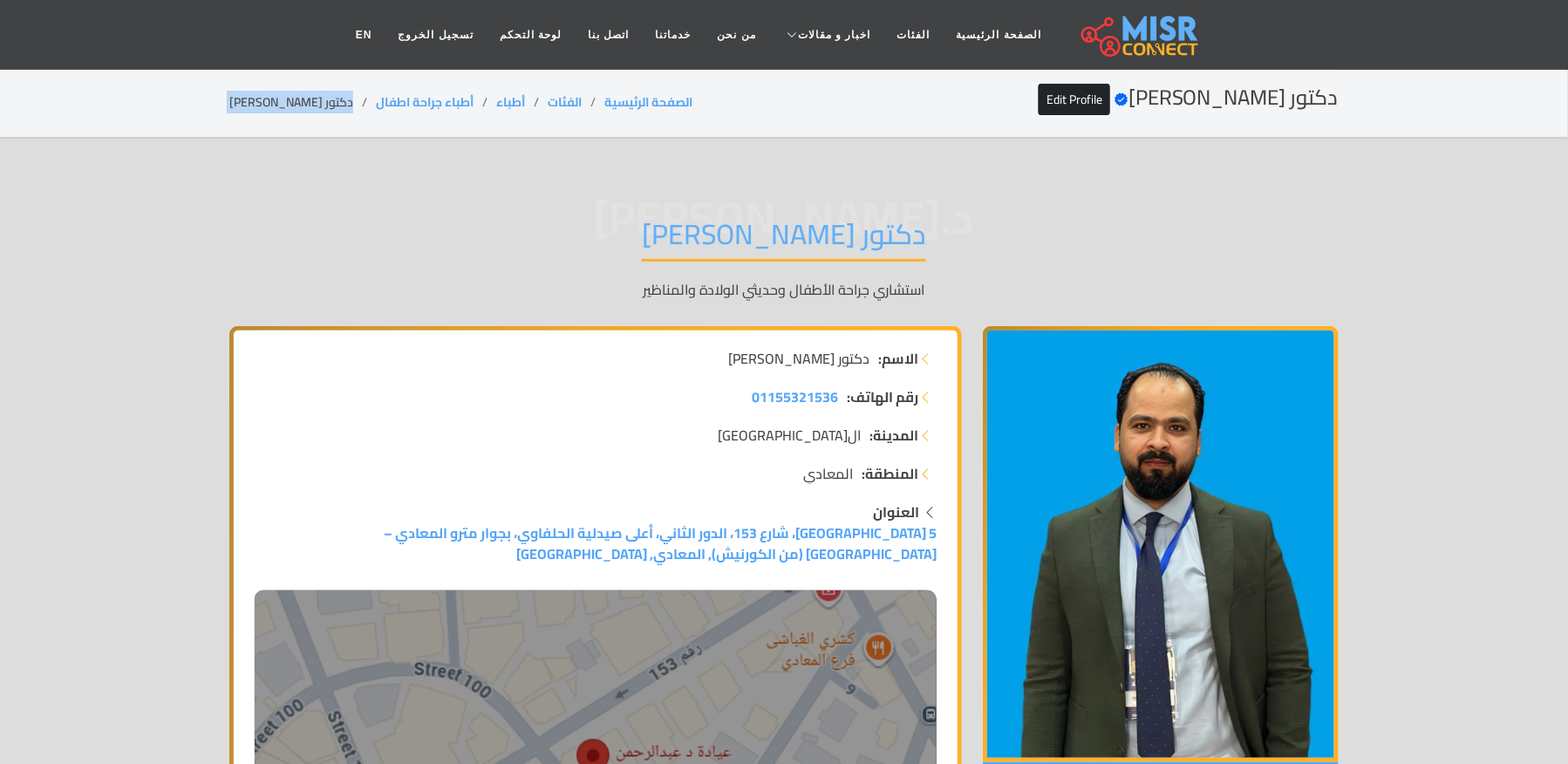
click at [312, 96] on li "دكتور عبدالرحمن السبع" at bounding box center [302, 103] width 146 height 19
copy main "دكتور عبدالرحمن السبع"
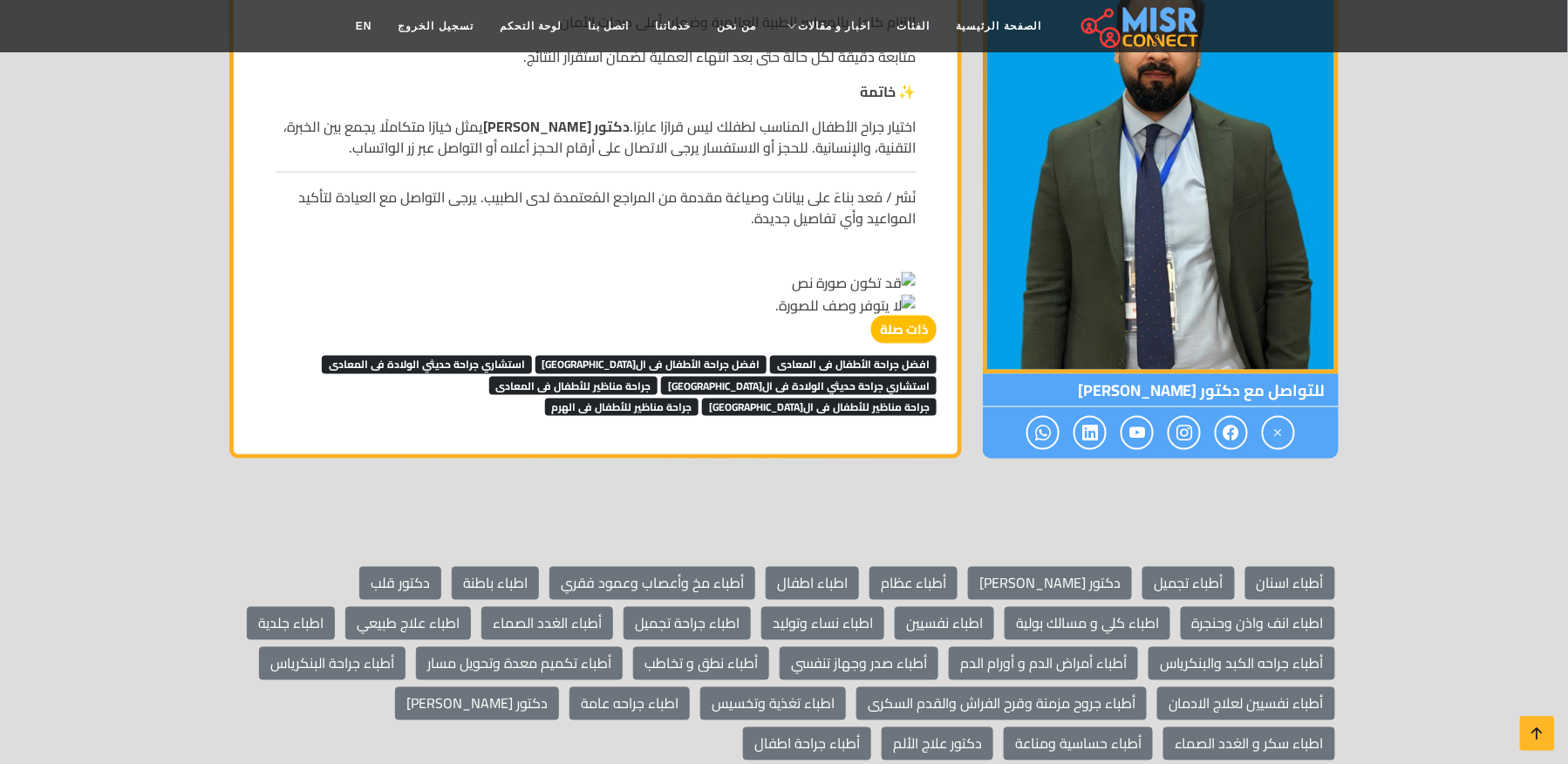
scroll to position [2791, 0]
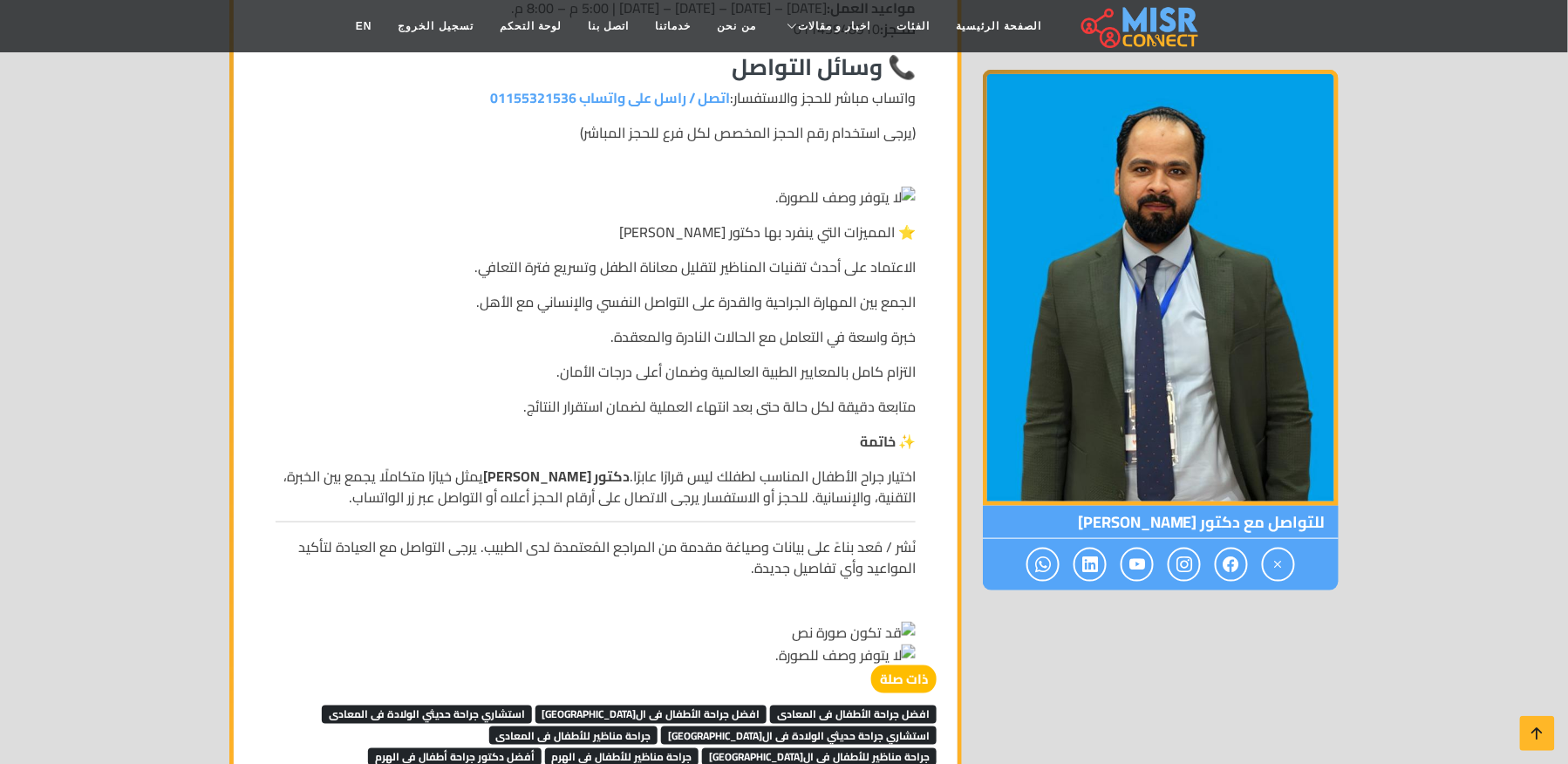
scroll to position [2674, 0]
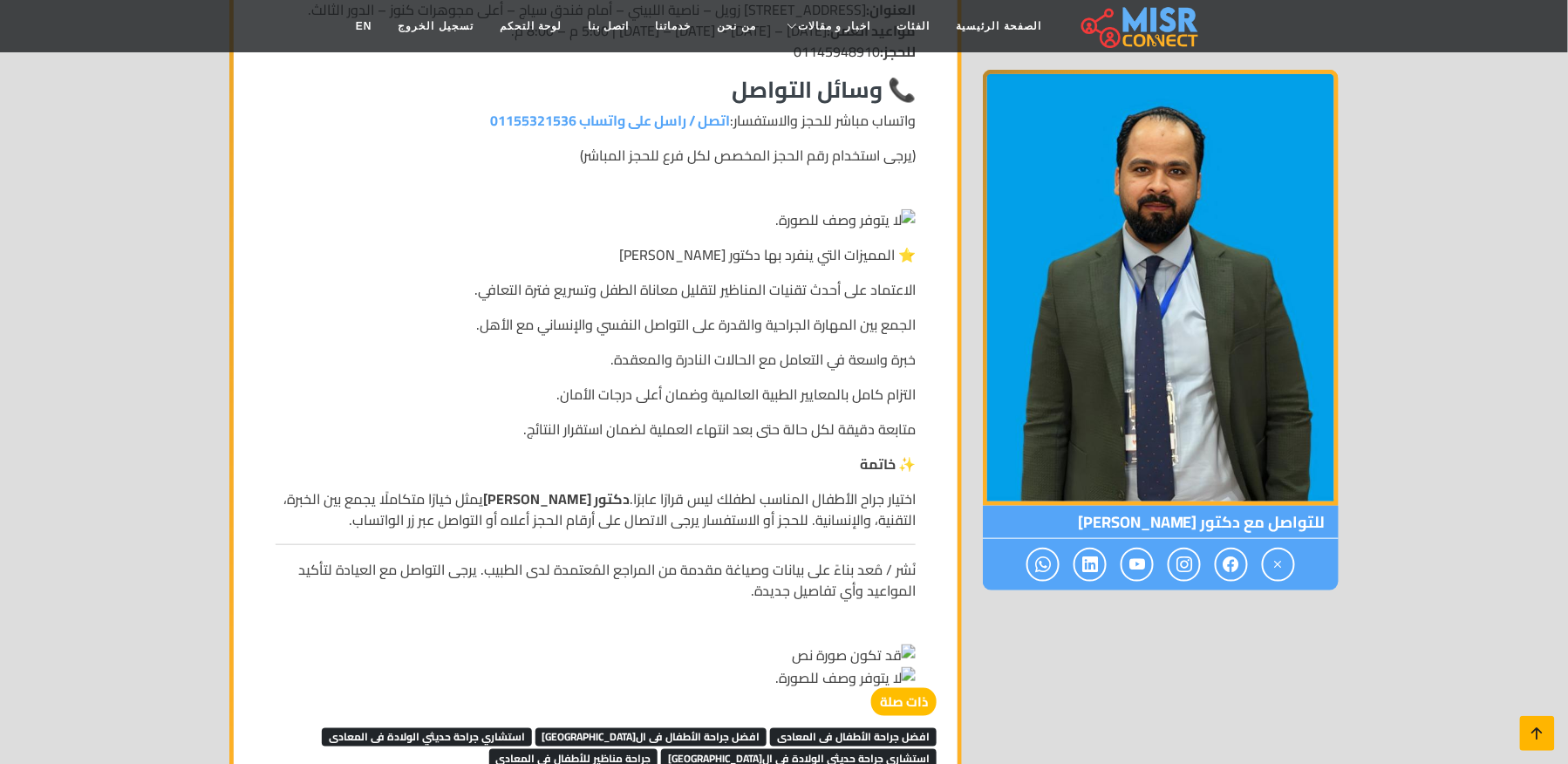
click at [1533, 734] on icon at bounding box center [1538, 733] width 24 height 24
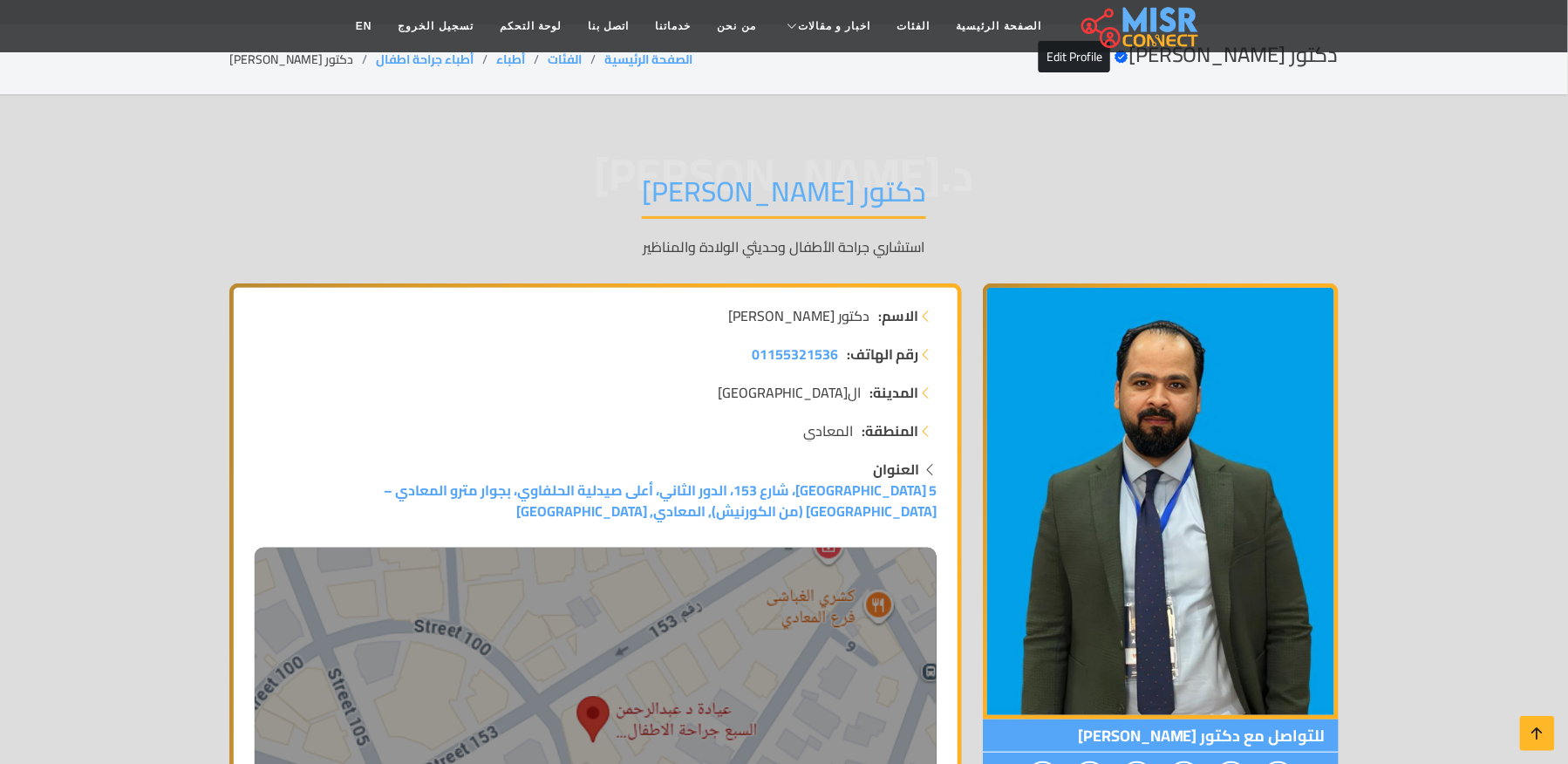
scroll to position [0, 0]
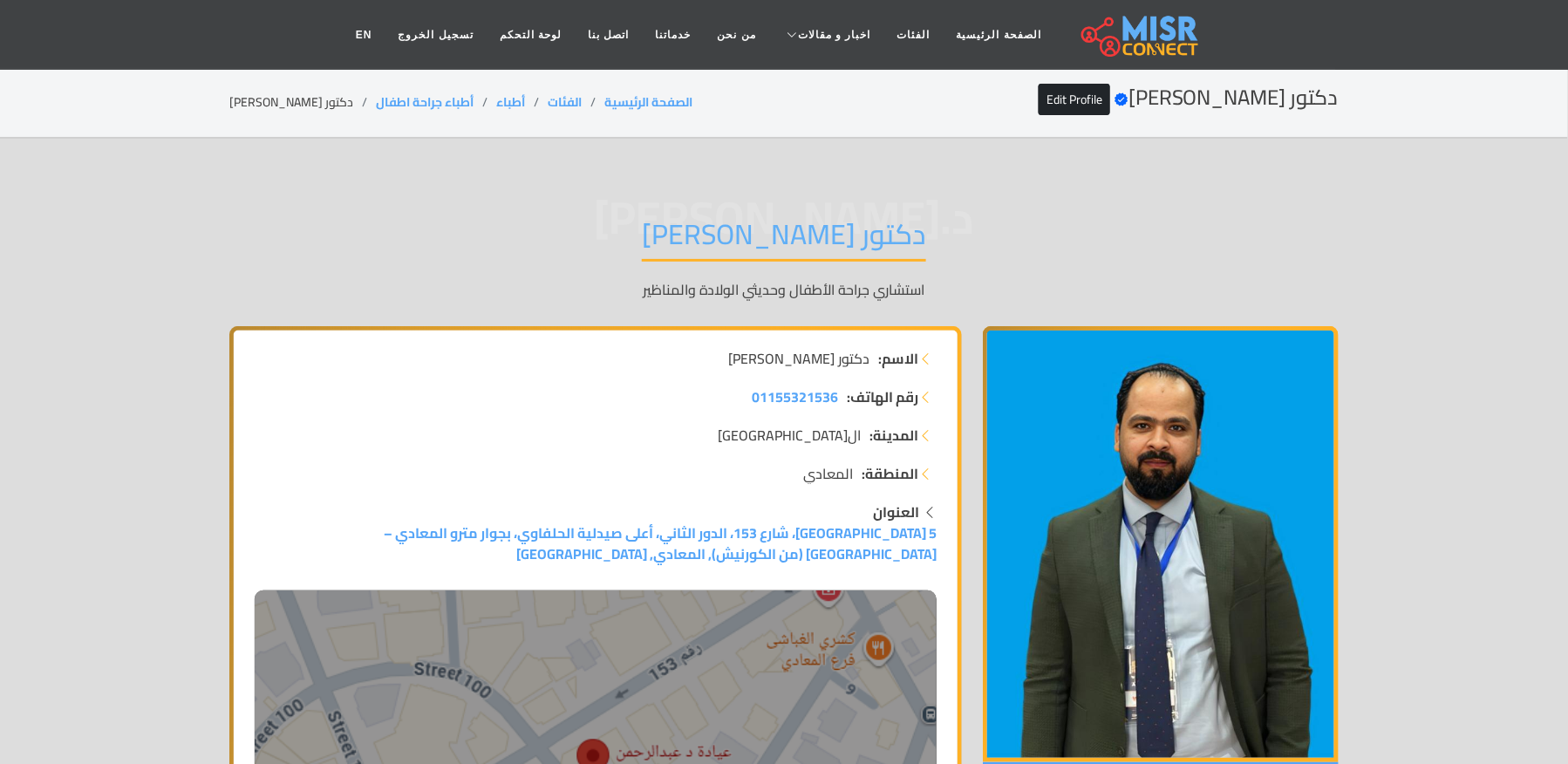
click at [271, 106] on li "دكتور عبدالرحمن السبع" at bounding box center [302, 103] width 146 height 19
drag, startPoint x: 477, startPoint y: 101, endPoint x: 359, endPoint y: 101, distance: 118.0
click at [359, 101] on ol "الصفحة الرئيسية الفئات أطباء أطباء جراحة اطفال دكتور [PERSON_NAME]" at bounding box center [461, 103] width 464 height 19
copy ol "أطباء جراحة اطفال"
click at [359, 101] on li "دكتور [PERSON_NAME]" at bounding box center [302, 103] width 146 height 19
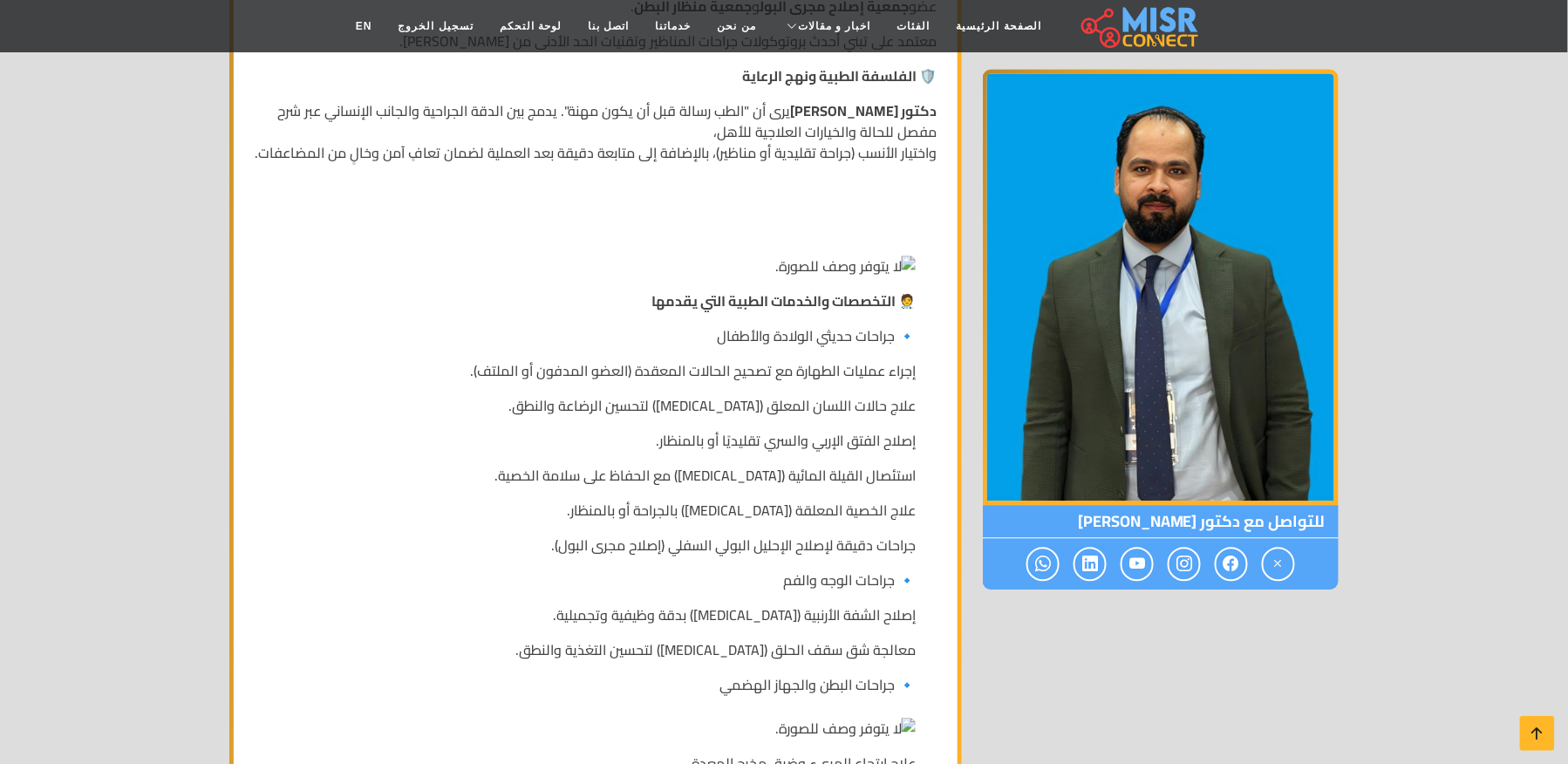
scroll to position [1279, 0]
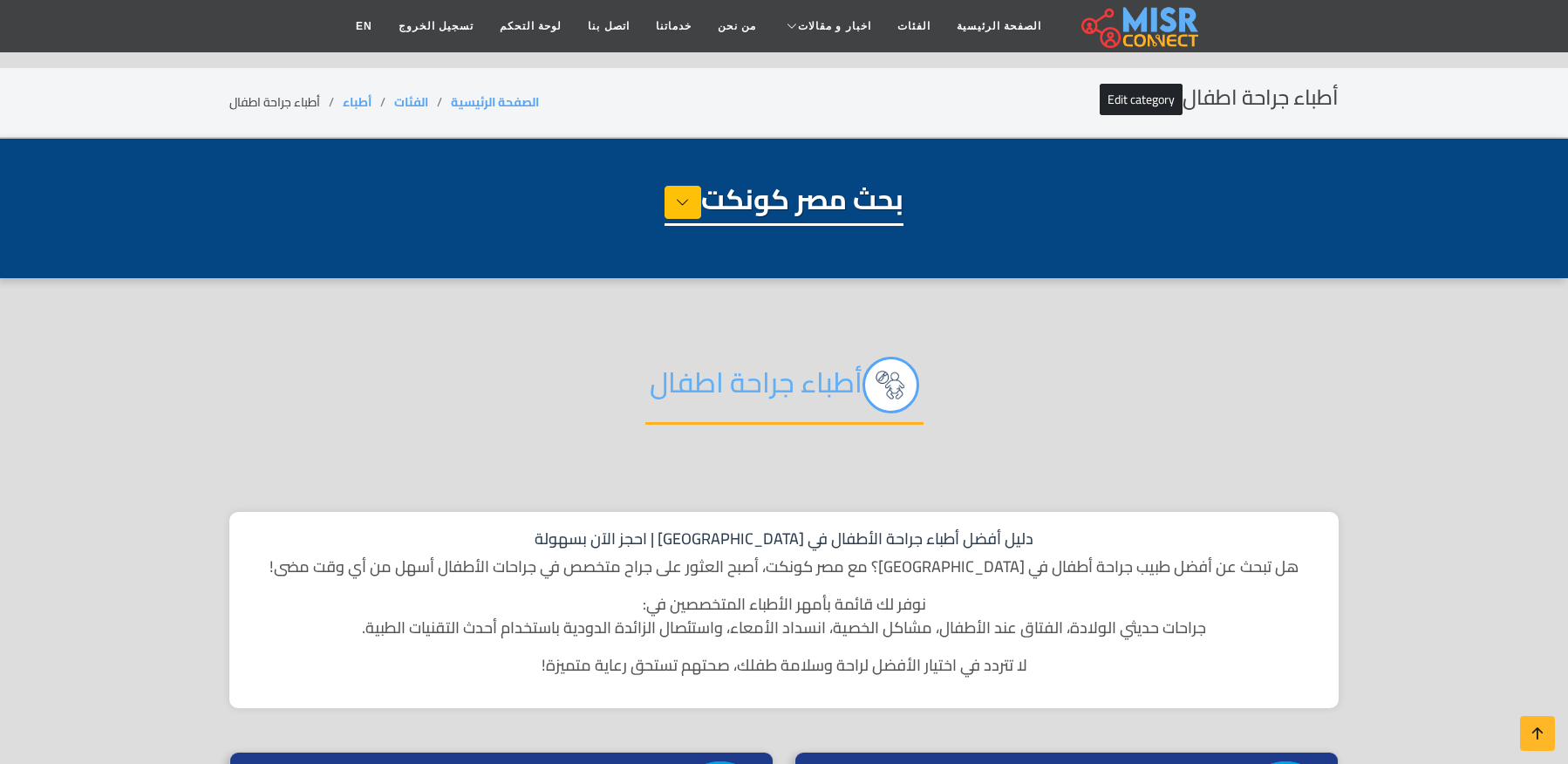
select select "*****"
select select "**********"
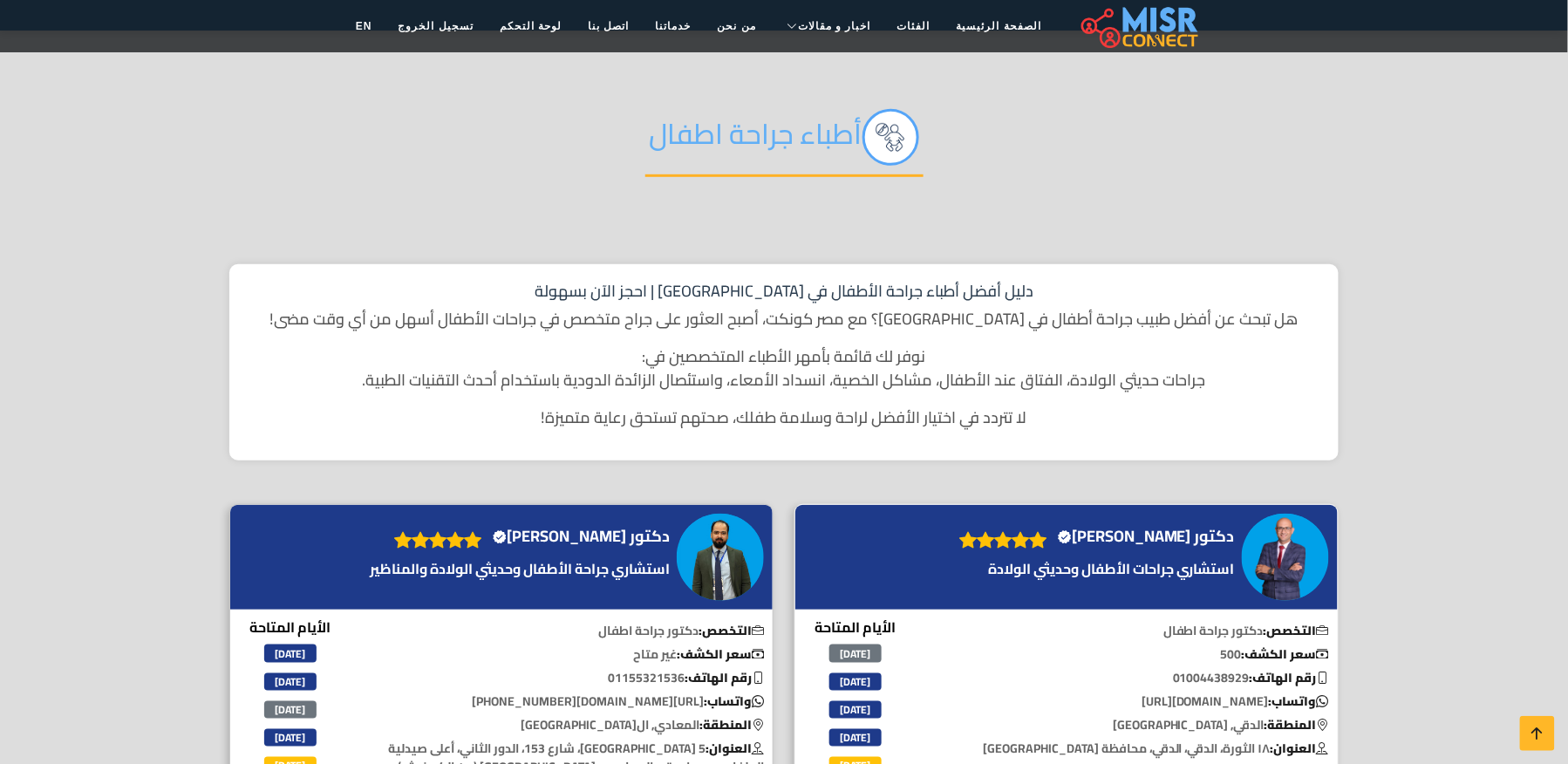
scroll to position [349, 0]
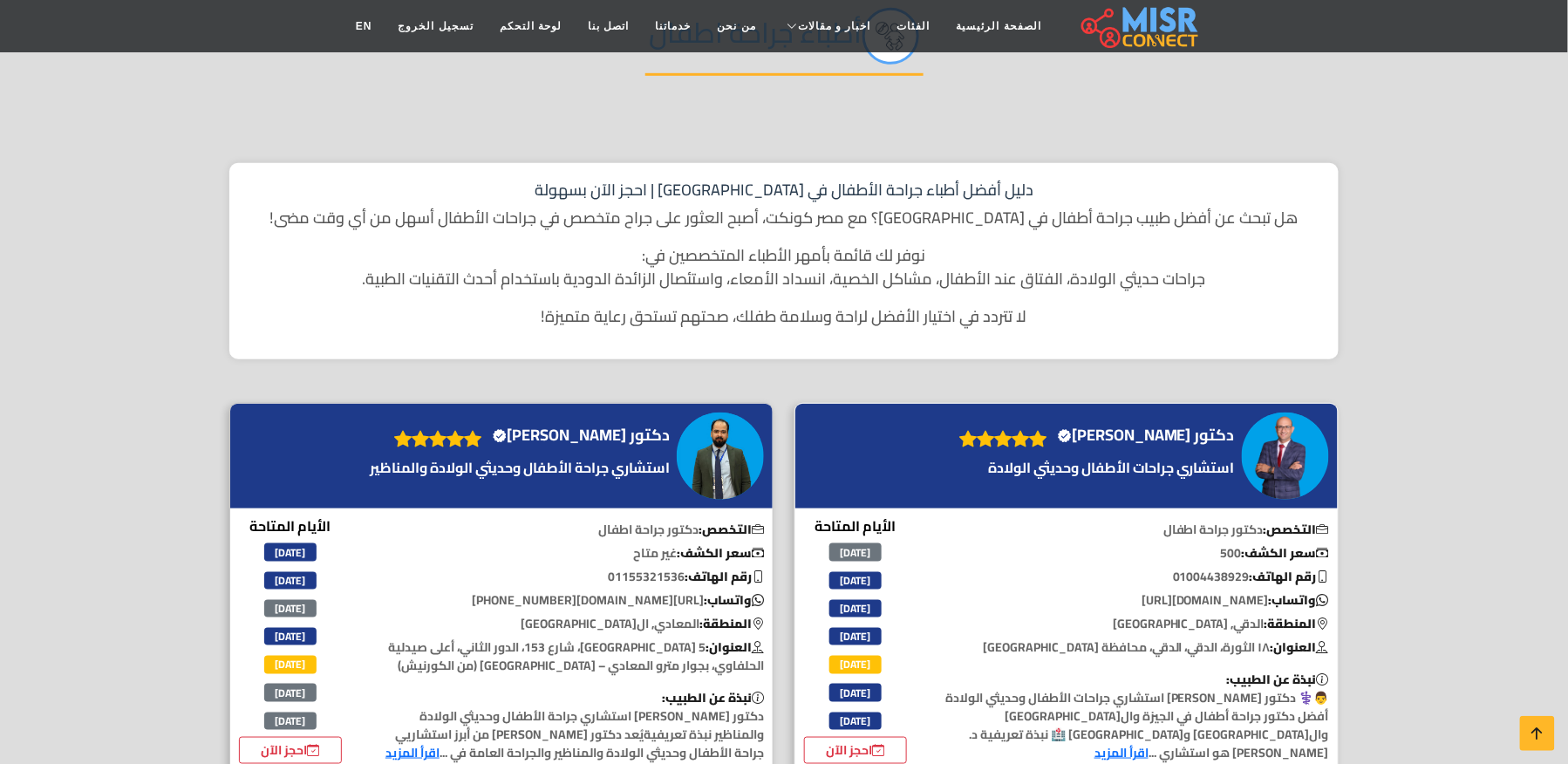
click at [1197, 425] on h4 "دكتور [PERSON_NAME] Verified account" at bounding box center [1146, 435] width 177 height 20
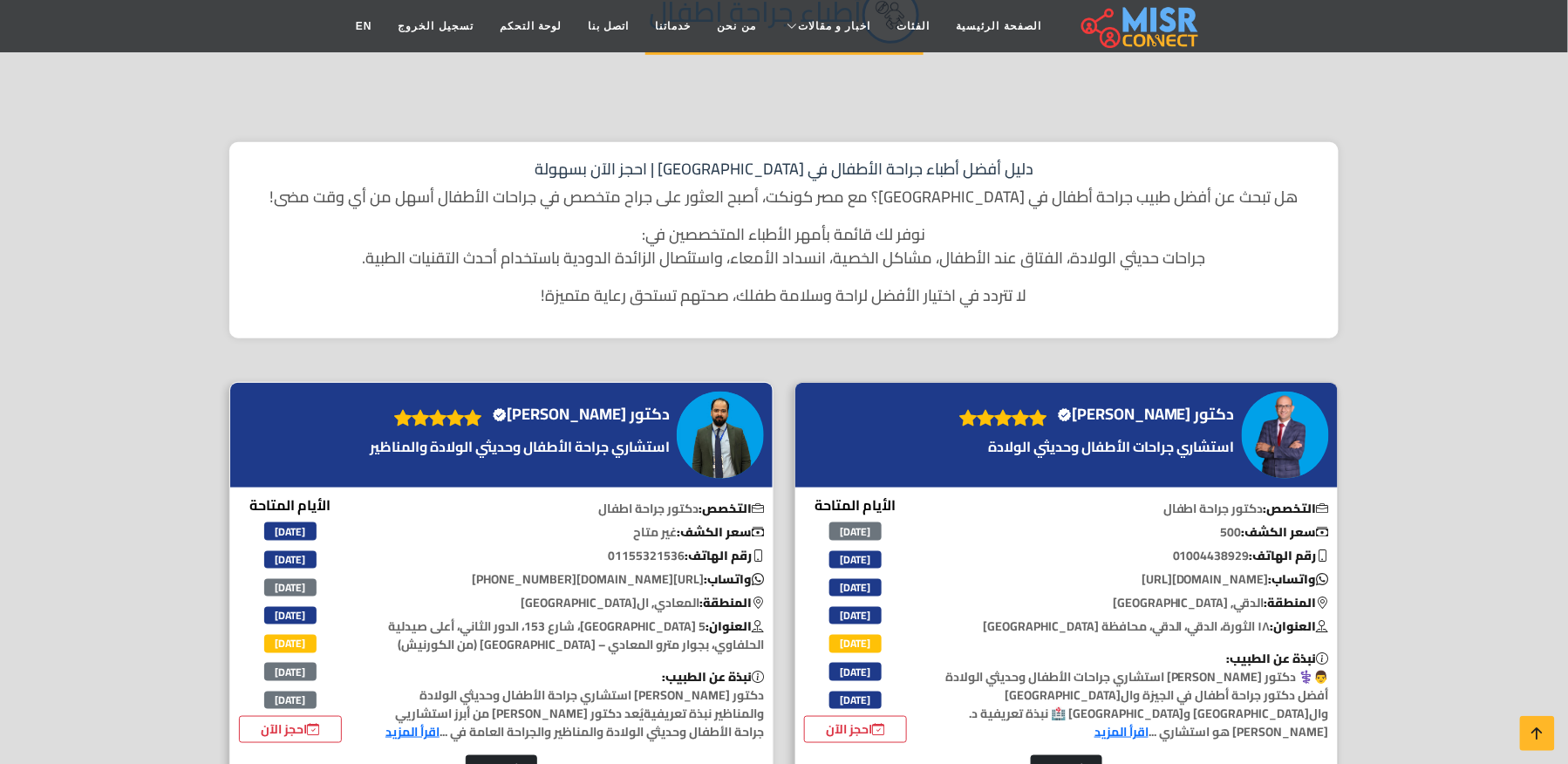
scroll to position [581, 0]
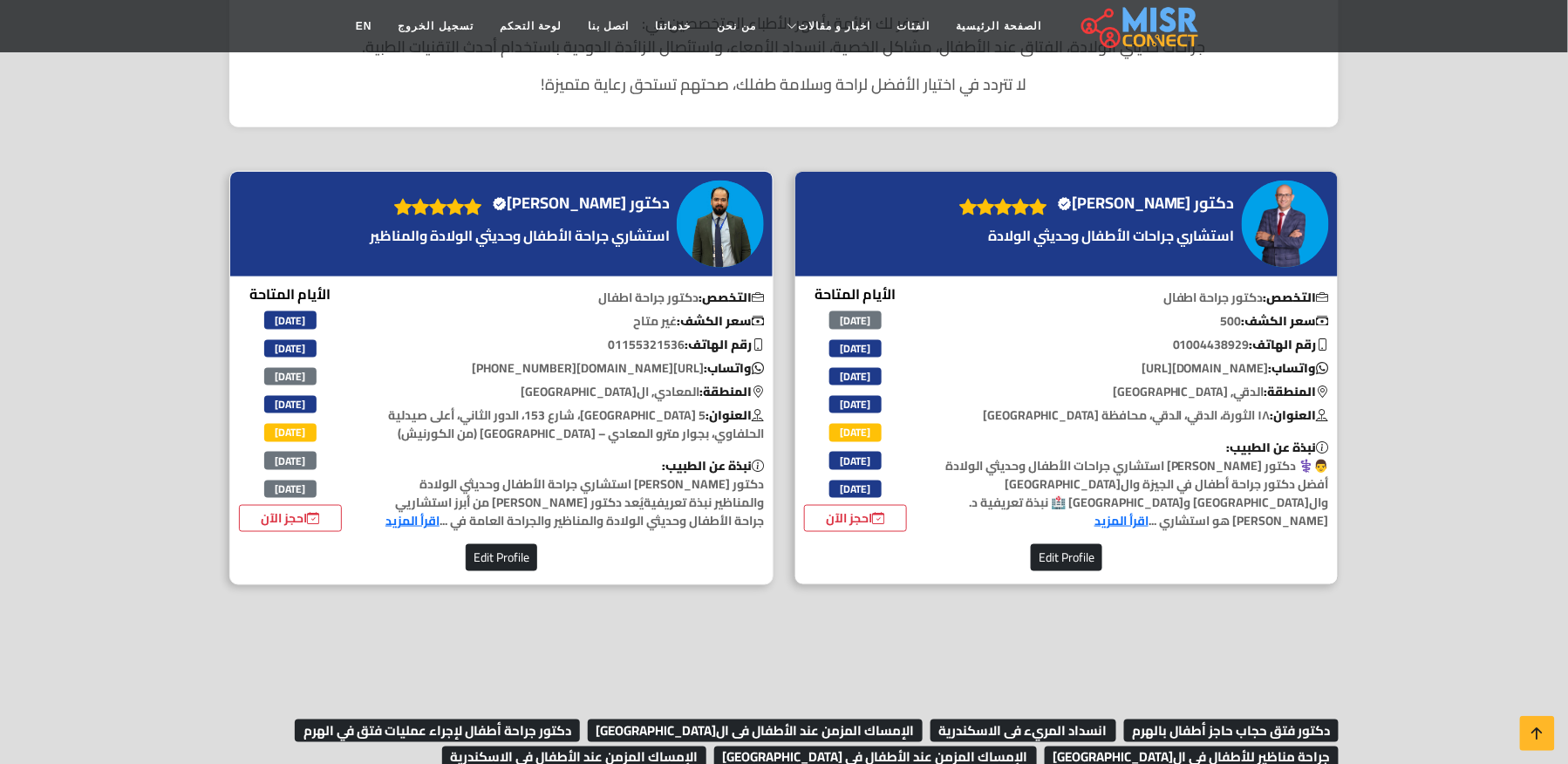
click at [632, 201] on h4 "دكتور [PERSON_NAME] Verified account" at bounding box center [581, 203] width 177 height 20
click at [538, 178] on div "دكتور [PERSON_NAME] Verified account" at bounding box center [502, 224] width 543 height 104
click at [549, 194] on h4 "دكتور عبدالرحمن السبع Verified account" at bounding box center [581, 203] width 177 height 20
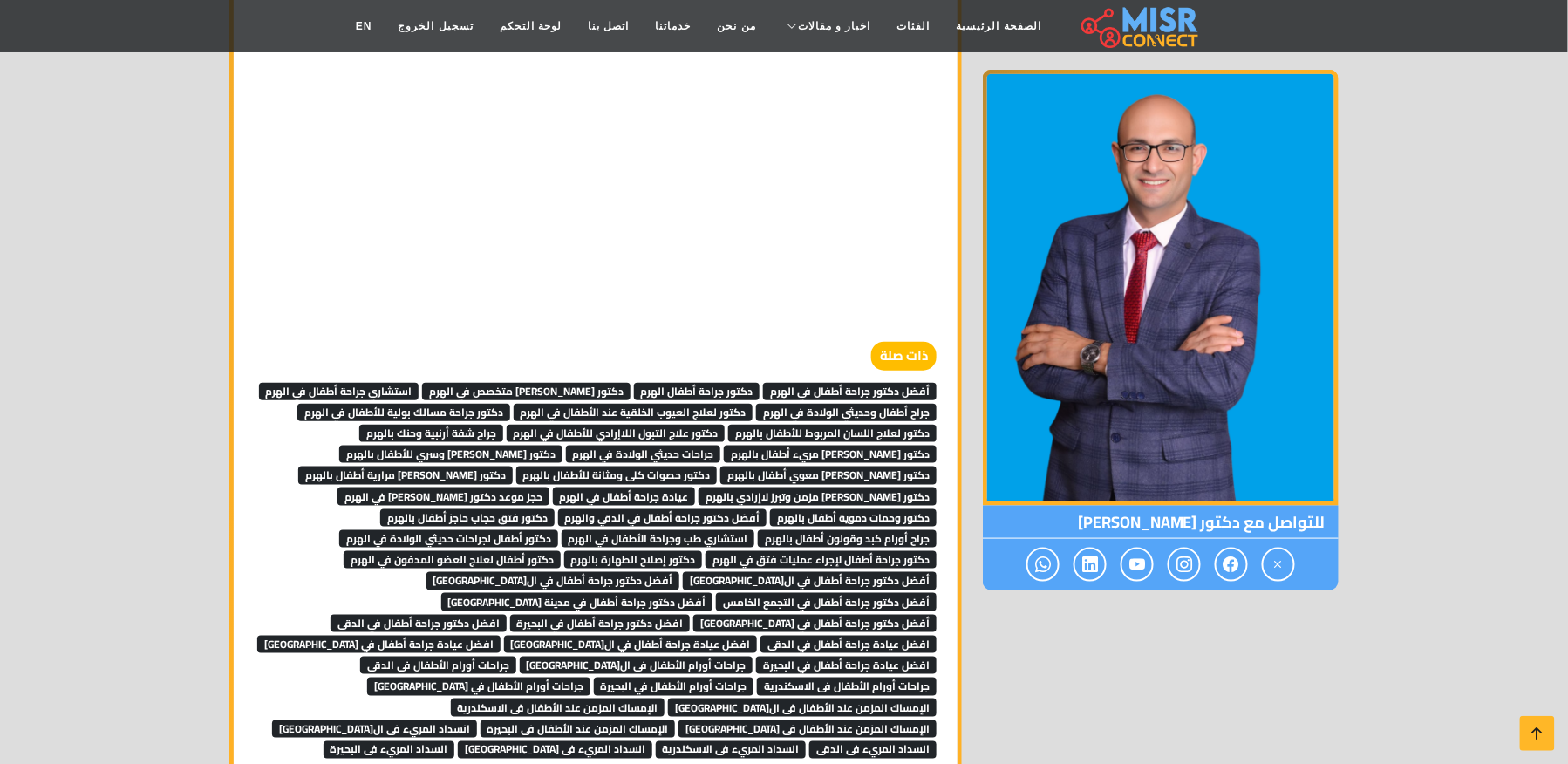
scroll to position [5117, 0]
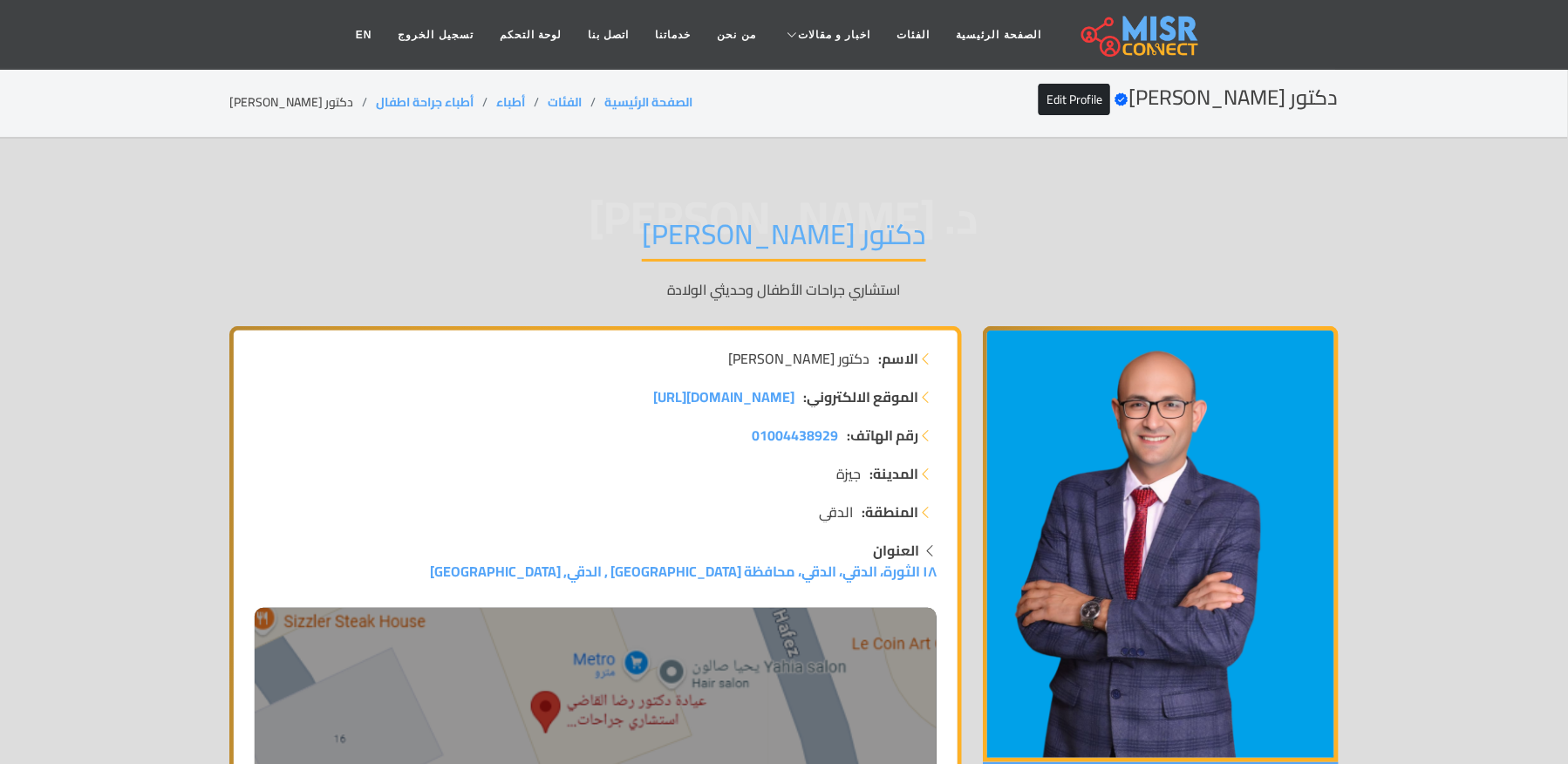
click at [11, 0] on header "الصفحة الرئيسية الفئات اخبار و مقالات أخبار الرياضة حوادث اخبار طبية مشاهير اخب…" at bounding box center [784, 35] width 1568 height 70
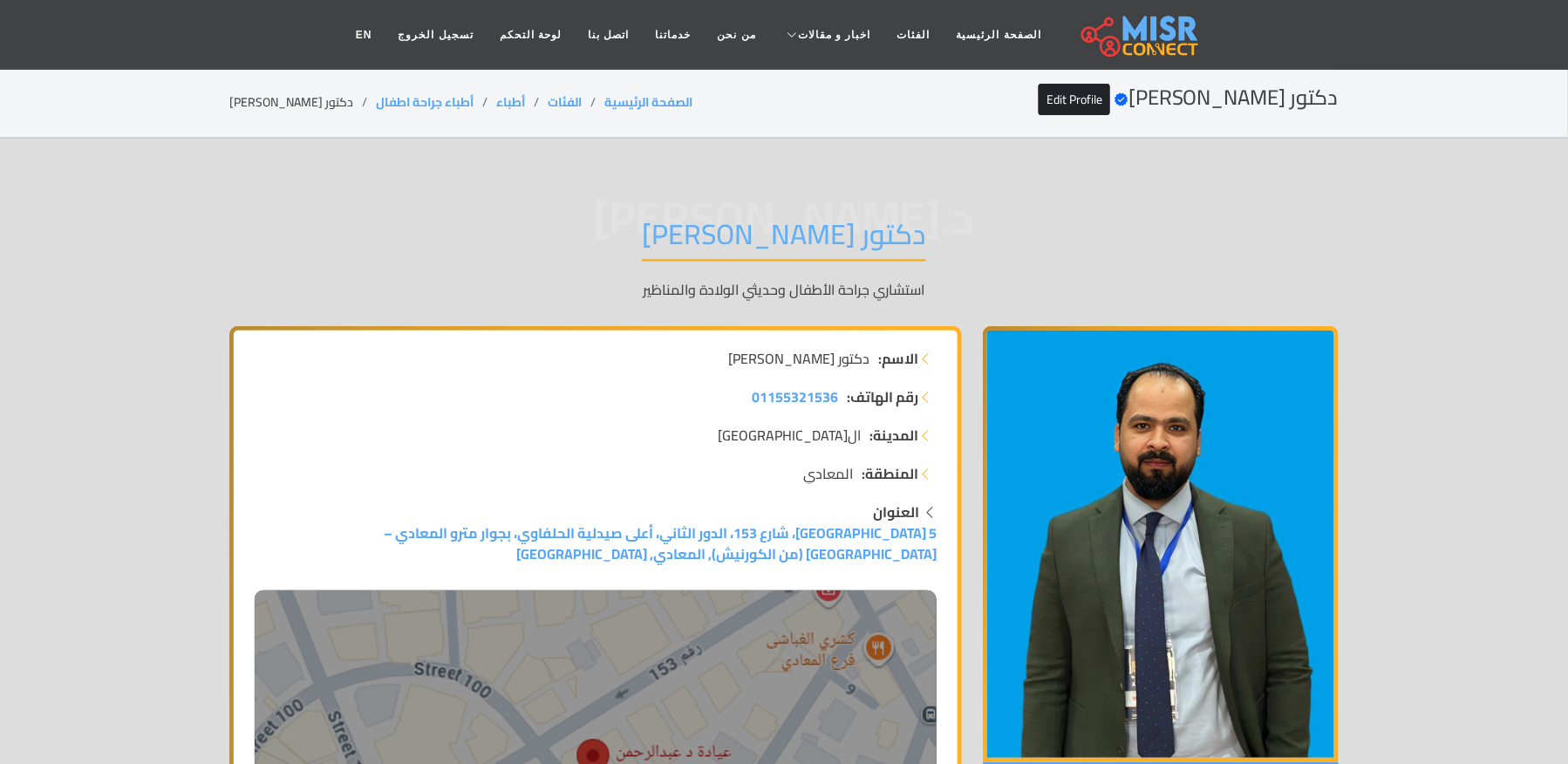
click at [315, 119] on section "دكتور عبدالرحمن السبع Verified account Edit Profile الصفحة الرئيسية الفئات أطبا…" at bounding box center [784, 104] width 1568 height 71
click at [303, 93] on li "دكتور [PERSON_NAME]" at bounding box center [302, 103] width 146 height 19
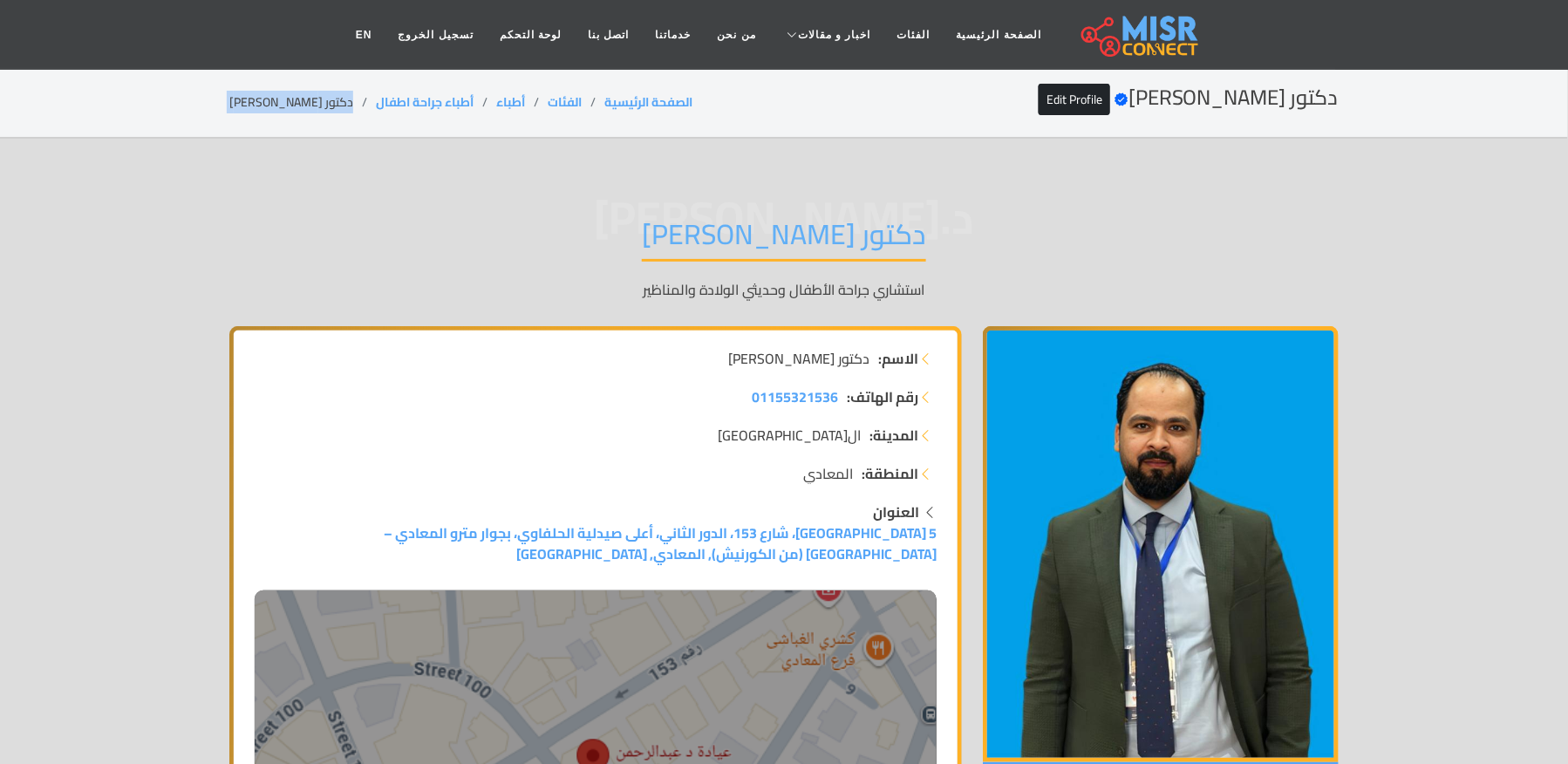
click at [303, 93] on li "دكتور [PERSON_NAME]" at bounding box center [302, 103] width 146 height 19
copy main "دكتور [PERSON_NAME]"
drag, startPoint x: 465, startPoint y: 104, endPoint x: 359, endPoint y: 104, distance: 106.0
click at [359, 104] on ol "الصفحة الرئيسية الفئات أطباء أطباء جراحة اطفال دكتور [PERSON_NAME]" at bounding box center [461, 103] width 464 height 19
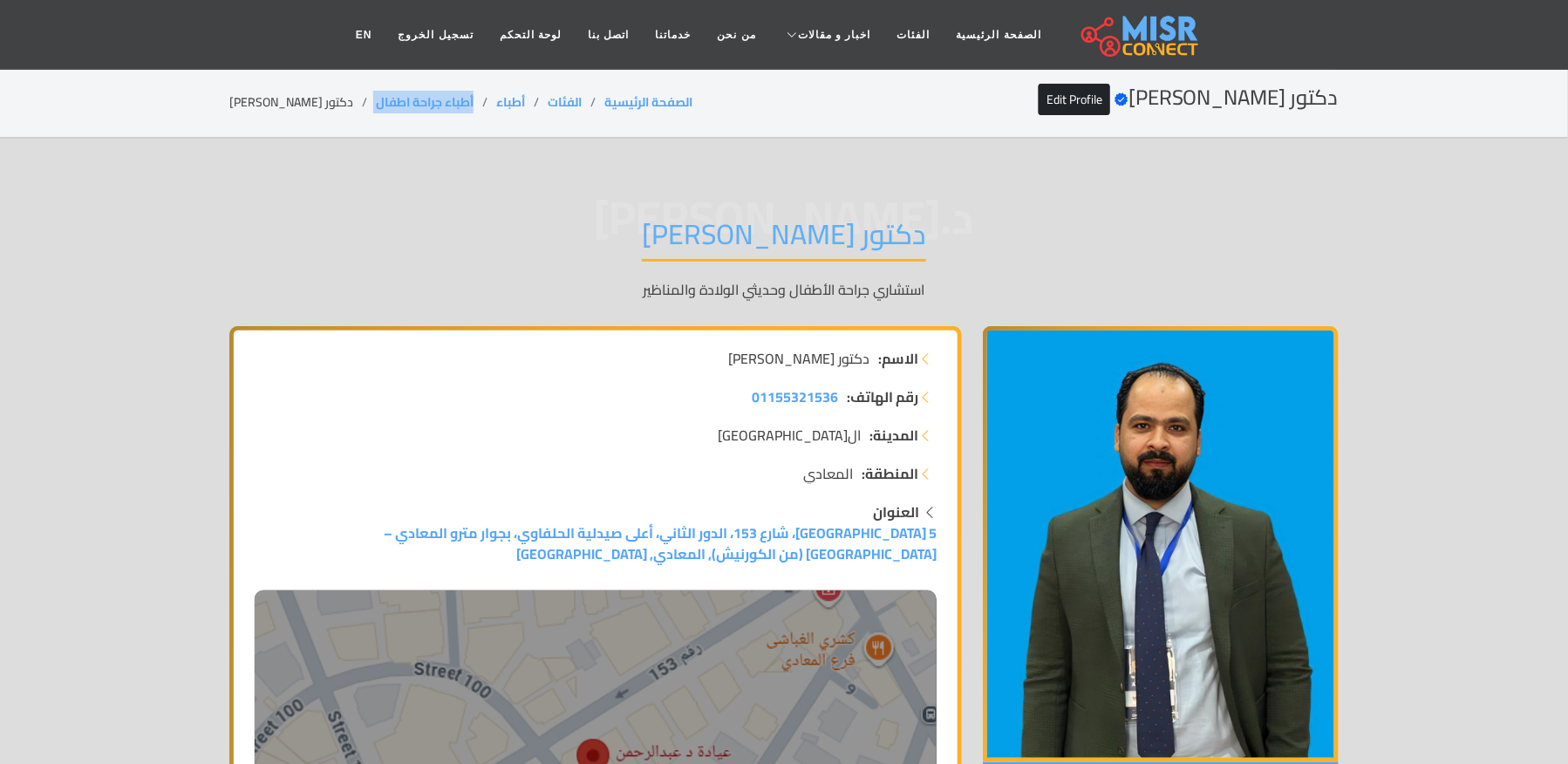
copy ol "أطباء جراحة اطفال"
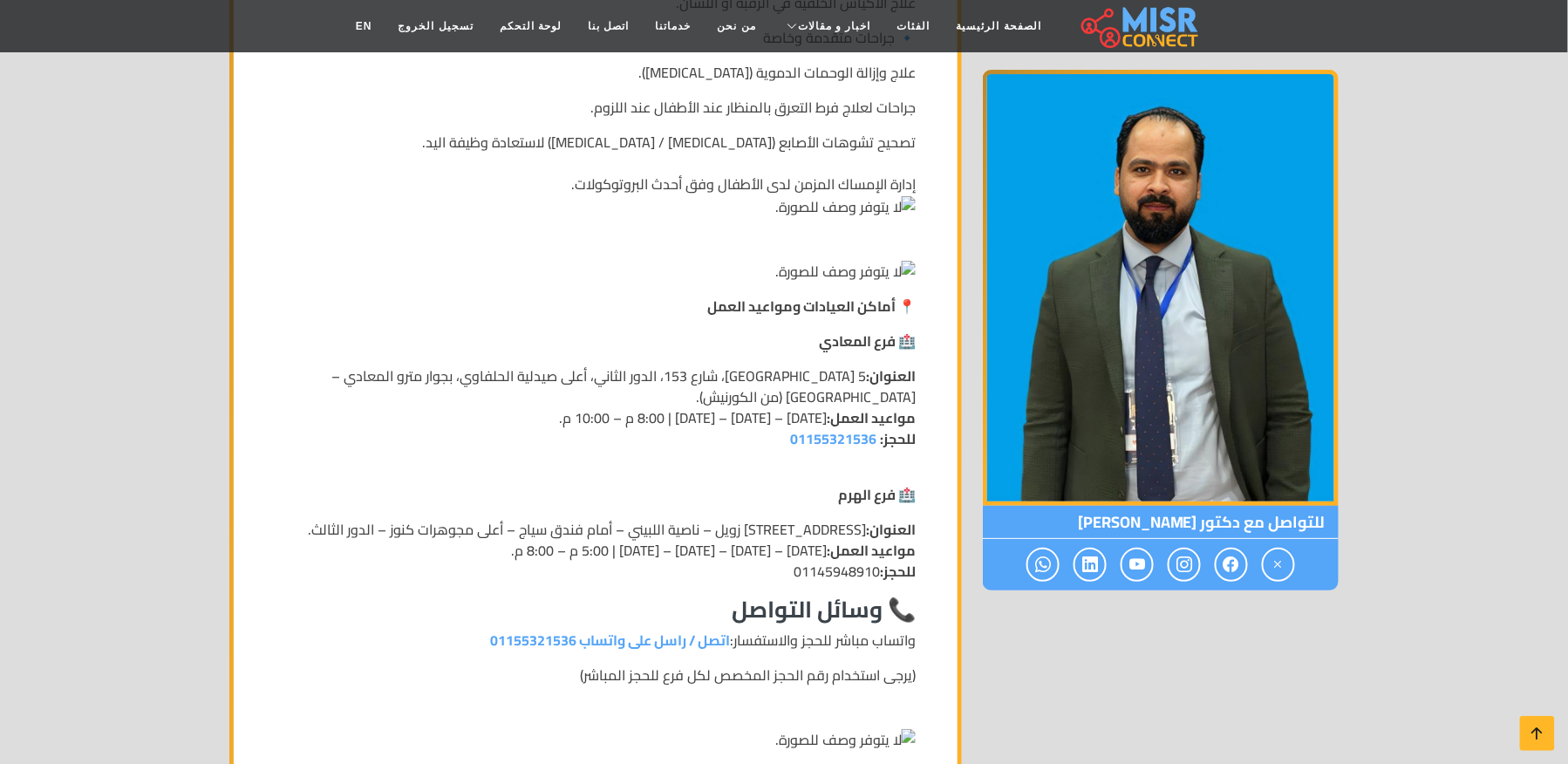
scroll to position [2093, 0]
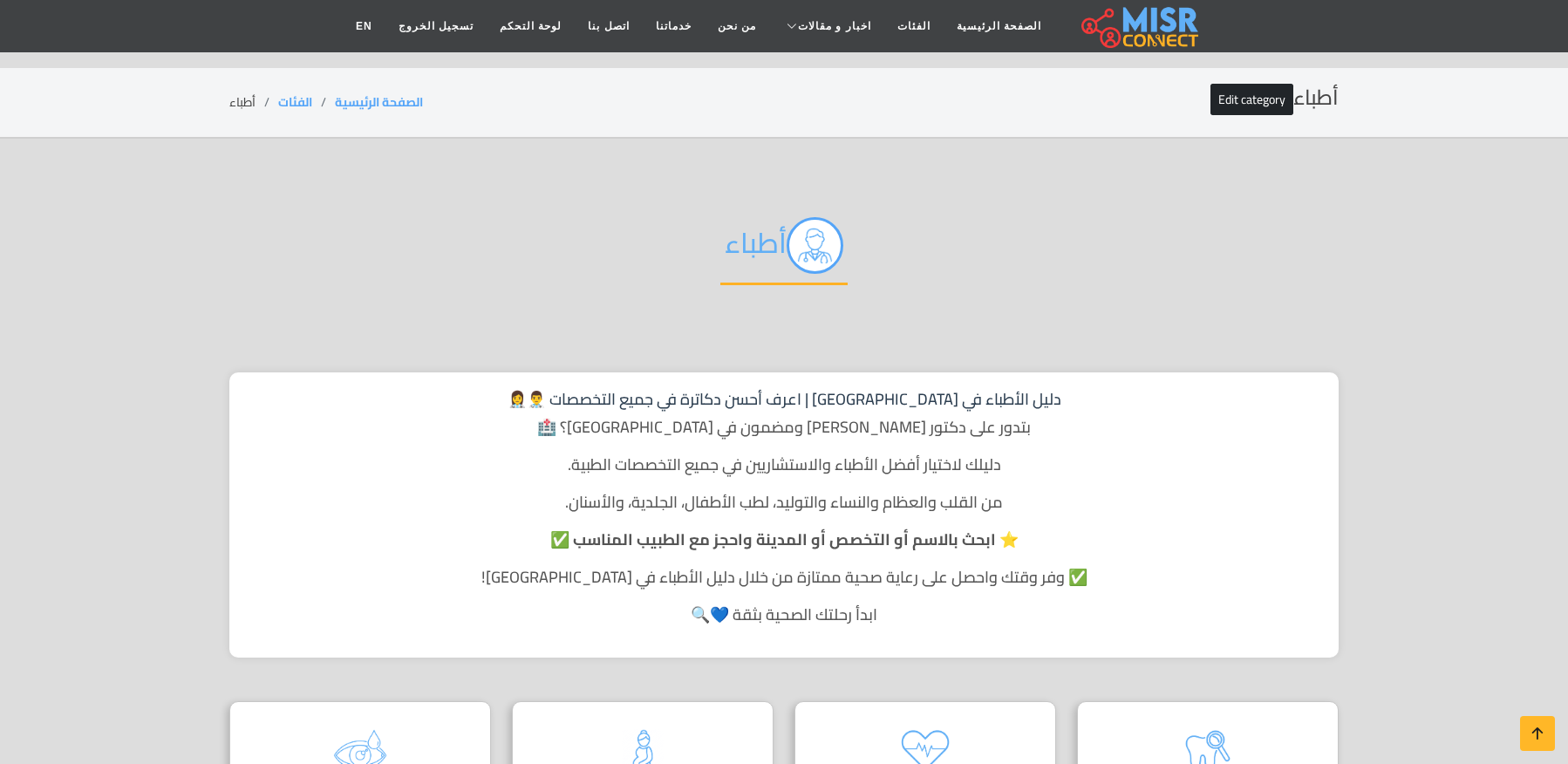
scroll to position [1744, 0]
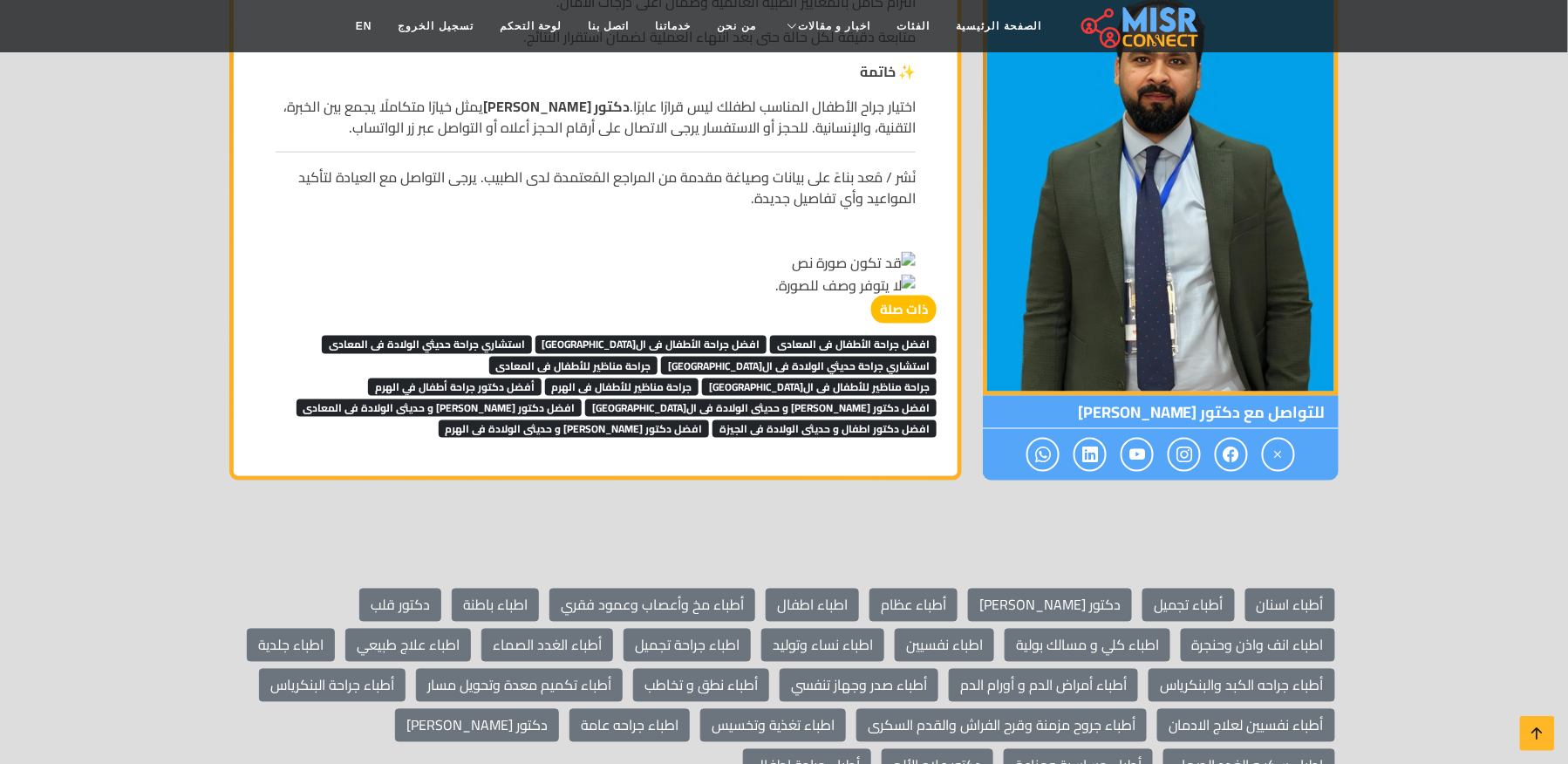
scroll to position [3075, 0]
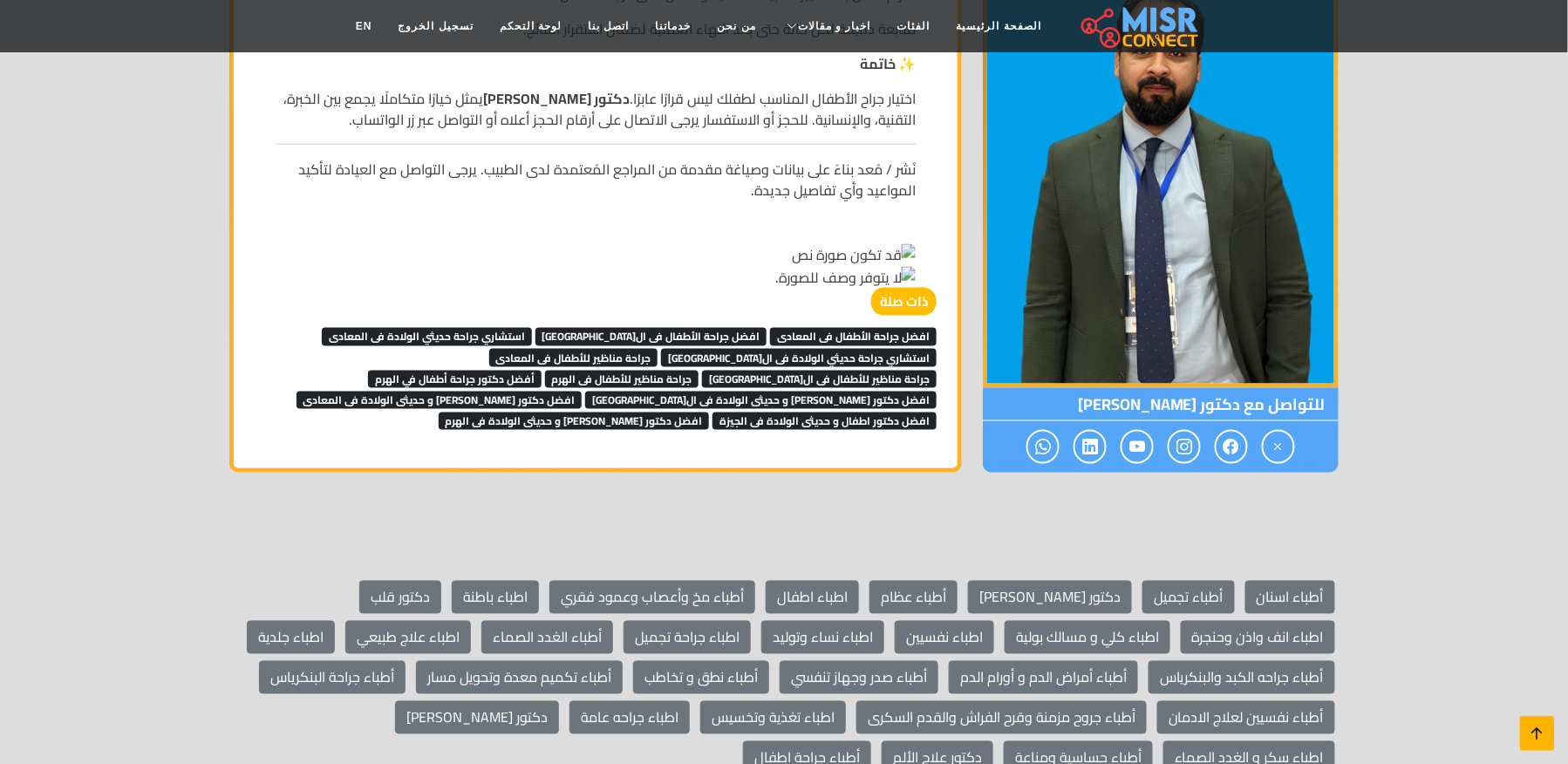
click at [1527, 736] on link at bounding box center [1537, 733] width 35 height 35
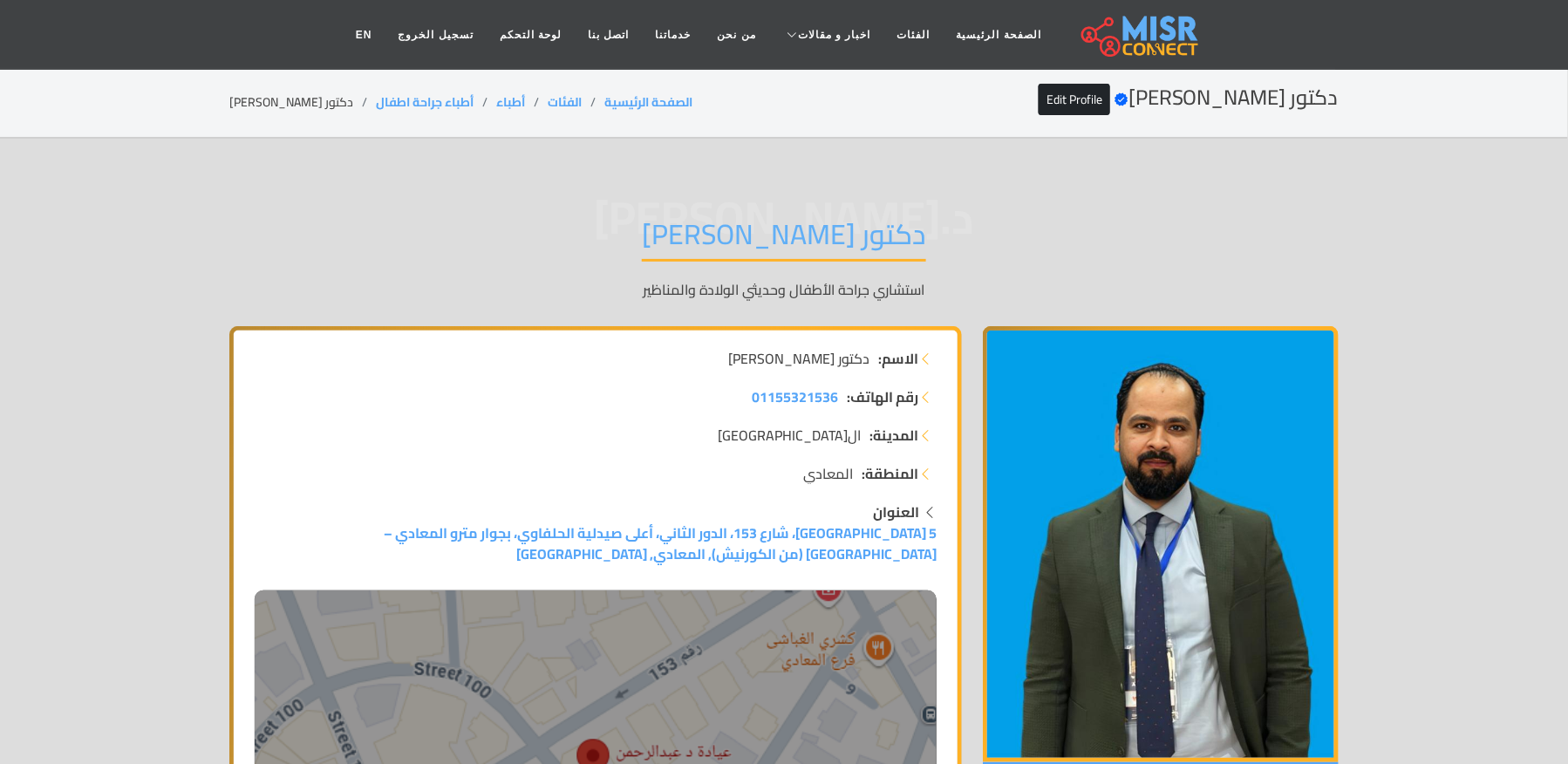
click at [315, 99] on li "دكتور [PERSON_NAME]" at bounding box center [302, 103] width 146 height 19
copy main "دكتور [PERSON_NAME]"
drag, startPoint x: 469, startPoint y: 96, endPoint x: 359, endPoint y: 104, distance: 110.3
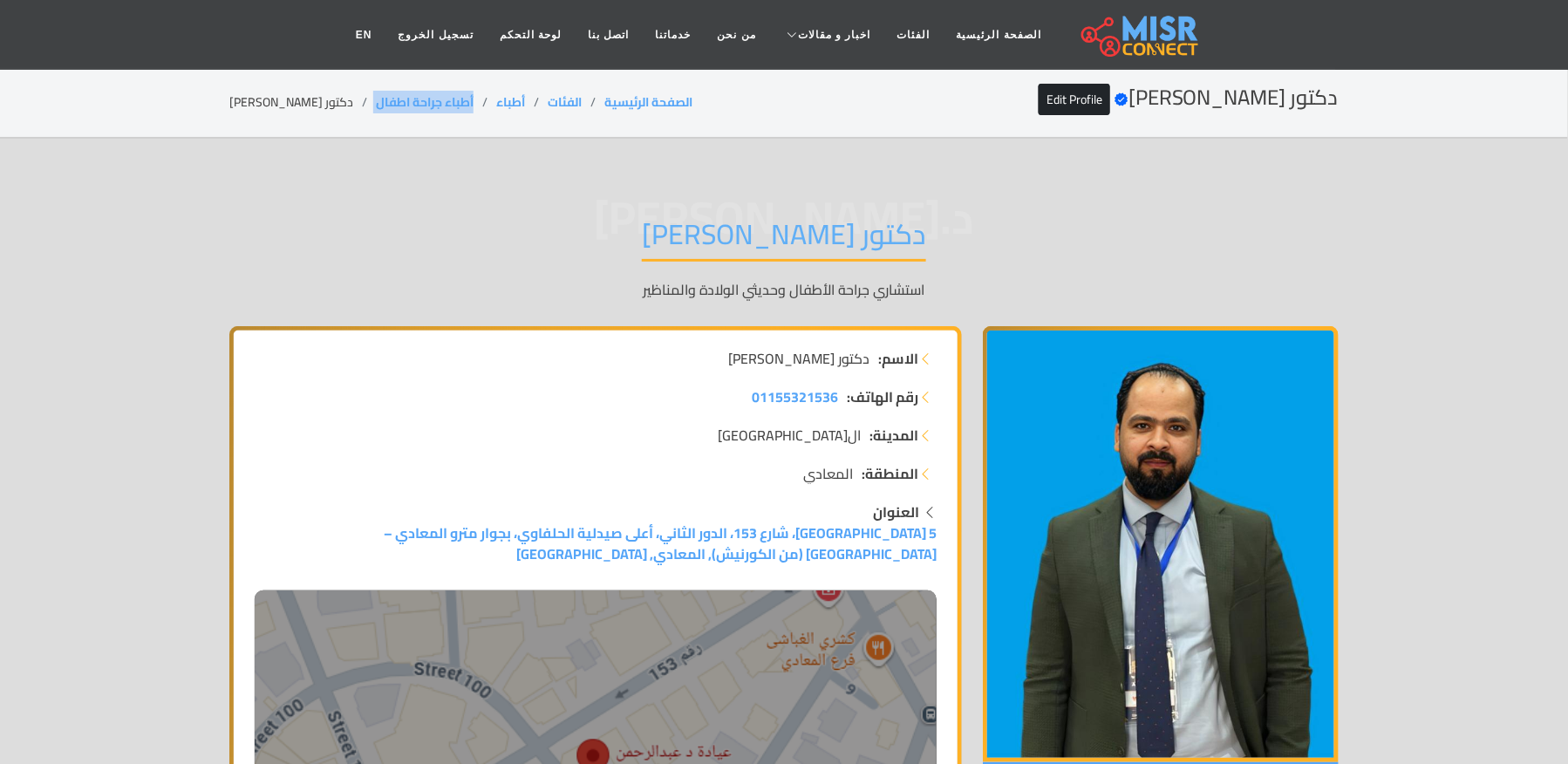
click at [359, 104] on ol "الصفحة الرئيسية الفئات أطباء أطباء جراحة اطفال دكتور [PERSON_NAME]" at bounding box center [461, 103] width 464 height 19
copy ol "أطباء جراحة اطفال"
click at [343, 91] on div "دكتور [PERSON_NAME] Verified account Edit Profile الصفحة الرئيسية الفئات أطباء …" at bounding box center [784, 103] width 1110 height 34
click at [325, 94] on li "دكتور [PERSON_NAME]" at bounding box center [302, 103] width 146 height 19
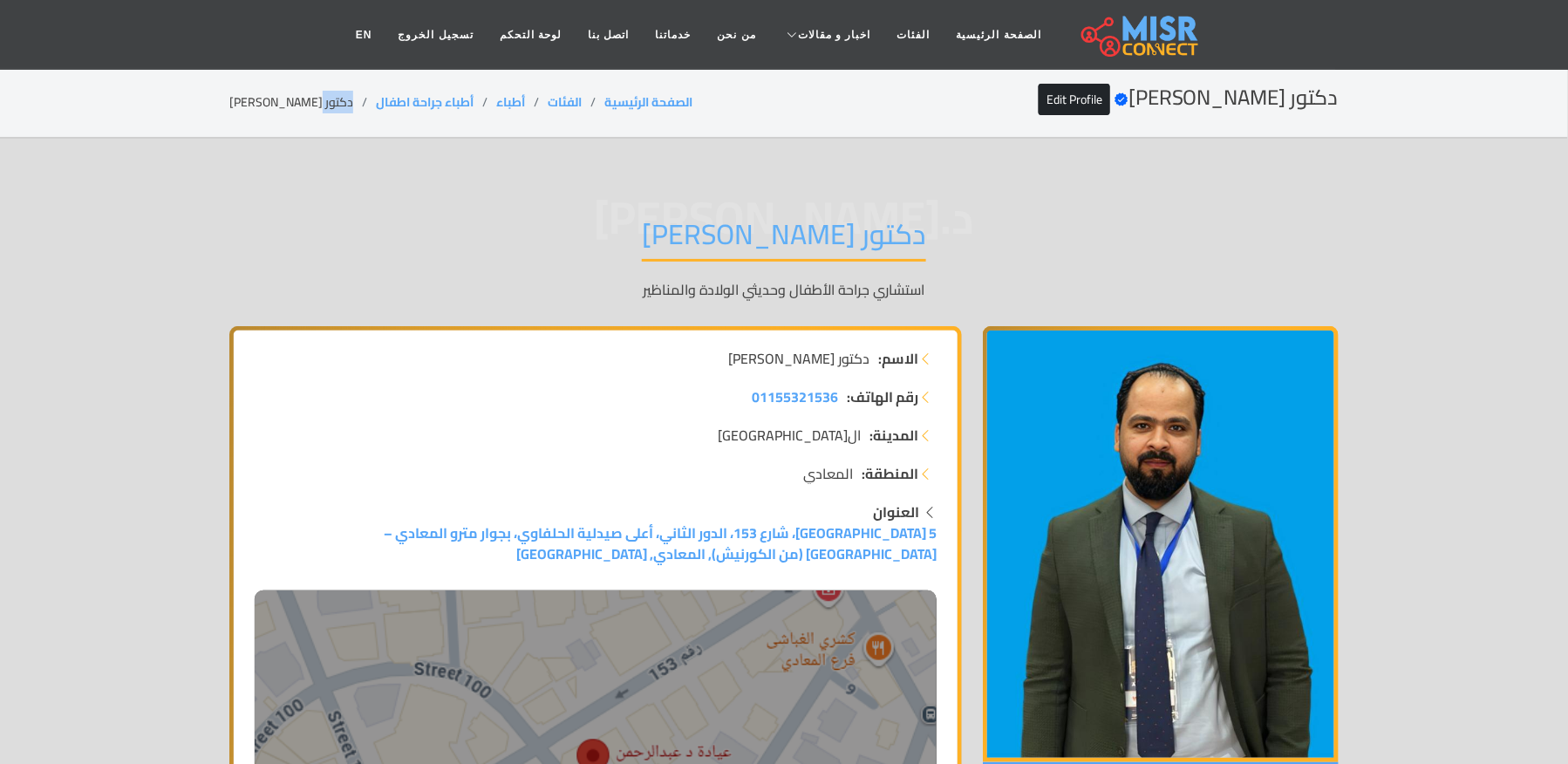
click at [325, 94] on li "دكتور [PERSON_NAME]" at bounding box center [302, 103] width 146 height 19
copy ol "أطباء جراحة اطفال"
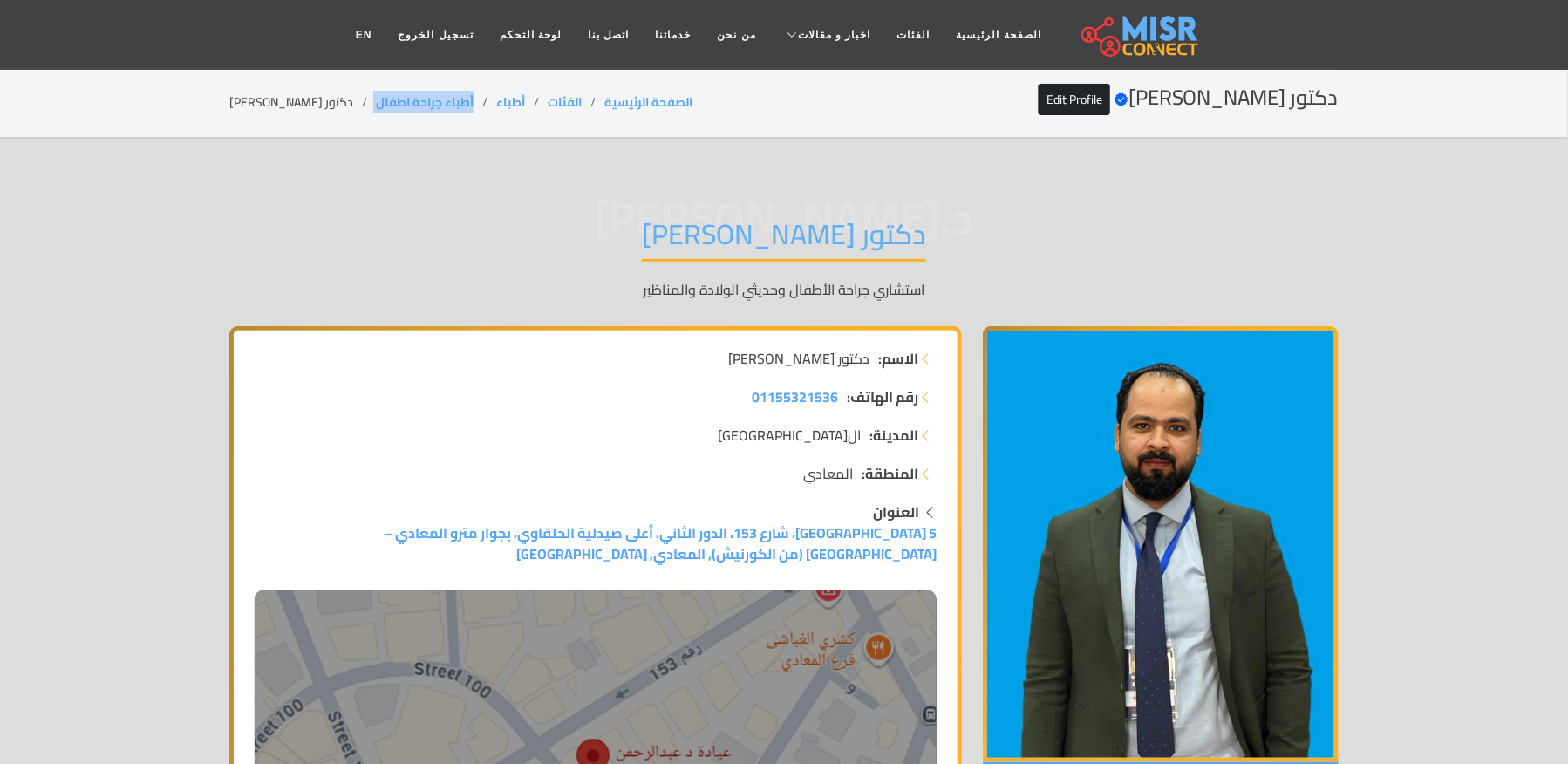
drag, startPoint x: 448, startPoint y: 91, endPoint x: 357, endPoint y: 98, distance: 91.3
click at [357, 98] on ol "الصفحة الرئيسية الفئات أطباء أطباء جراحة اطفال دكتور [PERSON_NAME]" at bounding box center [461, 103] width 464 height 19
copy ol "أطباء جراحة اطفال"
click at [290, 102] on li "دكتور [PERSON_NAME]" at bounding box center [302, 103] width 146 height 19
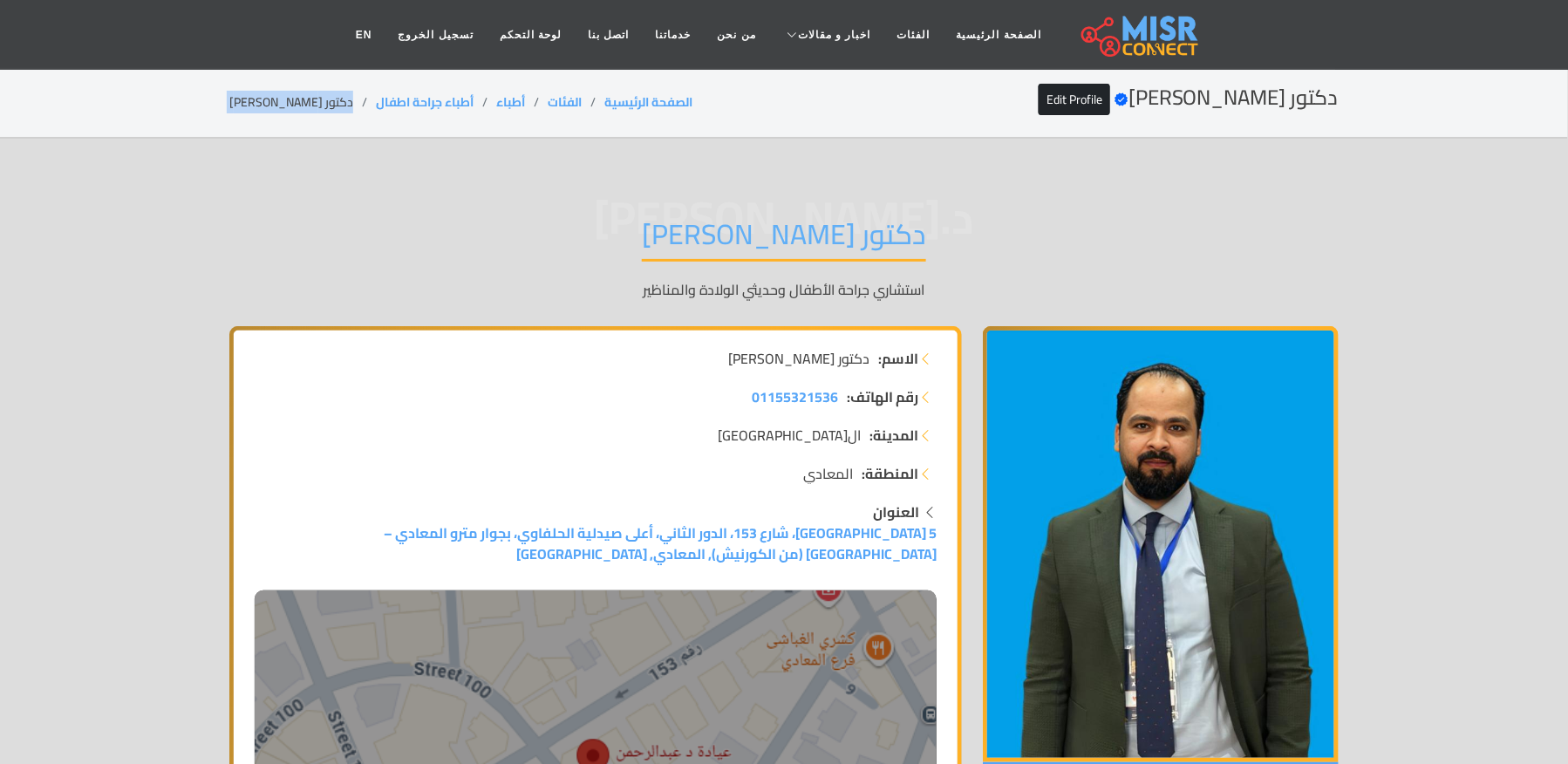
click at [290, 102] on li "دكتور [PERSON_NAME]" at bounding box center [302, 103] width 146 height 19
copy main "دكتور [PERSON_NAME]"
copy link "أطباء جراحة اطفال"
drag, startPoint x: 467, startPoint y: 102, endPoint x: 363, endPoint y: 100, distance: 104.0
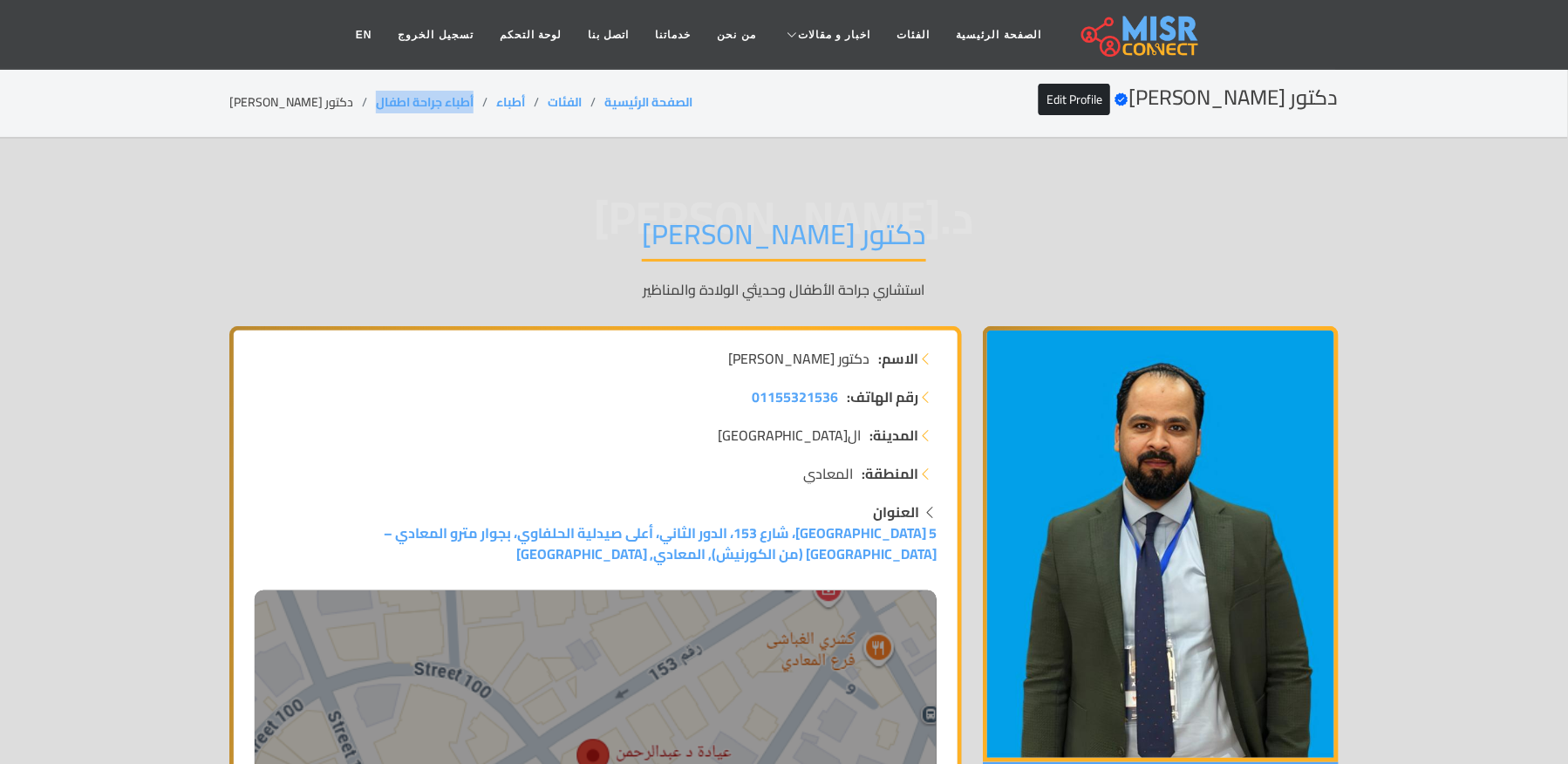
click at [364, 100] on ol "الصفحة الرئيسية الفئات أطباء أطباء جراحة اطفال دكتور [PERSON_NAME]" at bounding box center [461, 103] width 464 height 19
click at [318, 95] on li "دكتور [PERSON_NAME]" at bounding box center [302, 103] width 146 height 19
copy li "دكتور"
click at [318, 95] on li "دكتور [PERSON_NAME]" at bounding box center [302, 103] width 146 height 19
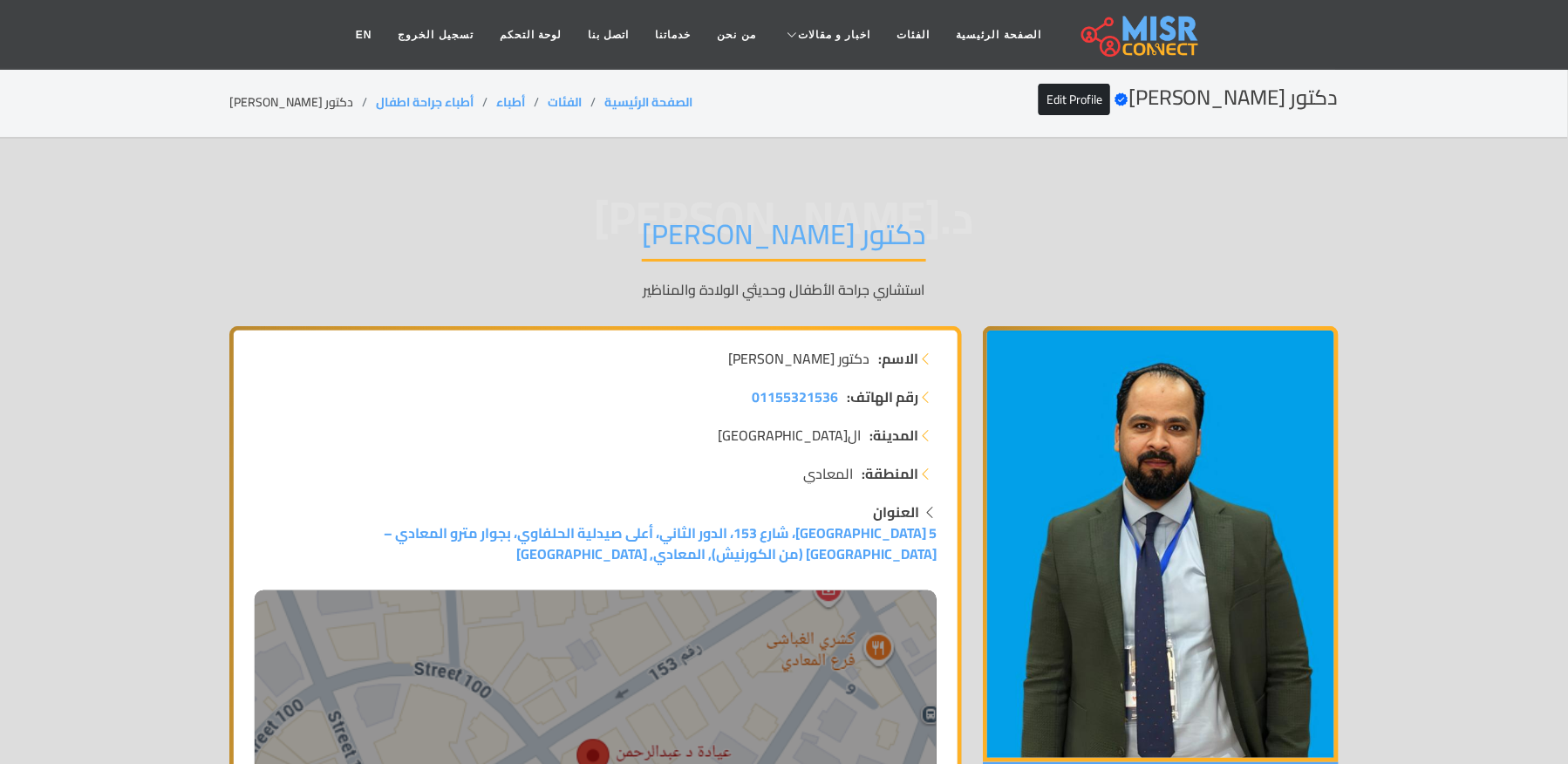
click at [318, 95] on li "دكتور [PERSON_NAME]" at bounding box center [302, 103] width 146 height 19
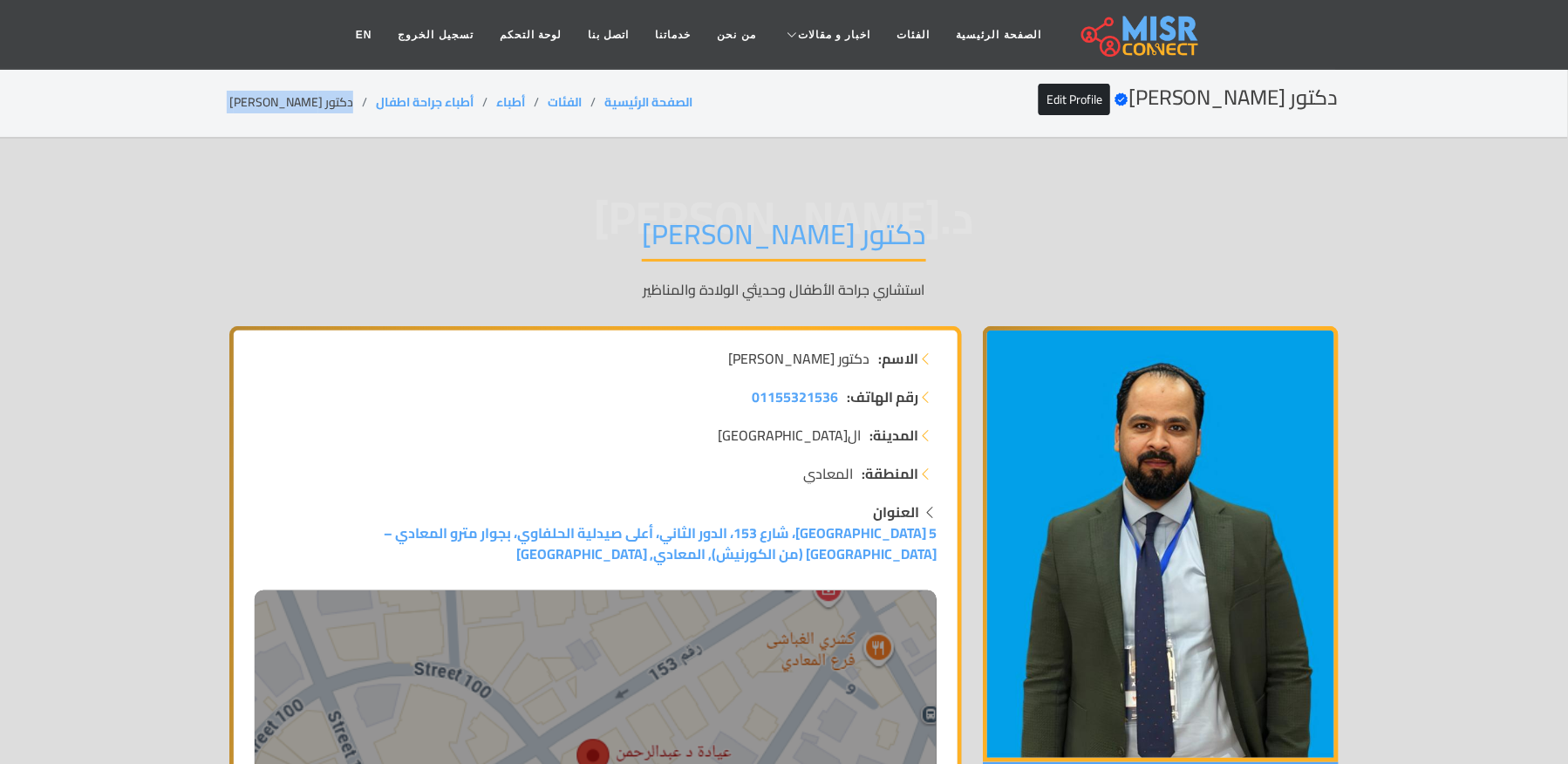
click at [318, 95] on li "دكتور [PERSON_NAME]" at bounding box center [302, 103] width 146 height 19
copy ol "أطباء جراحة اطفال"
drag, startPoint x: 467, startPoint y: 102, endPoint x: 357, endPoint y: 114, distance: 110.7
click at [357, 114] on div "دكتور [PERSON_NAME] Verified account Edit Profile الصفحة الرئيسية الفئات أطباء …" at bounding box center [784, 103] width 1110 height 34
click at [290, 102] on li "دكتور [PERSON_NAME]" at bounding box center [302, 103] width 146 height 19
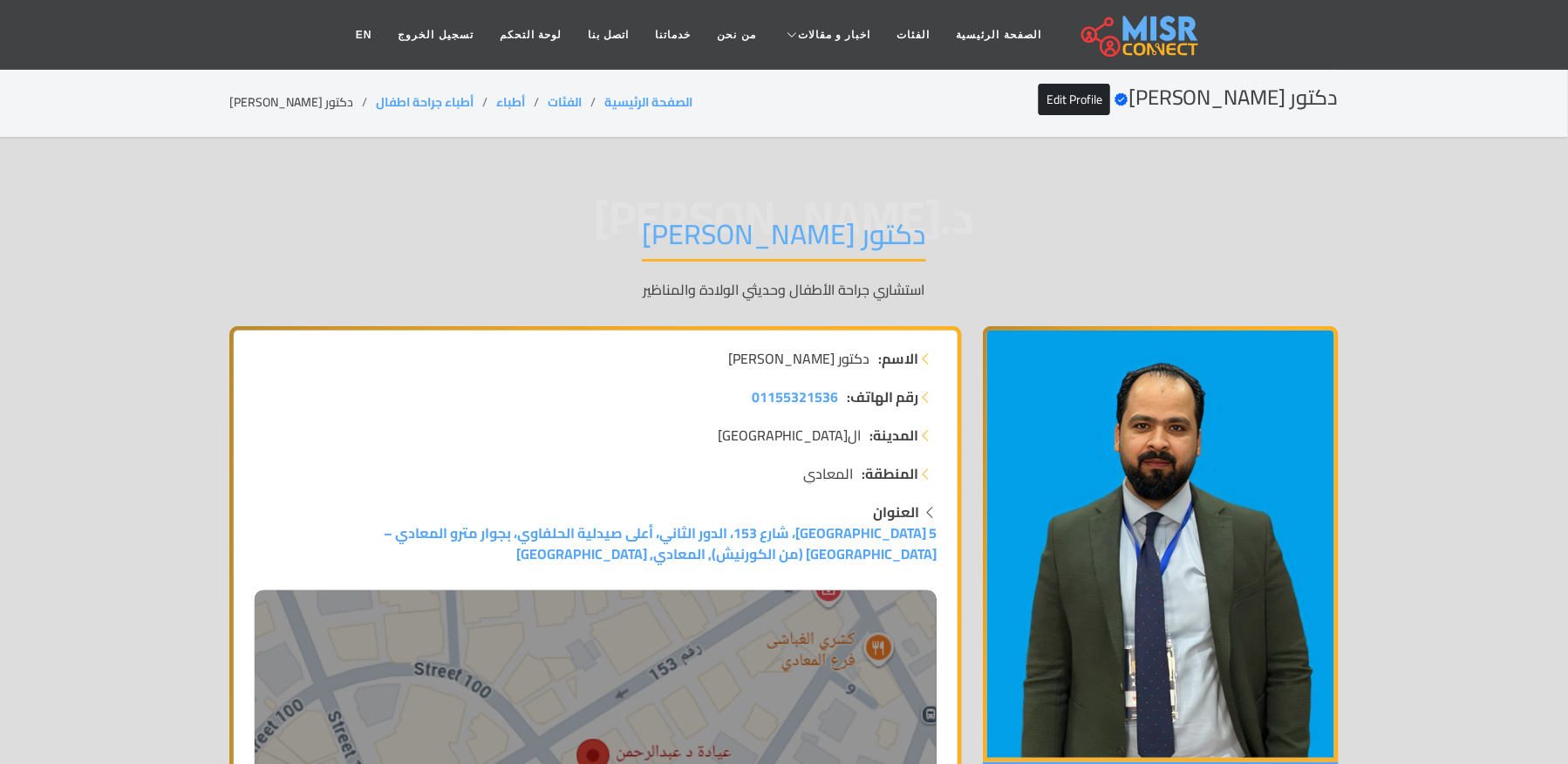
click at [290, 102] on li "دكتور [PERSON_NAME]" at bounding box center [302, 103] width 146 height 19
copy main "دكتور [PERSON_NAME]"
drag, startPoint x: 465, startPoint y: 102, endPoint x: 354, endPoint y: 99, distance: 111.0
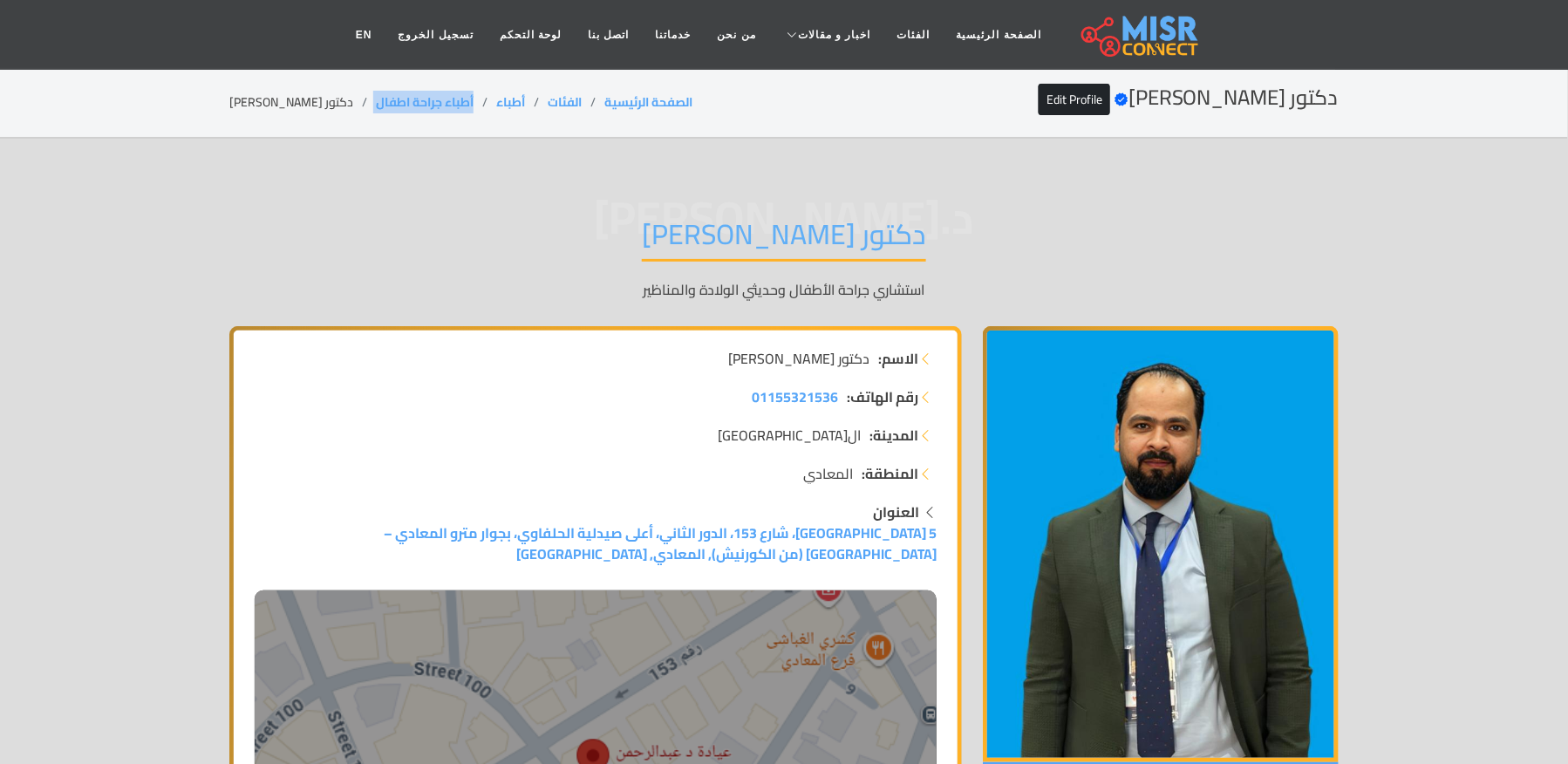
click at [354, 99] on ol "الصفحة الرئيسية الفئات أطباء أطباء جراحة اطفال دكتور [PERSON_NAME]" at bounding box center [461, 103] width 464 height 19
click at [325, 108] on li "دكتور [PERSON_NAME]" at bounding box center [302, 103] width 146 height 19
drag, startPoint x: 471, startPoint y: 98, endPoint x: 368, endPoint y: 116, distance: 104.6
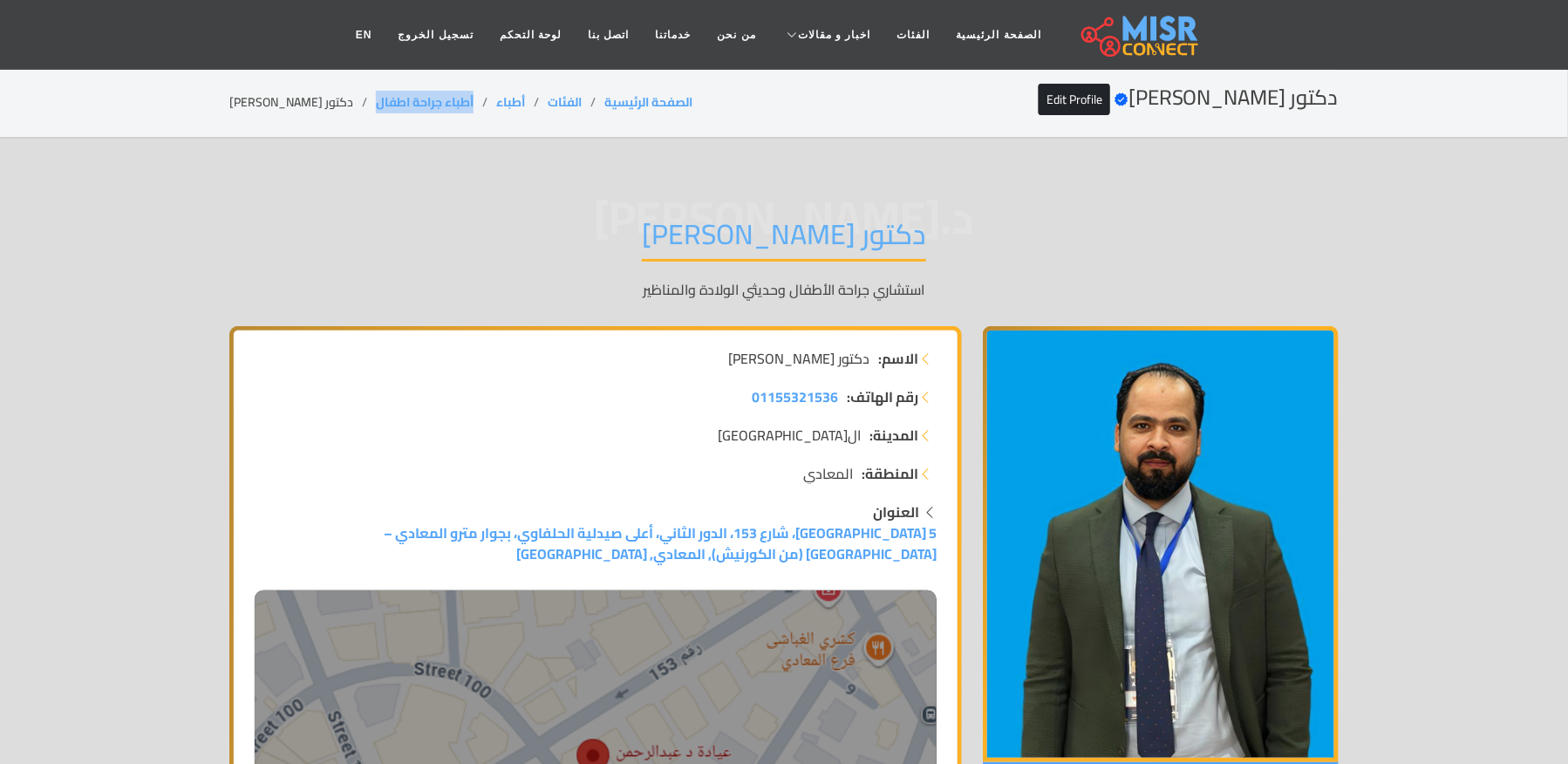
click at [368, 116] on div "دكتور [PERSON_NAME] Verified account Edit Profile الصفحة الرئيسية الفئات أطباء …" at bounding box center [784, 103] width 1110 height 34
